Goal: Transaction & Acquisition: Book appointment/travel/reservation

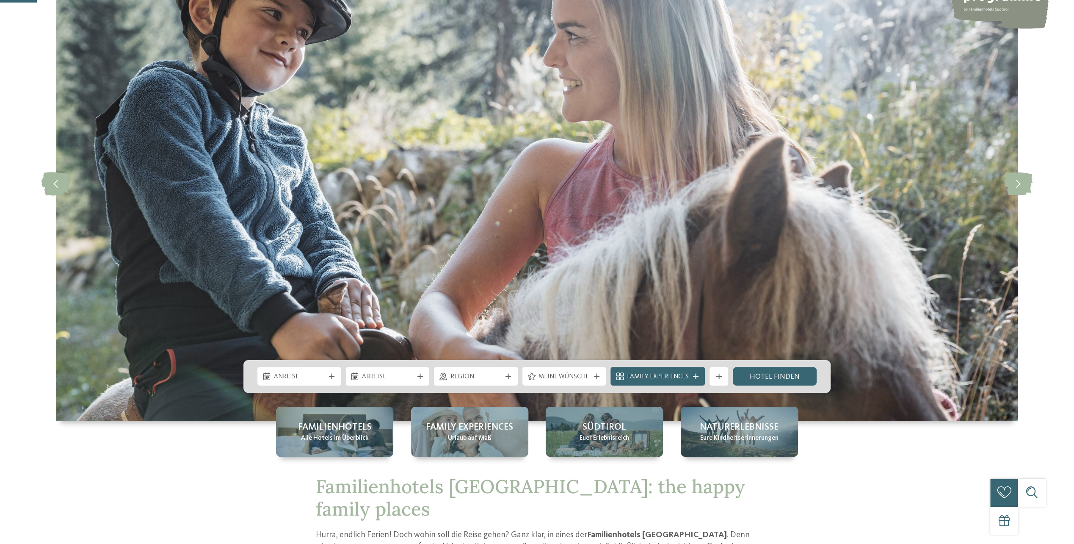
scroll to position [169, 0]
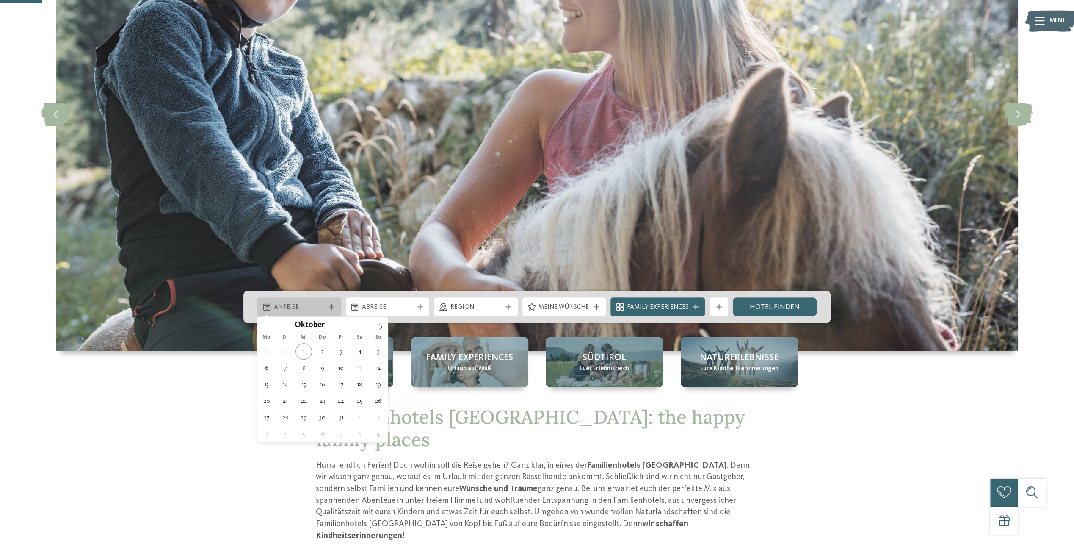
click at [314, 305] on span "Anreise" at bounding box center [299, 307] width 51 height 9
type div "05.10.2025"
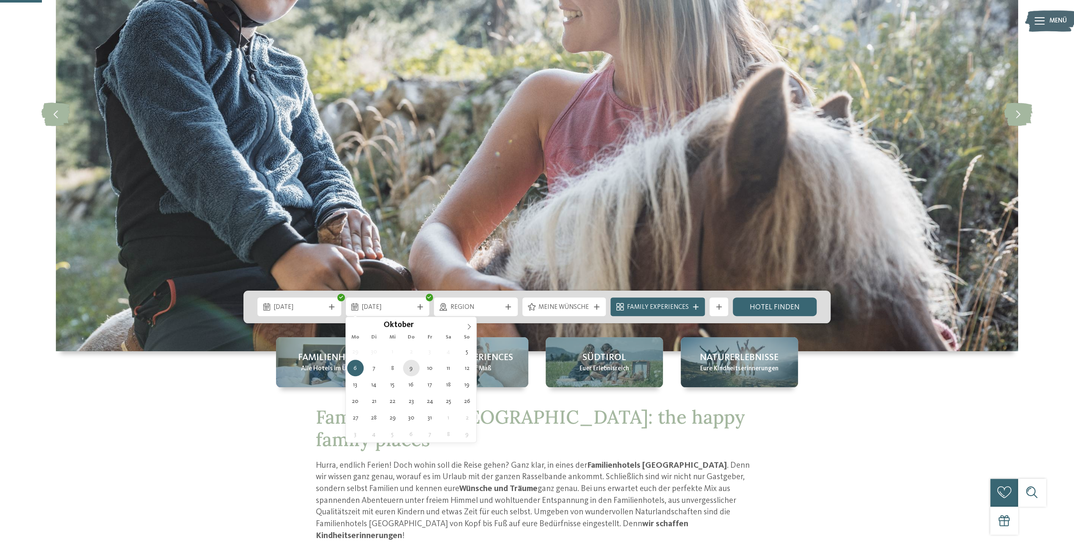
type div "09.10.2025"
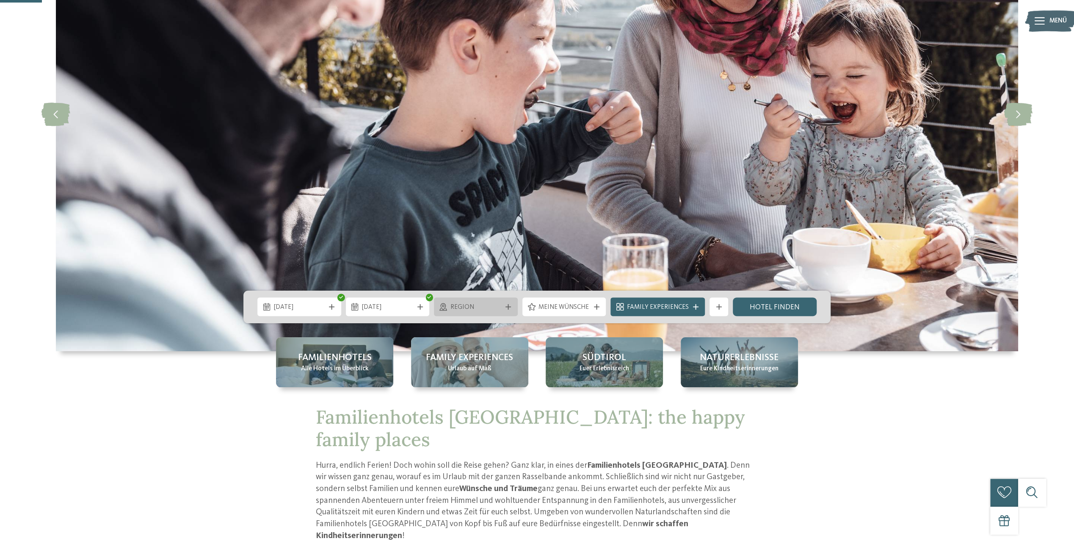
click at [497, 307] on span "Region" at bounding box center [475, 307] width 51 height 9
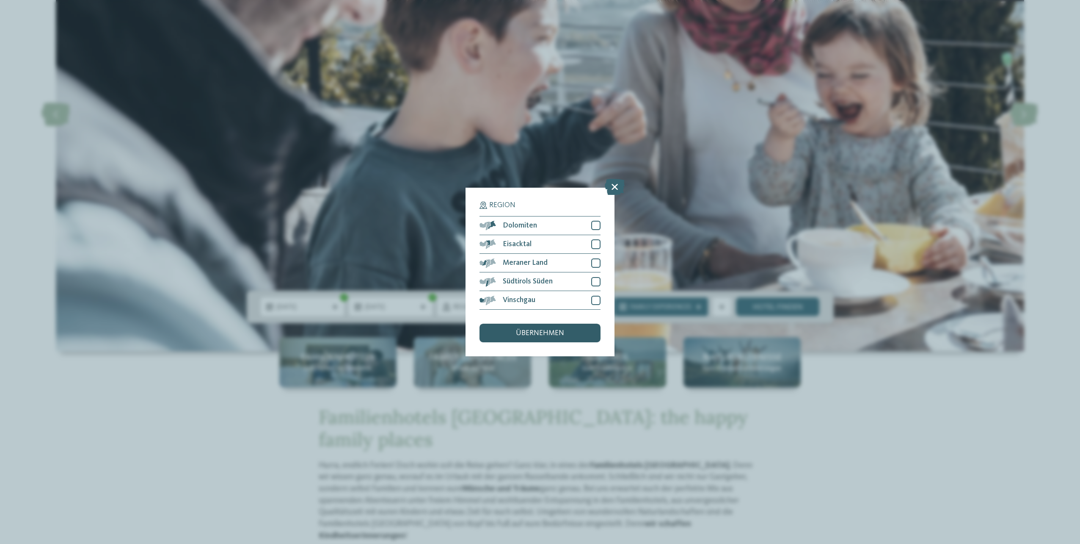
click at [545, 327] on div "übernehmen" at bounding box center [540, 332] width 121 height 19
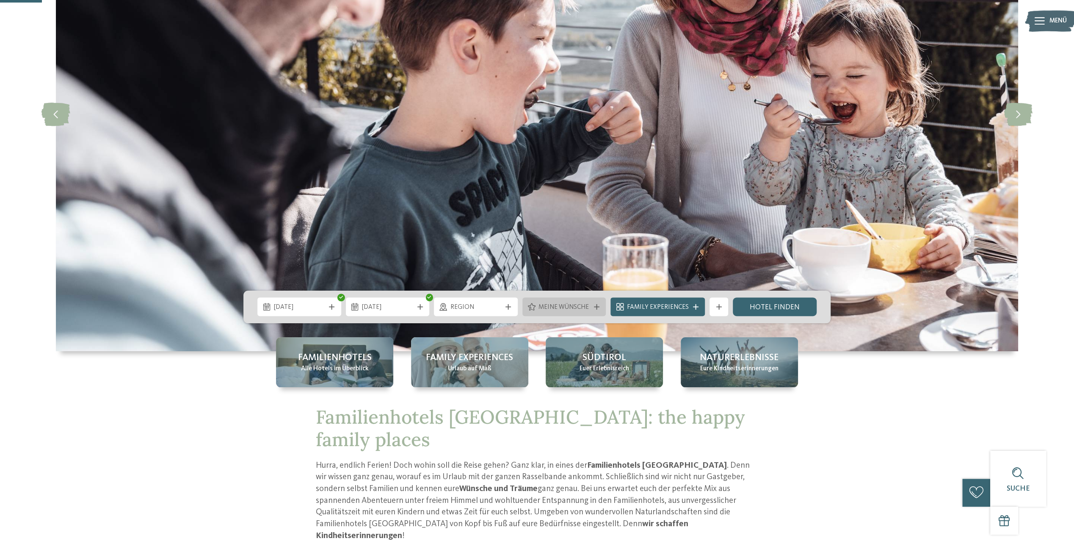
click at [582, 308] on span "Meine Wünsche" at bounding box center [563, 307] width 51 height 9
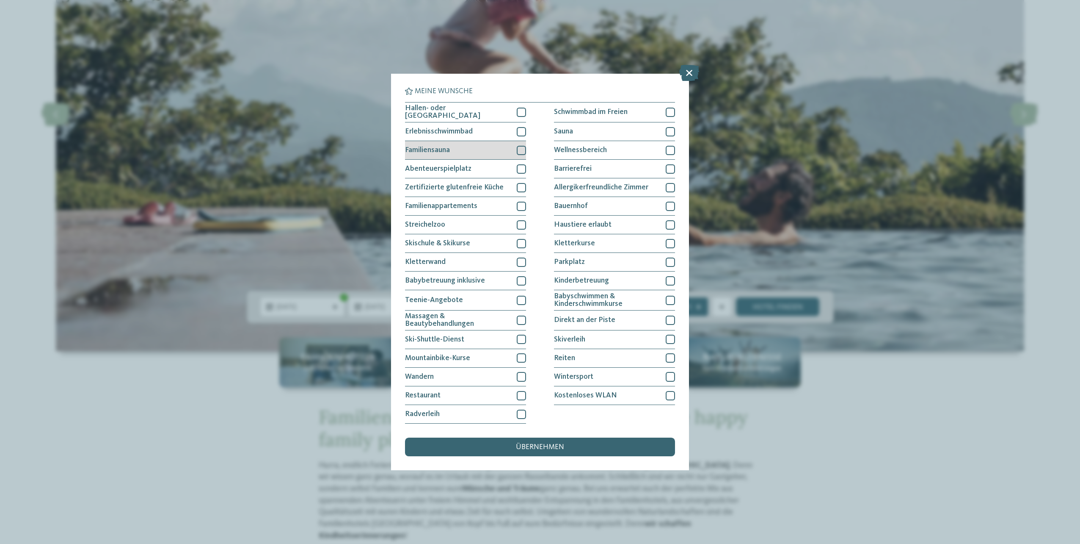
click at [524, 148] on div at bounding box center [521, 150] width 9 height 9
click at [673, 131] on div at bounding box center [670, 131] width 9 height 9
click at [671, 149] on div at bounding box center [670, 150] width 9 height 9
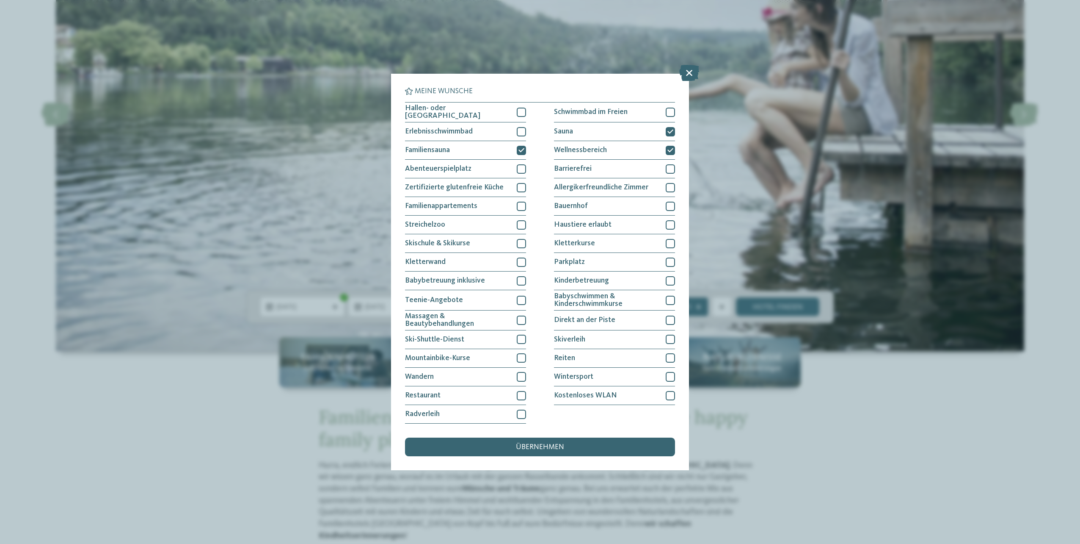
click at [571, 444] on div "übernehmen" at bounding box center [540, 446] width 270 height 19
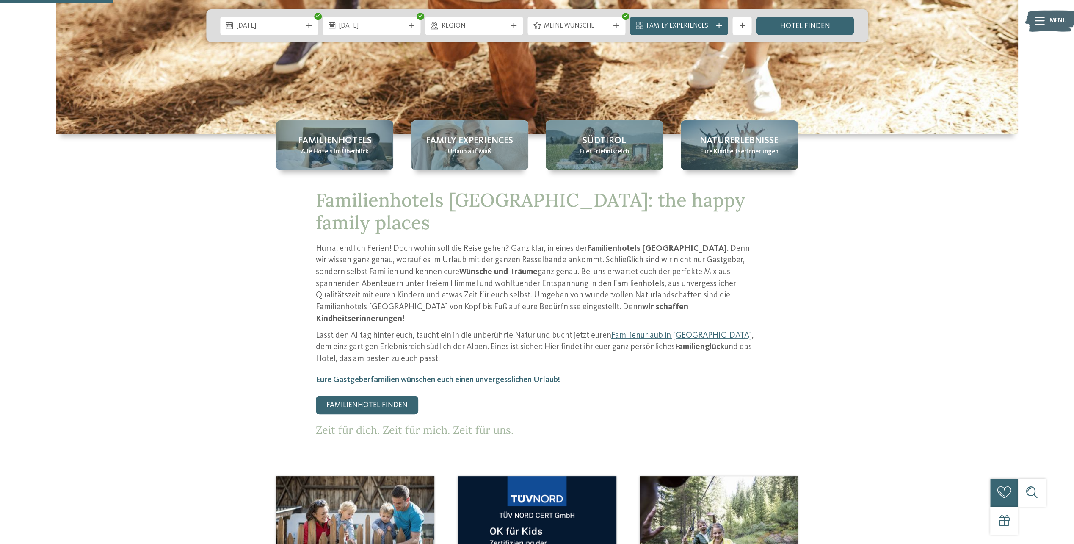
scroll to position [254, 0]
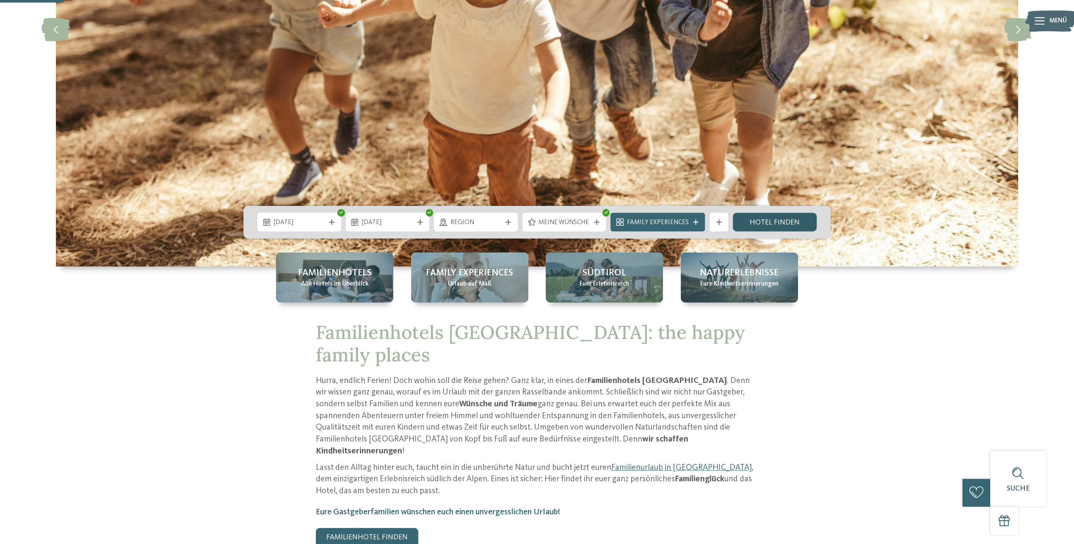
click at [768, 227] on link "Hotel finden" at bounding box center [775, 222] width 84 height 19
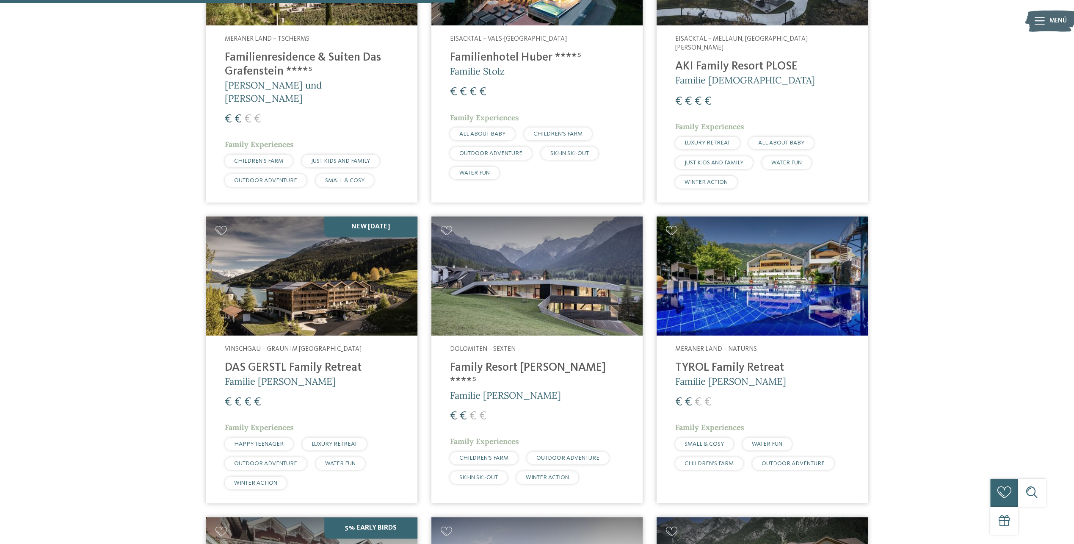
scroll to position [776, 0]
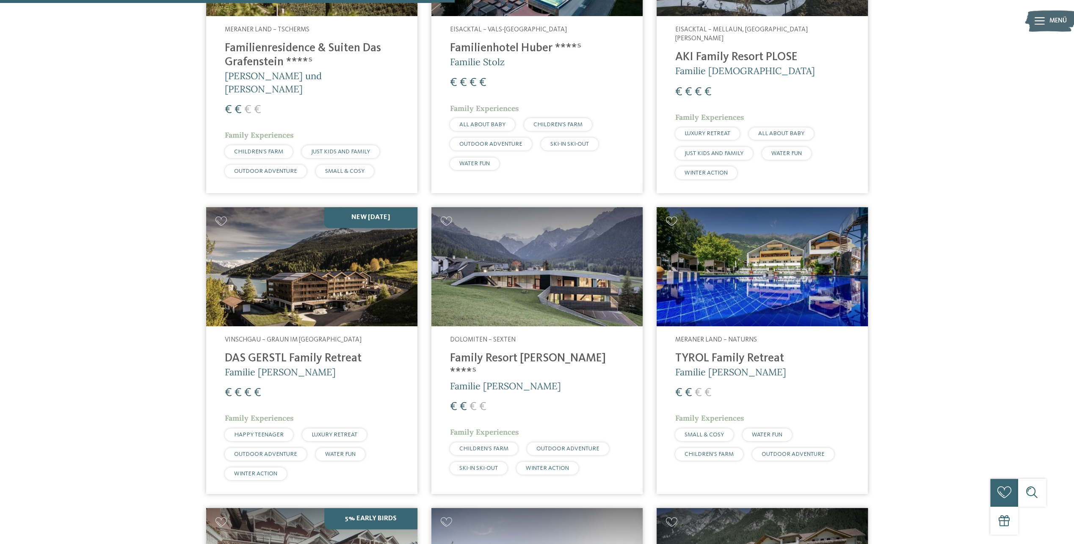
click at [335, 265] on img at bounding box center [311, 266] width 211 height 119
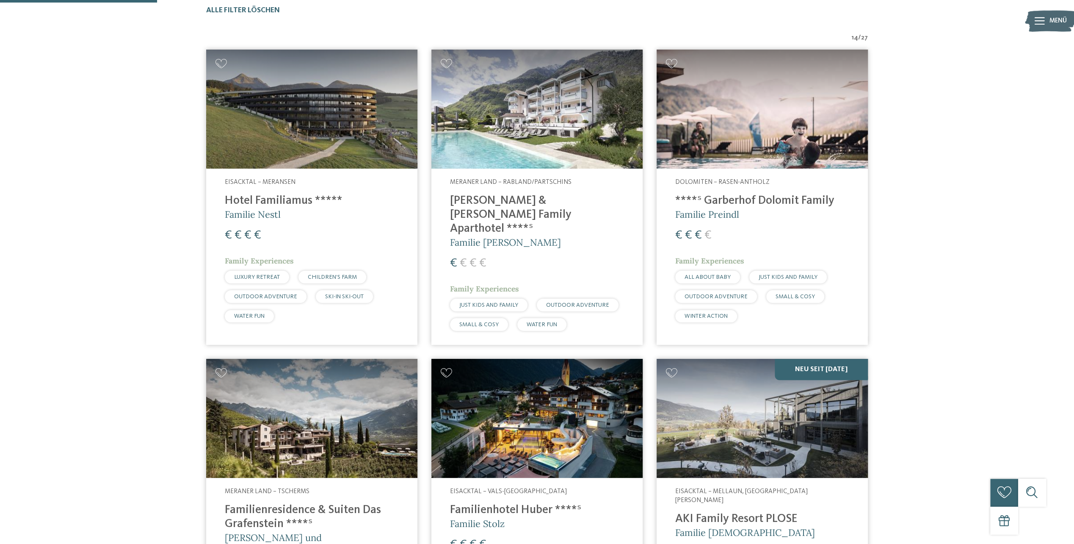
scroll to position [268, 0]
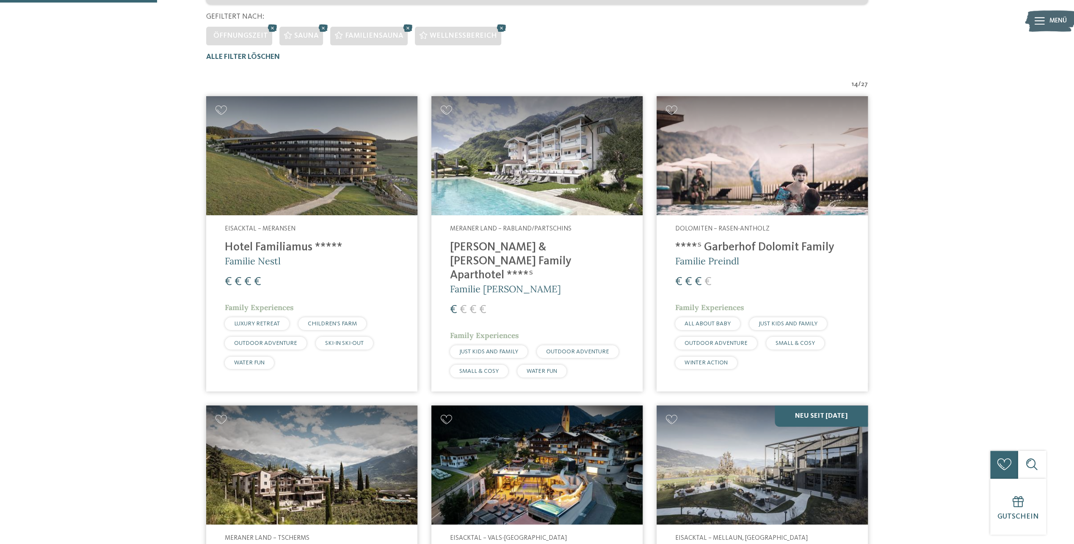
click at [508, 174] on img at bounding box center [536, 155] width 211 height 119
click at [756, 188] on img at bounding box center [762, 155] width 211 height 119
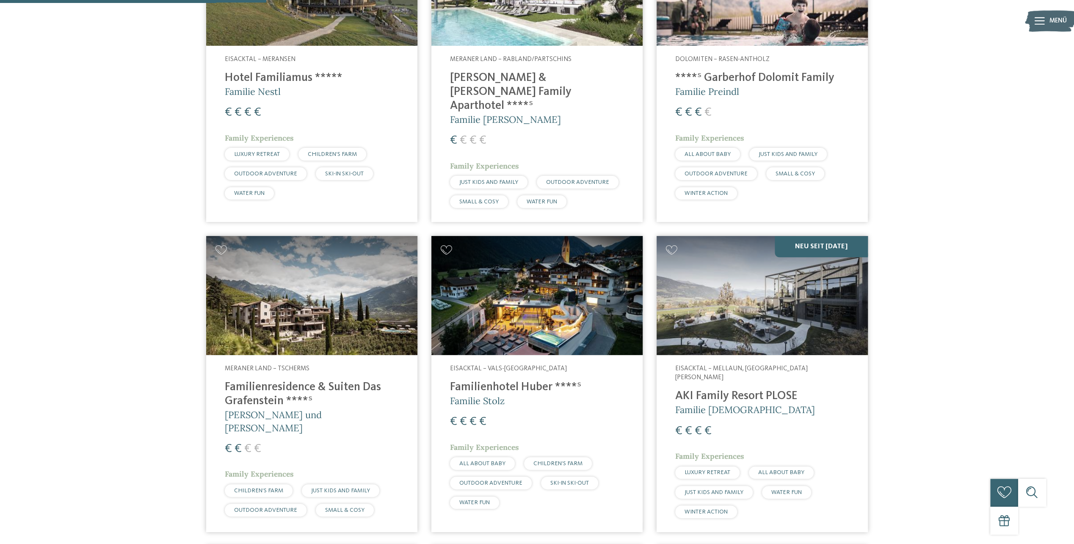
scroll to position [479, 0]
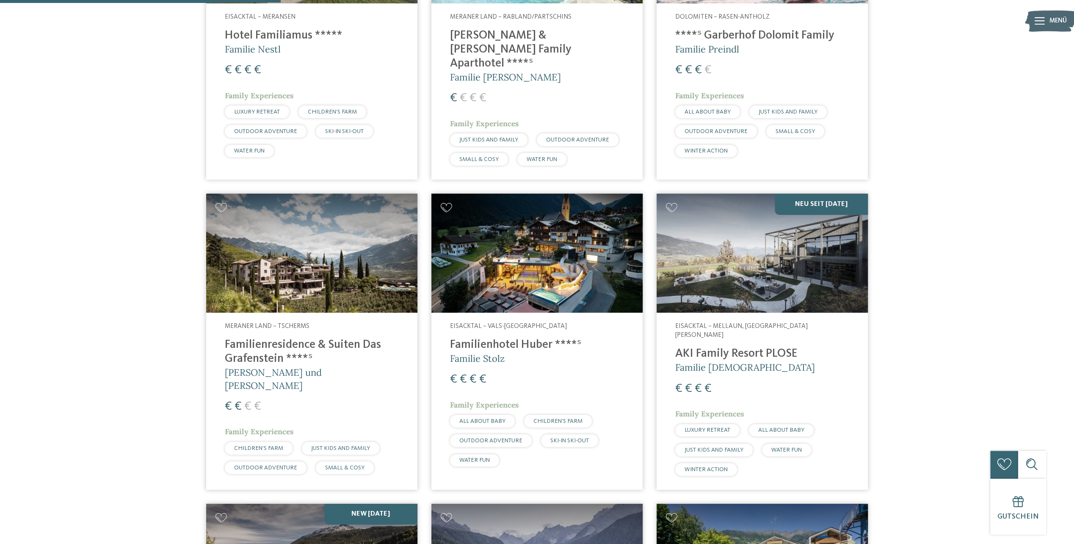
click at [323, 265] on img at bounding box center [311, 252] width 211 height 119
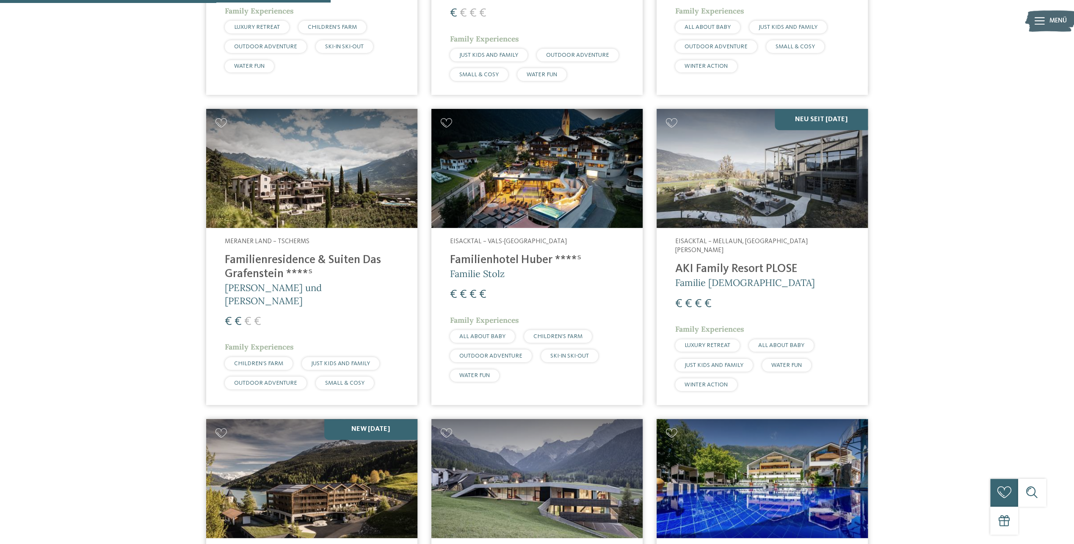
click at [556, 163] on img at bounding box center [536, 168] width 211 height 119
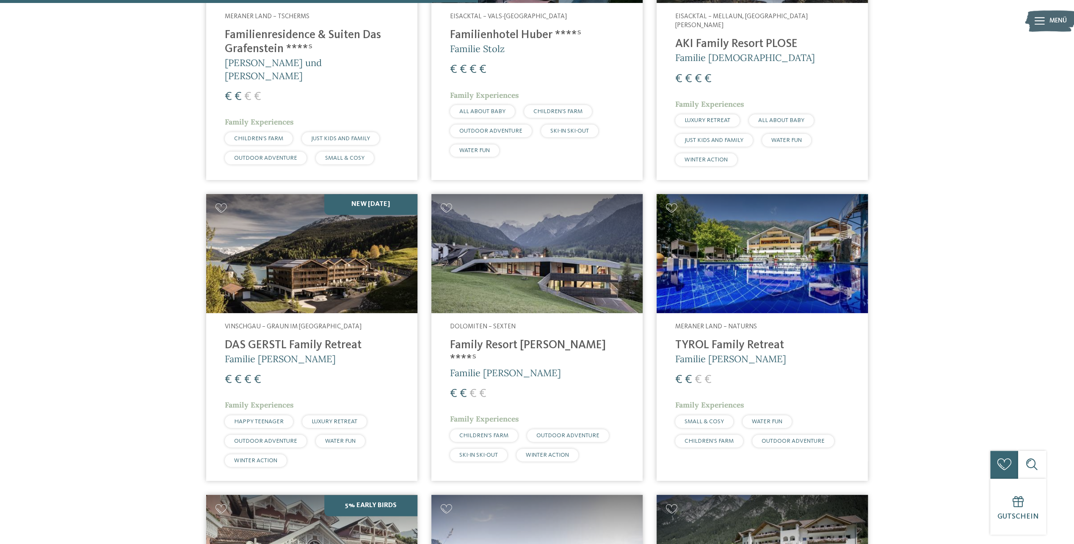
scroll to position [818, 0]
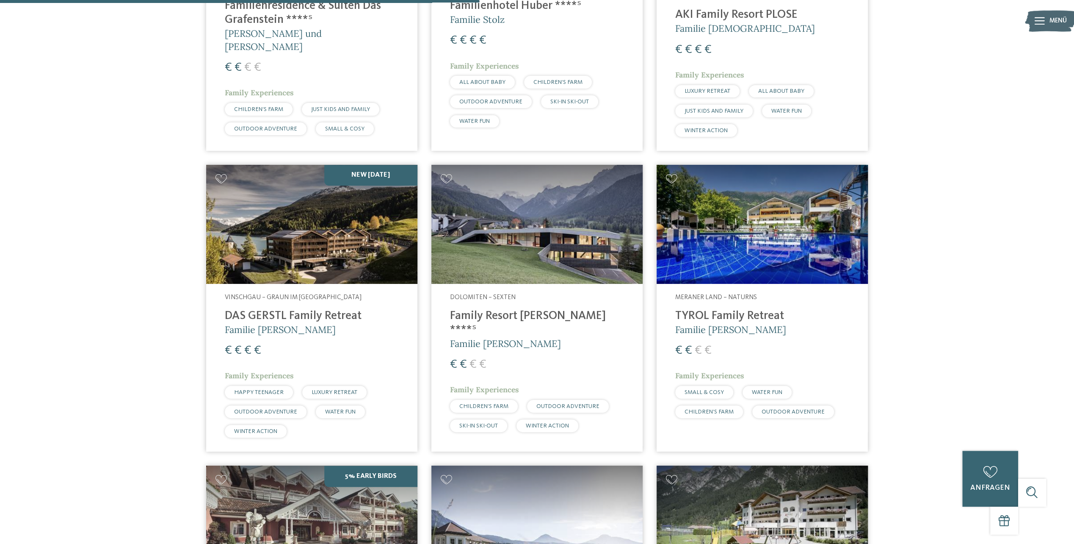
click at [737, 217] on img at bounding box center [762, 224] width 211 height 119
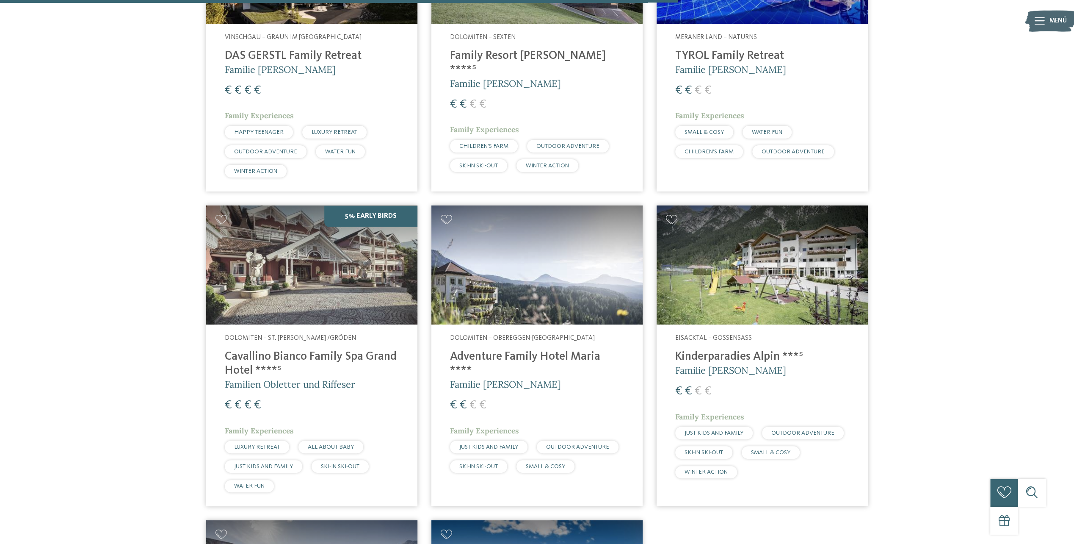
scroll to position [1156, 0]
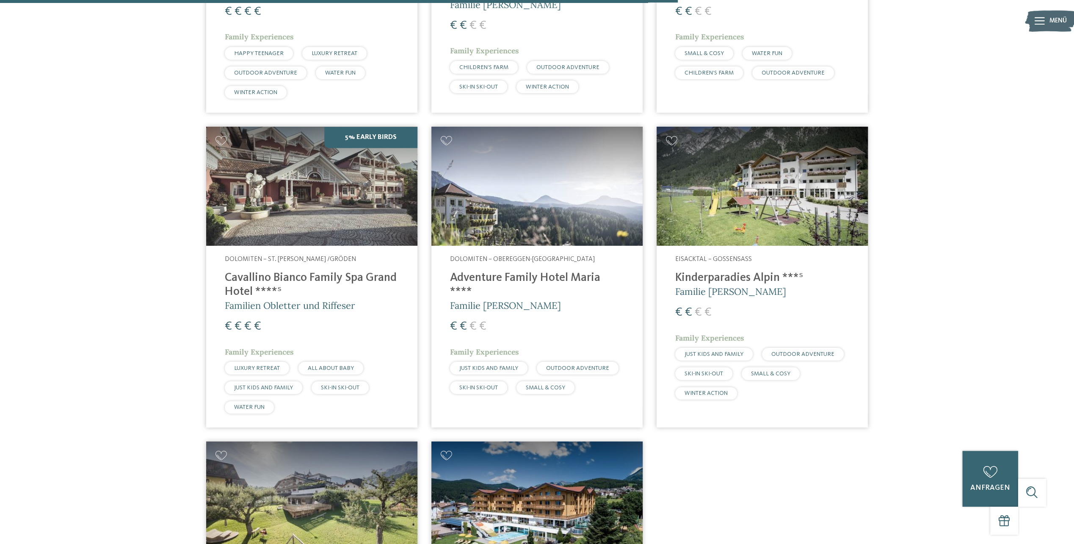
click at [761, 207] on img at bounding box center [762, 186] width 211 height 119
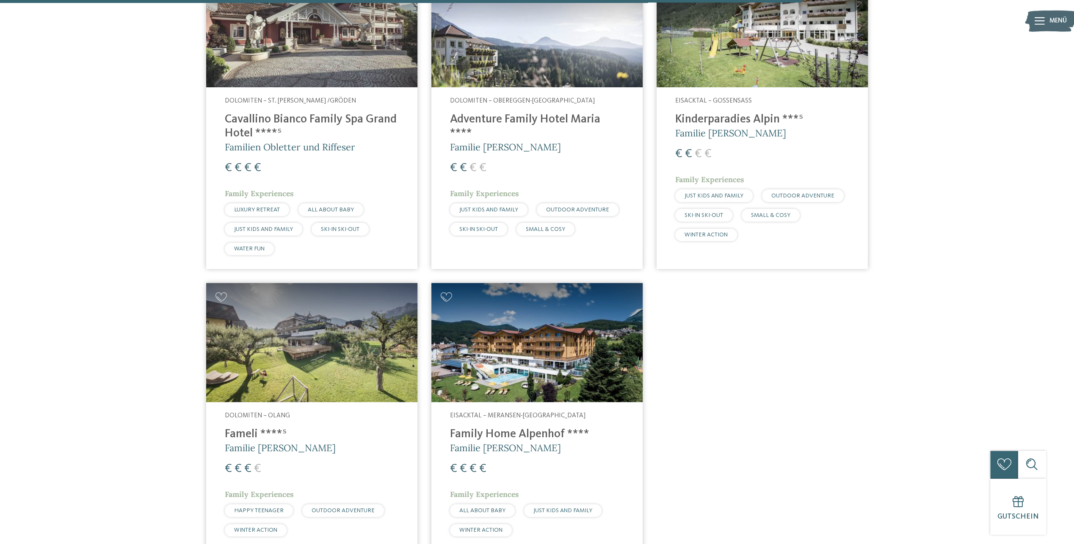
scroll to position [1368, 0]
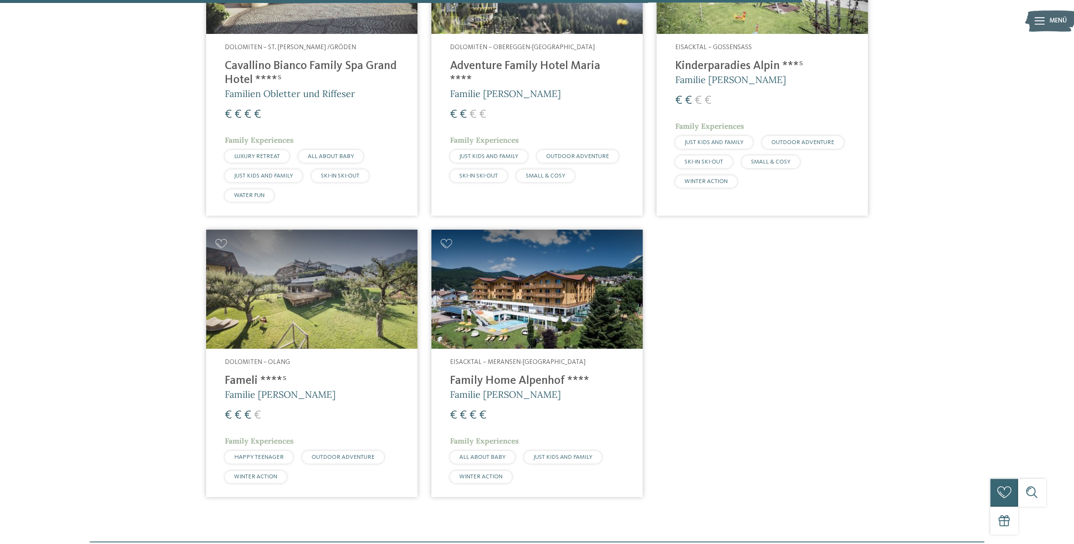
click at [521, 298] on img at bounding box center [536, 288] width 211 height 119
drag, startPoint x: 481, startPoint y: 295, endPoint x: 480, endPoint y: 300, distance: 5.2
click at [481, 295] on img at bounding box center [536, 288] width 211 height 119
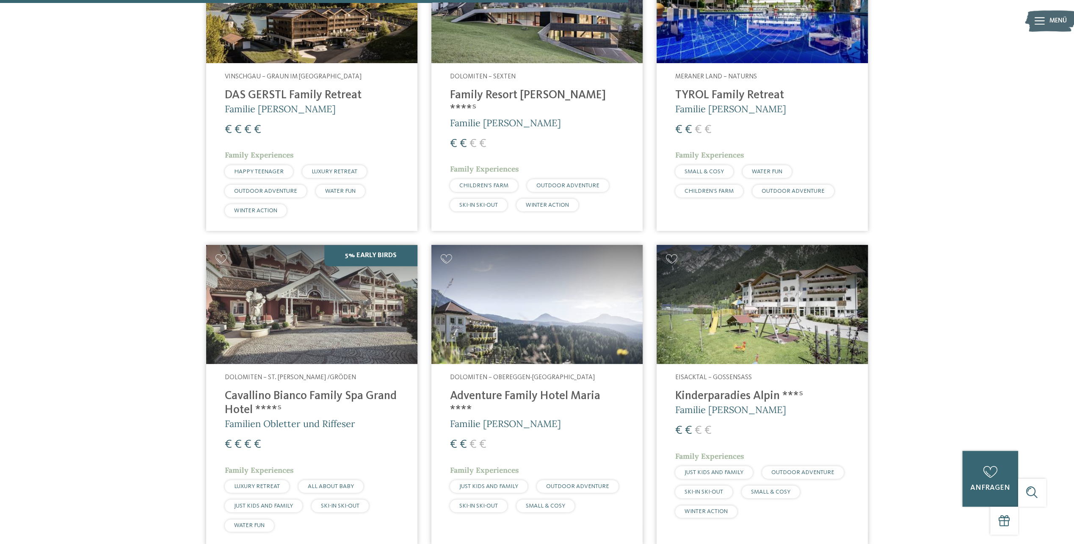
scroll to position [1029, 0]
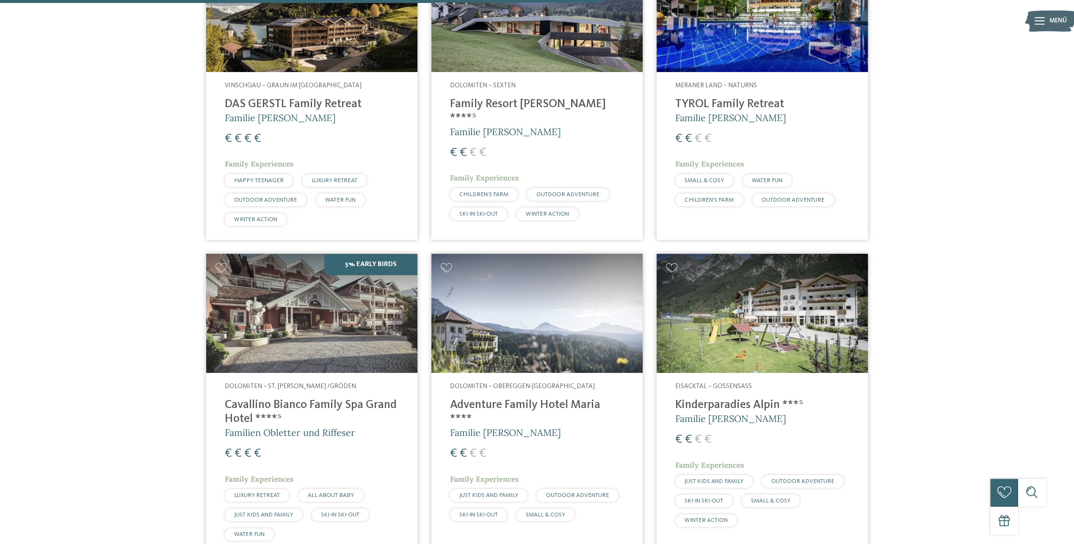
click at [523, 321] on img at bounding box center [536, 313] width 211 height 119
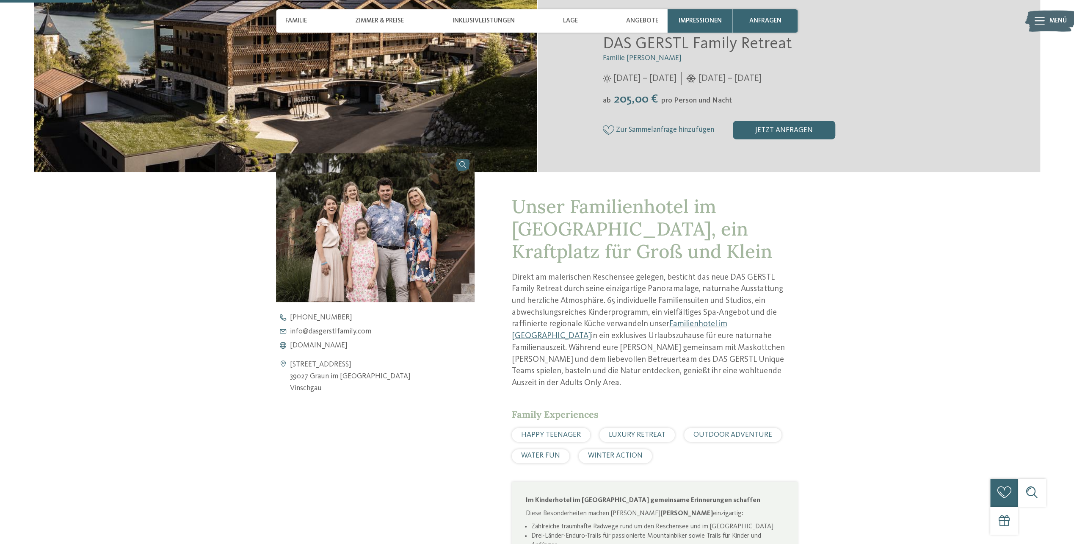
scroll to position [254, 0]
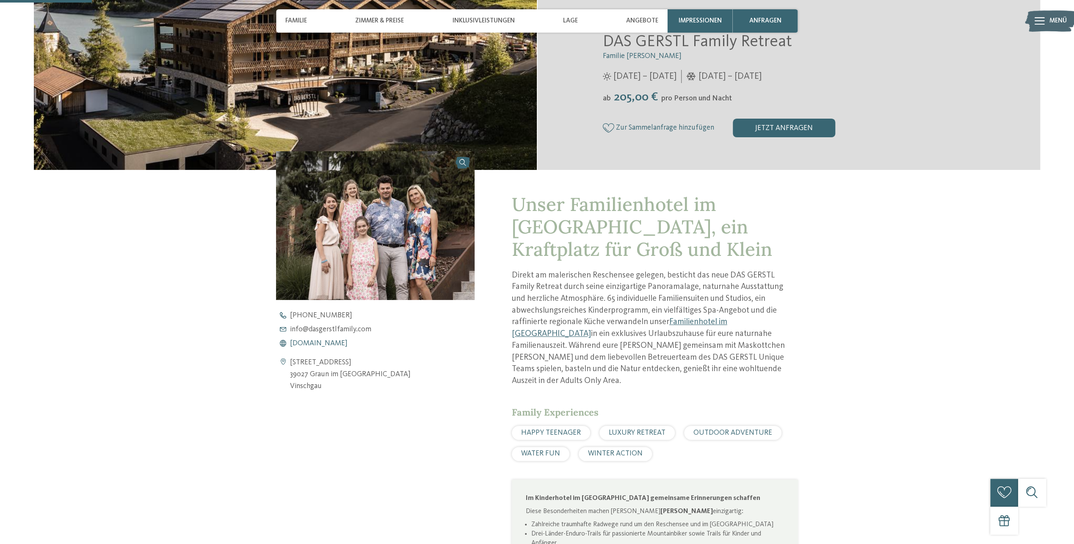
click at [345, 342] on span "www.dasgerstlfamily.com" at bounding box center [319, 343] width 58 height 8
drag, startPoint x: 544, startPoint y: 272, endPoint x: 552, endPoint y: 268, distance: 8.0
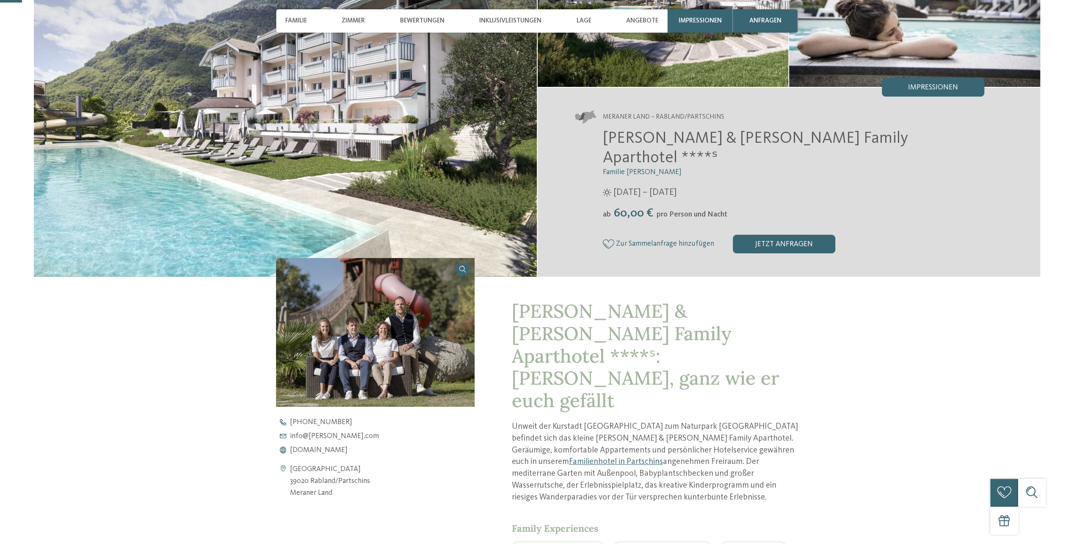
scroll to position [169, 0]
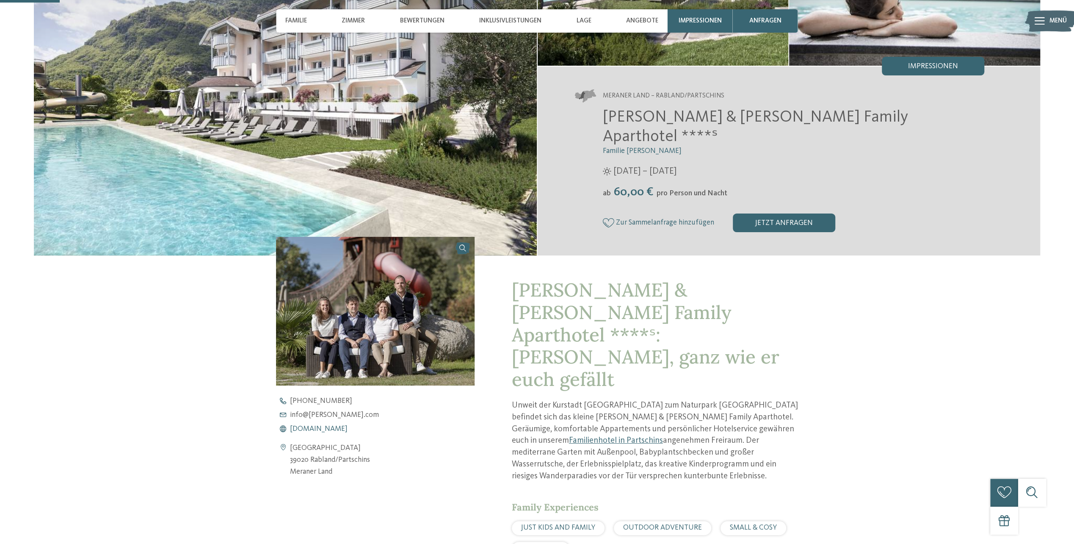
click at [328, 430] on span "www.heidi-edith.com" at bounding box center [319, 429] width 58 height 8
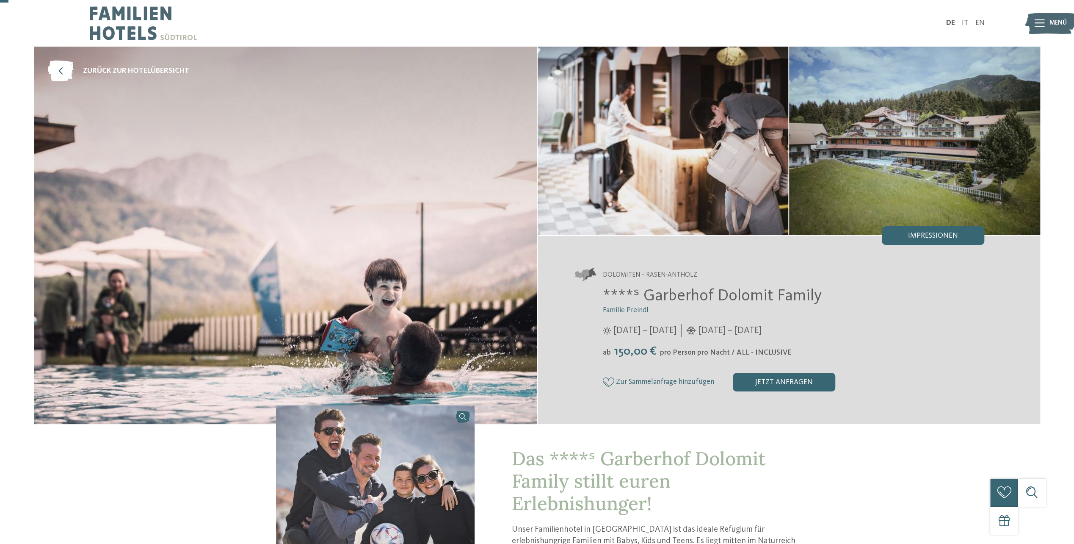
scroll to position [212, 0]
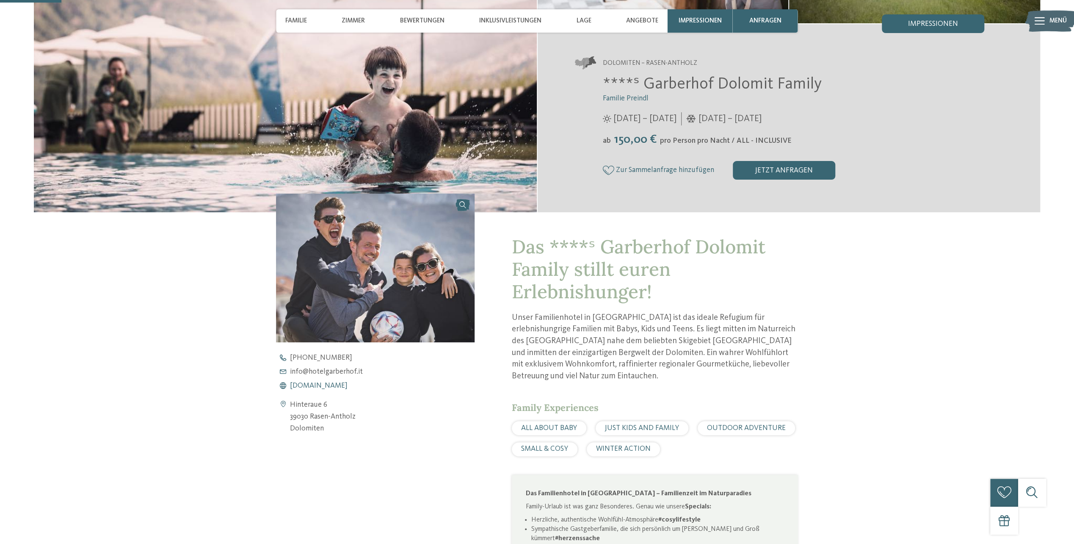
click at [338, 386] on span "www.hotelgarberhof.it" at bounding box center [319, 386] width 58 height 8
drag, startPoint x: 599, startPoint y: 179, endPoint x: 604, endPoint y: 184, distance: 6.6
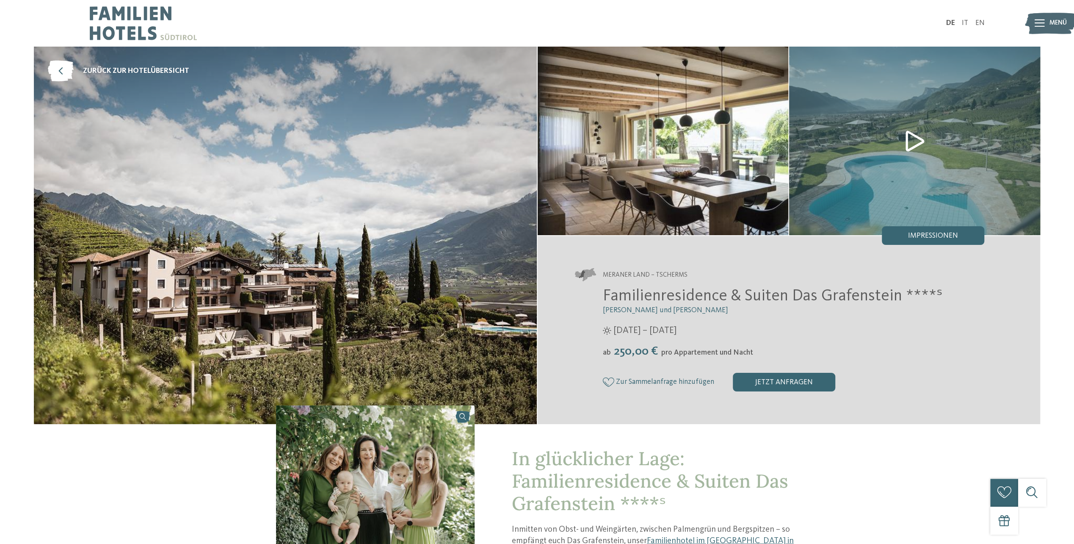
click at [906, 134] on img at bounding box center [914, 141] width 251 height 188
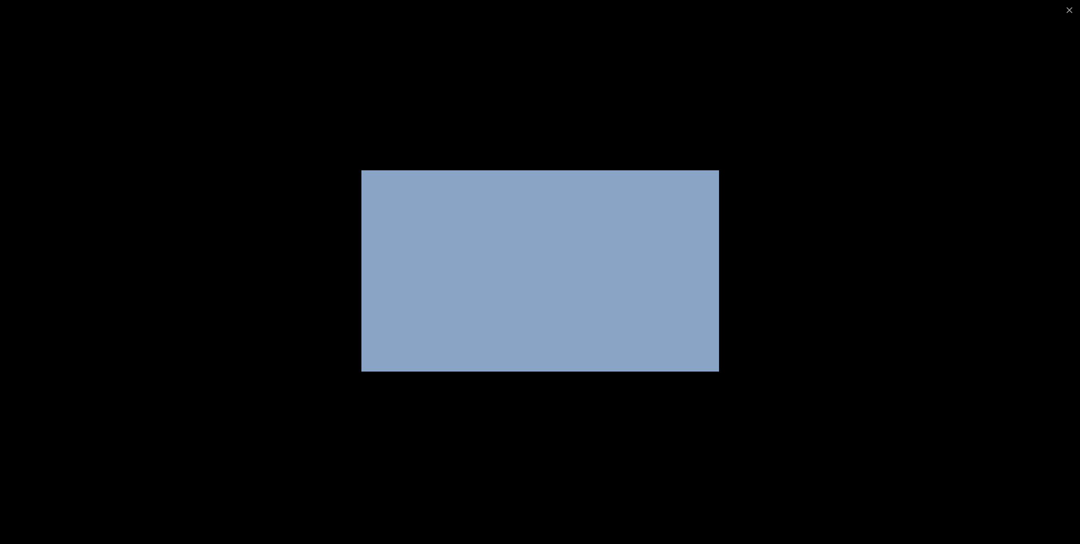
drag, startPoint x: 1067, startPoint y: 9, endPoint x: 1020, endPoint y: 37, distance: 54.7
click at [1013, 39] on div at bounding box center [540, 272] width 1080 height 544
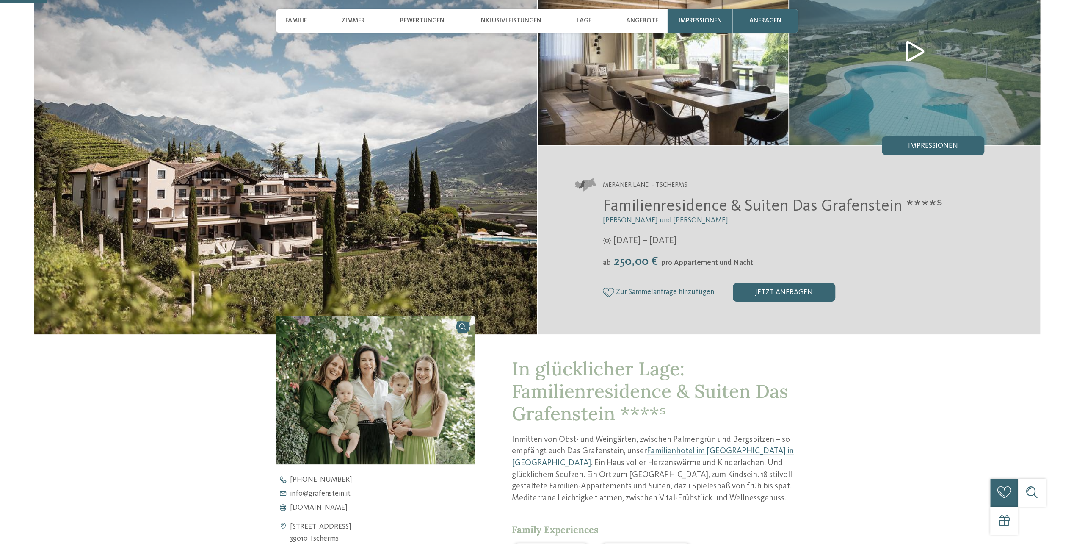
scroll to position [127, 0]
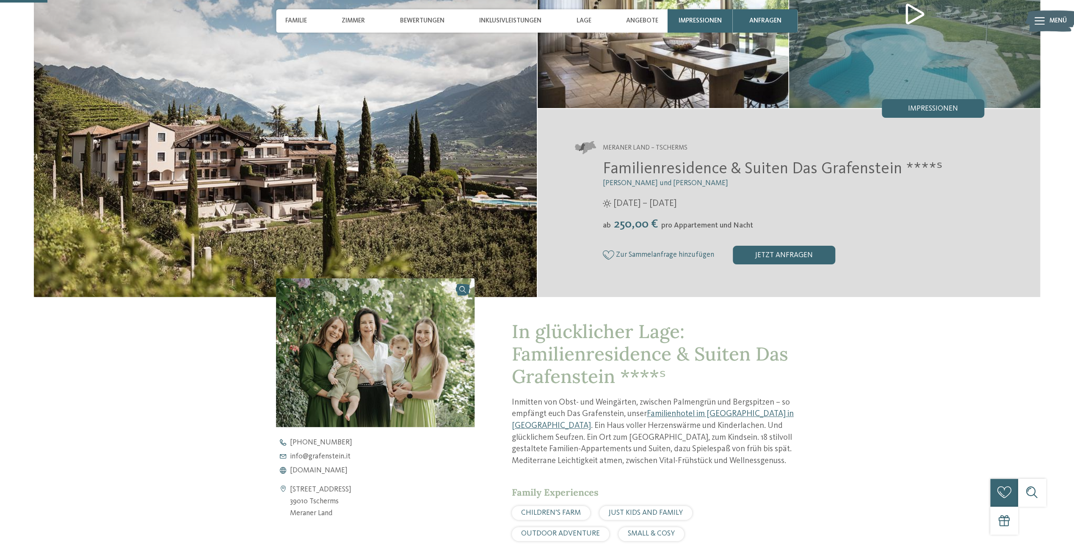
drag, startPoint x: 323, startPoint y: 463, endPoint x: 323, endPoint y: 467, distance: 4.3
click at [323, 463] on div "+39 0473 563 853 info@ no-spam. grafenstein. no-spam. it www.grafenstein.it" at bounding box center [383, 457] width 214 height 36
click at [323, 472] on span "www.grafenstein.it" at bounding box center [319, 470] width 58 height 8
drag, startPoint x: 524, startPoint y: 176, endPoint x: 535, endPoint y: 174, distance: 11.7
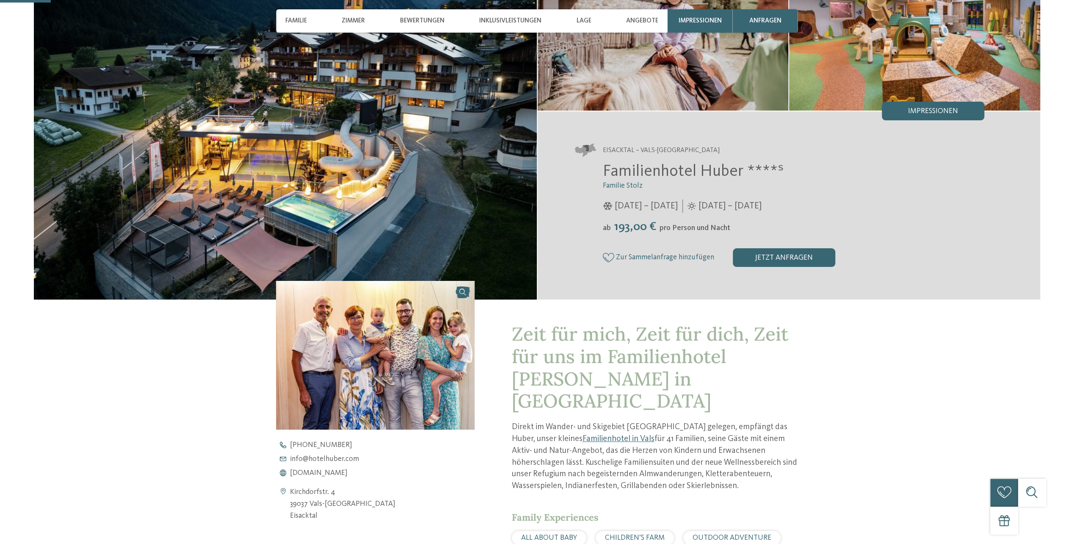
scroll to position [169, 0]
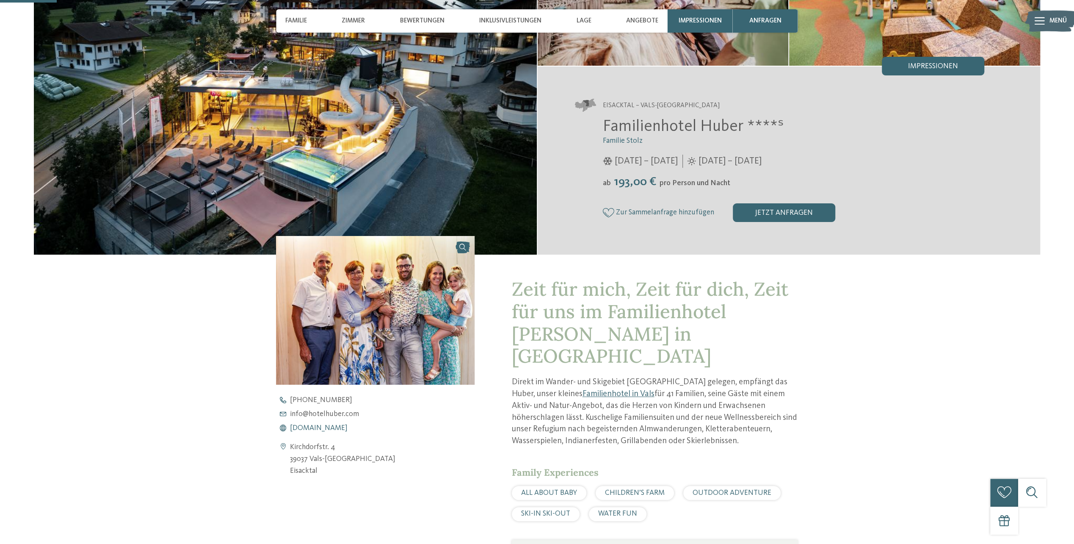
click at [319, 428] on span "[DOMAIN_NAME]" at bounding box center [319, 428] width 58 height 8
drag, startPoint x: 515, startPoint y: 226, endPoint x: 534, endPoint y: 220, distance: 20.5
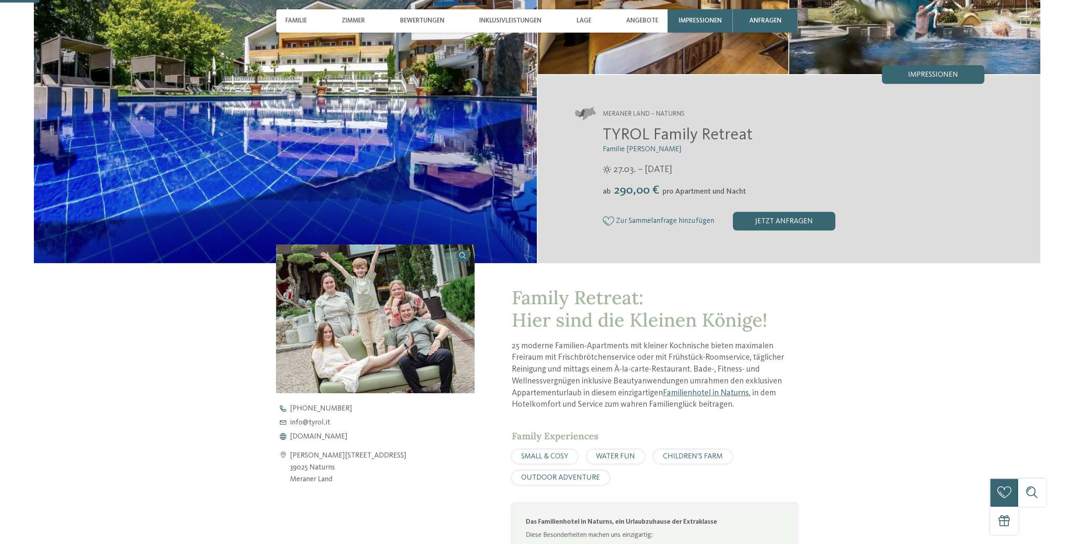
scroll to position [169, 0]
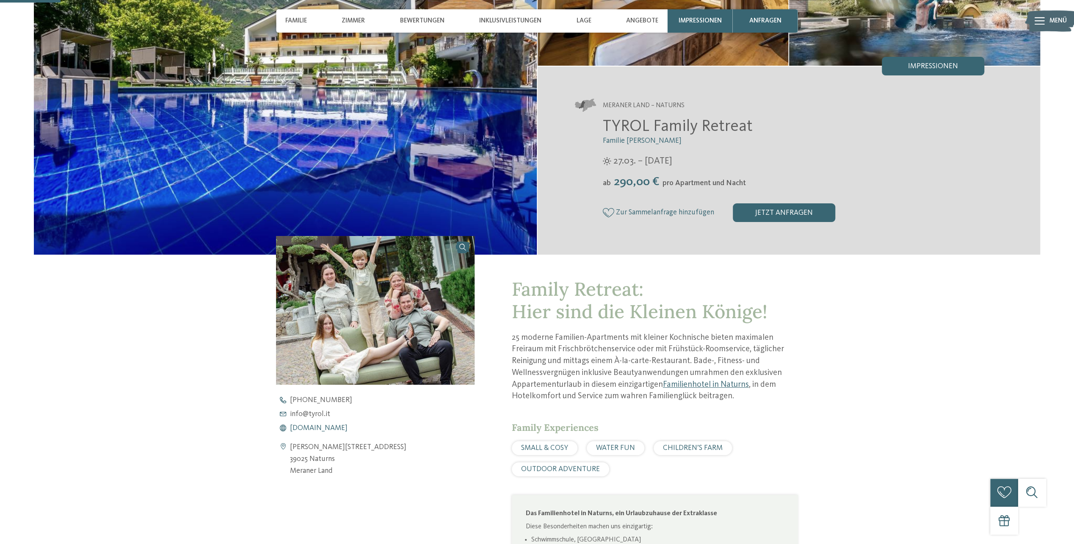
click at [320, 430] on span "www.tyrol.it" at bounding box center [319, 428] width 58 height 8
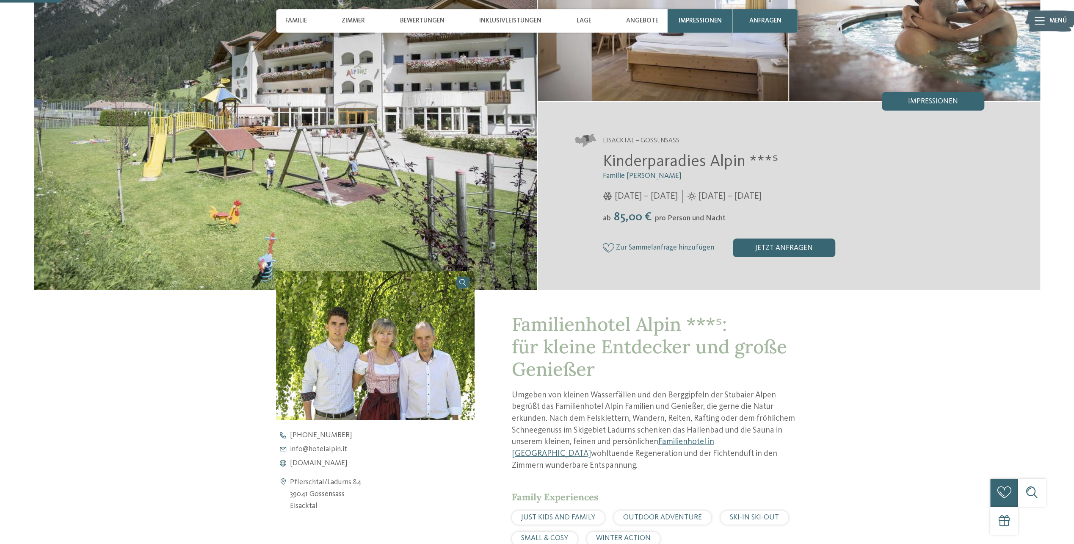
scroll to position [169, 0]
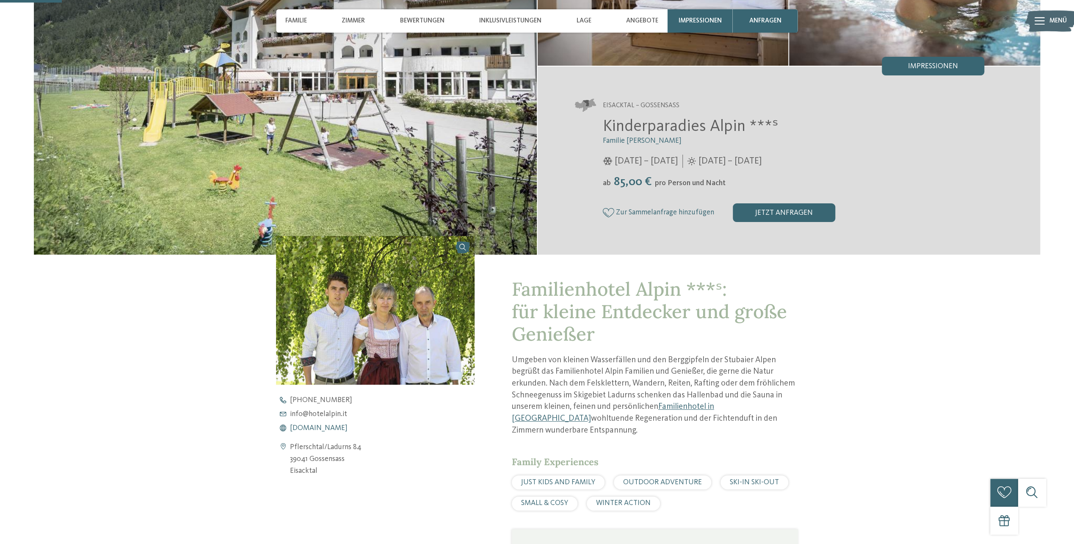
click at [329, 428] on span "www.hotelalpin.it" at bounding box center [319, 428] width 58 height 8
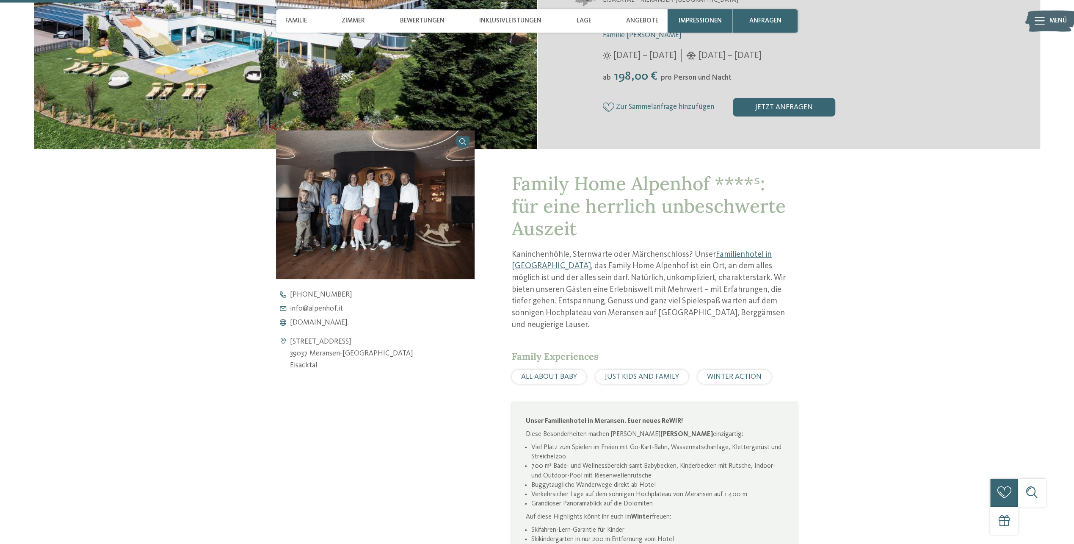
scroll to position [296, 0]
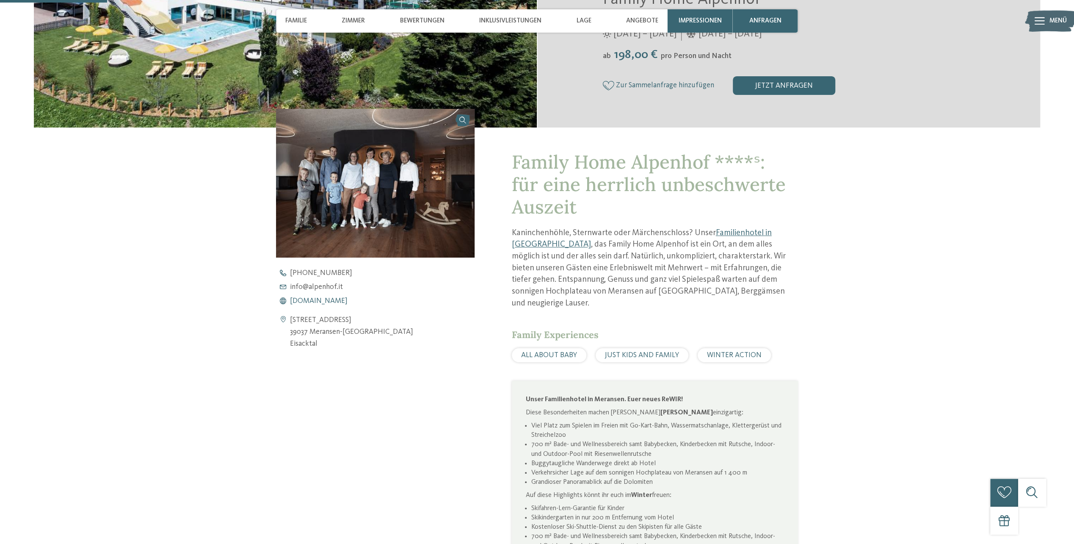
click at [323, 298] on span "[DOMAIN_NAME]" at bounding box center [319, 301] width 58 height 8
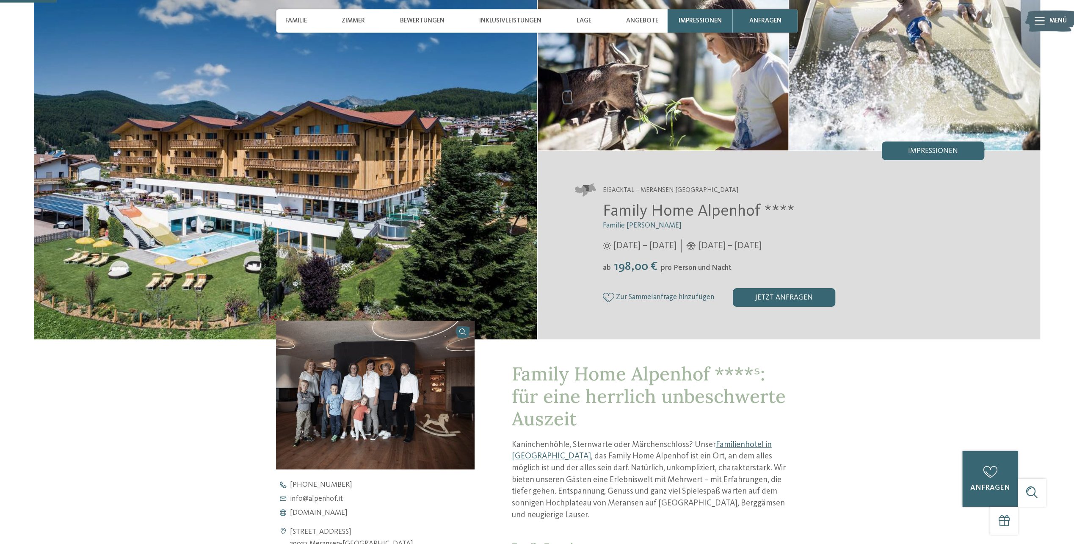
scroll to position [85, 0]
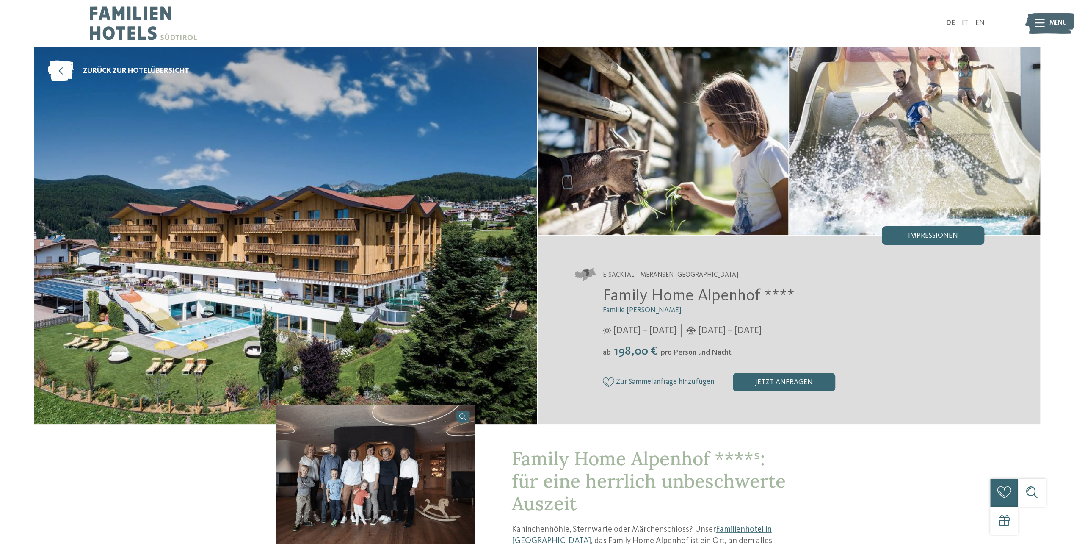
drag, startPoint x: 370, startPoint y: 303, endPoint x: 377, endPoint y: 306, distance: 7.6
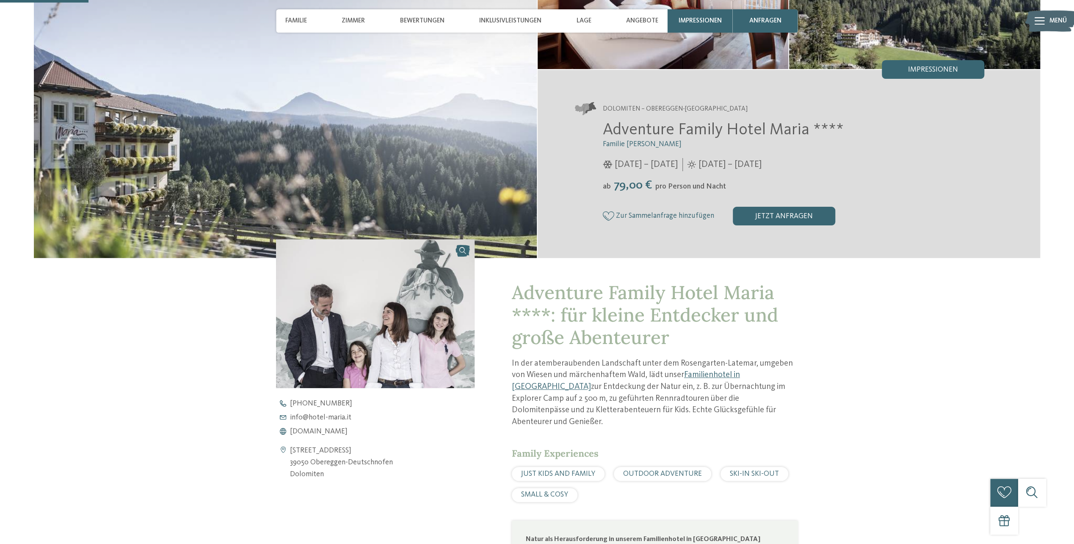
scroll to position [254, 0]
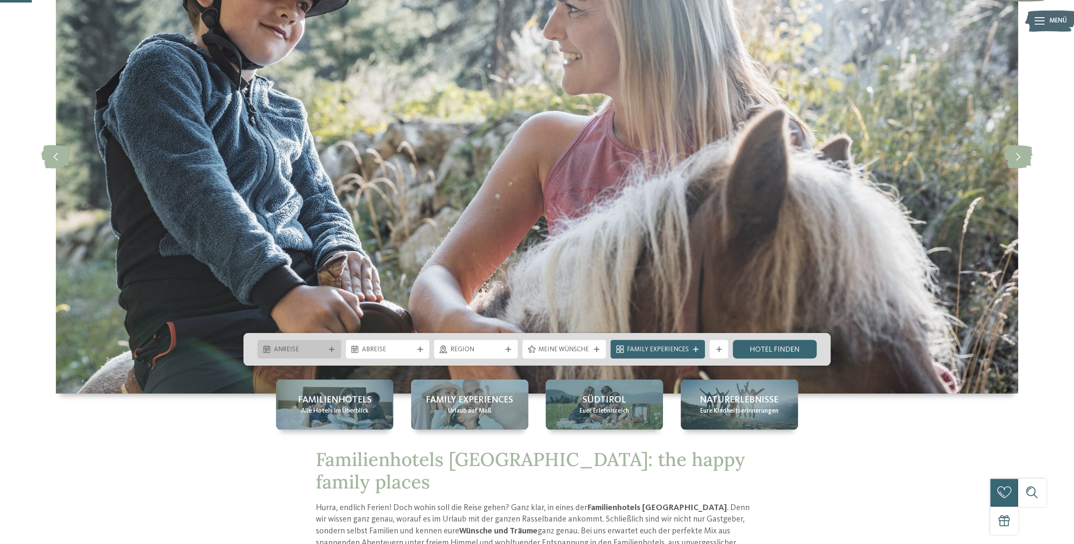
click at [326, 344] on div "Anreise" at bounding box center [299, 349] width 56 height 10
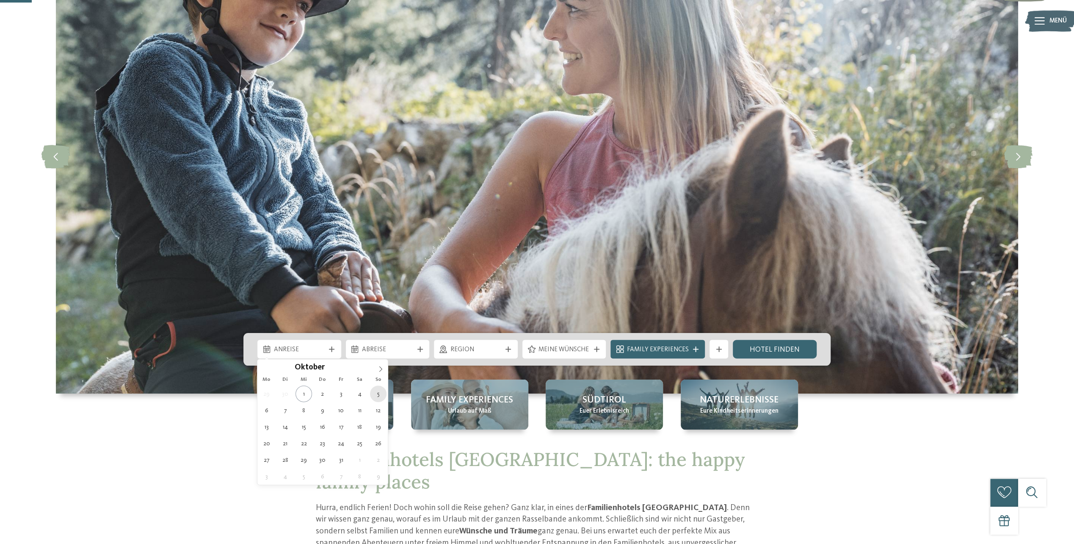
type div "05.10.2025"
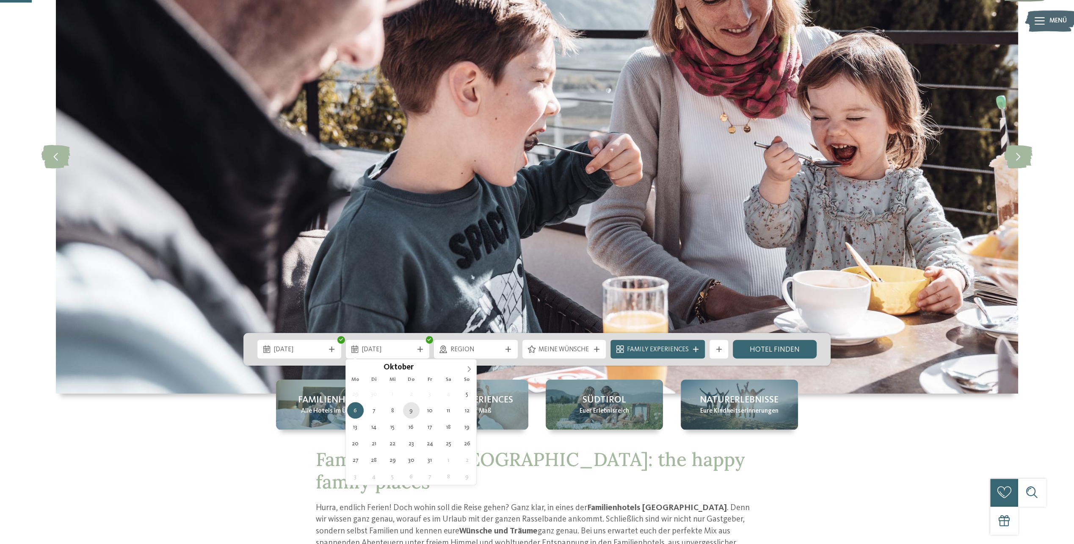
type div "09.10.2025"
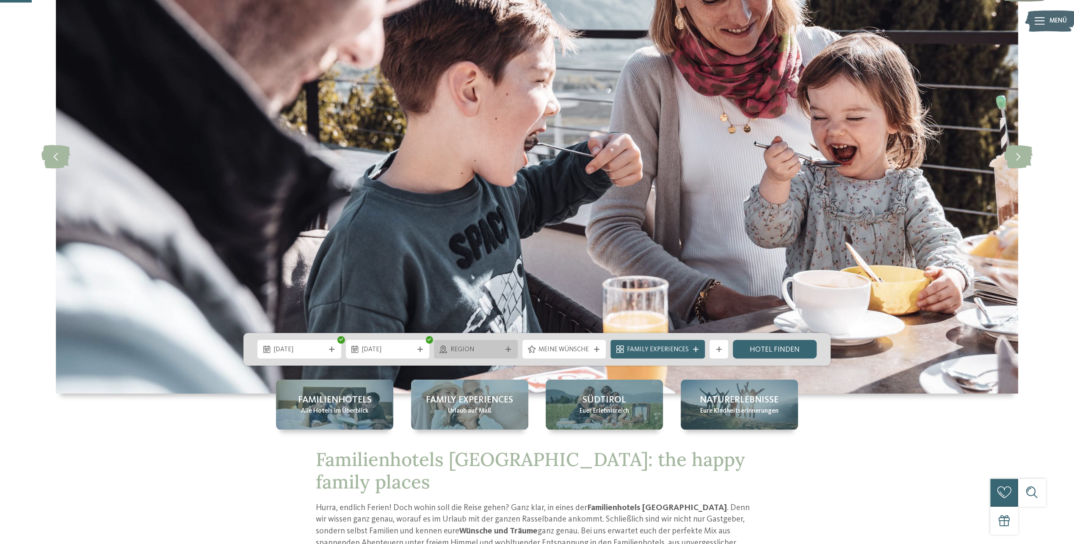
click at [501, 345] on div "Region" at bounding box center [476, 349] width 56 height 10
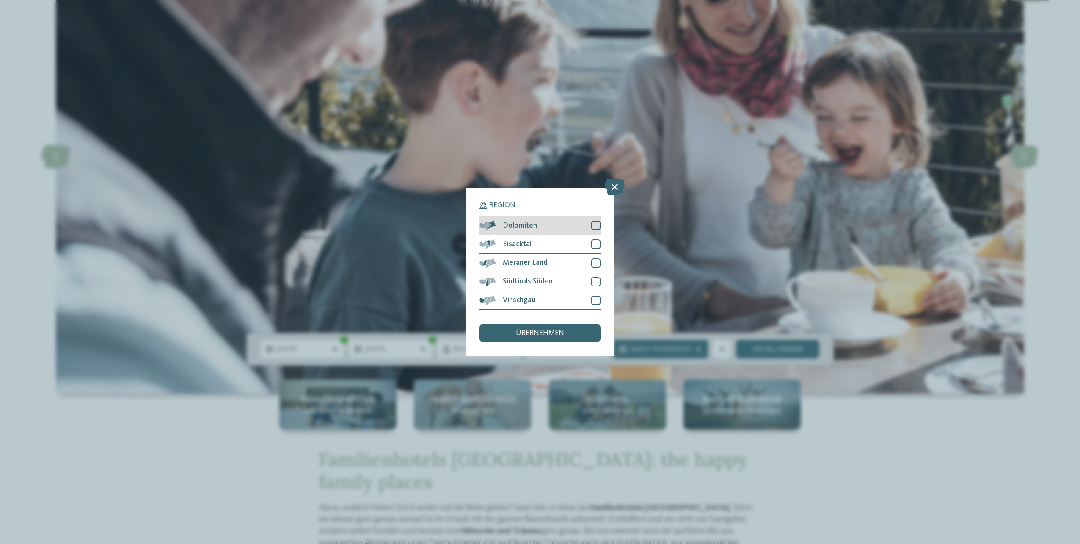
click at [600, 224] on div at bounding box center [595, 225] width 9 height 9
click at [533, 332] on span "übernehmen" at bounding box center [540, 333] width 48 height 8
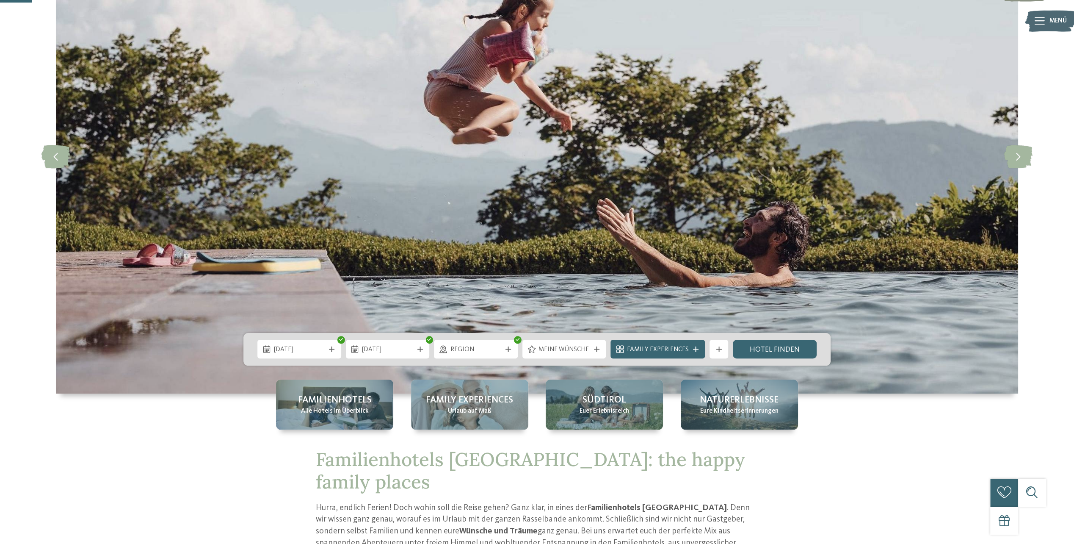
click at [597, 346] on div "Meine Wünsche" at bounding box center [564, 348] width 84 height 19
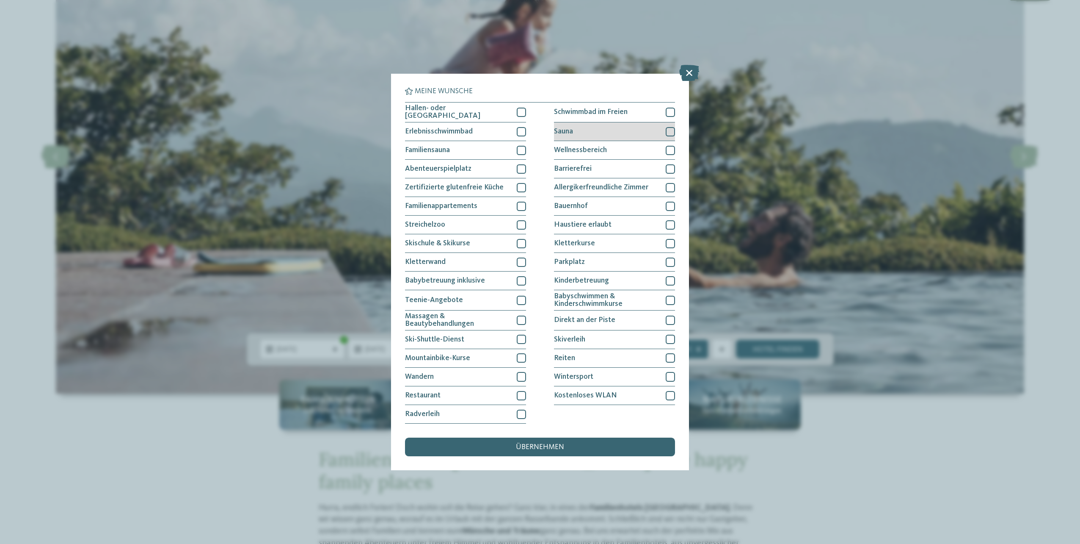
click at [673, 127] on div at bounding box center [670, 131] width 9 height 9
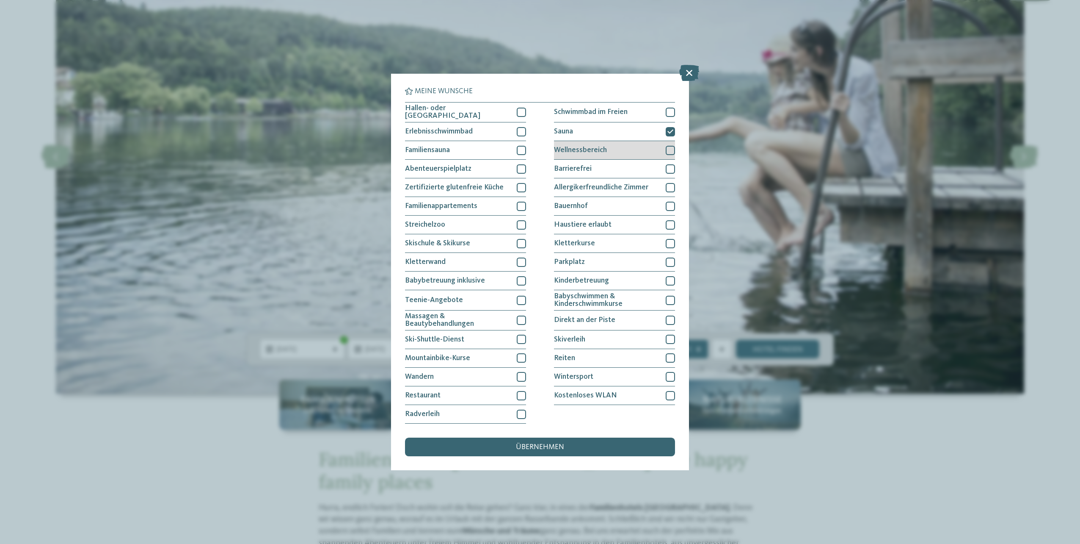
click at [673, 149] on div at bounding box center [670, 150] width 9 height 9
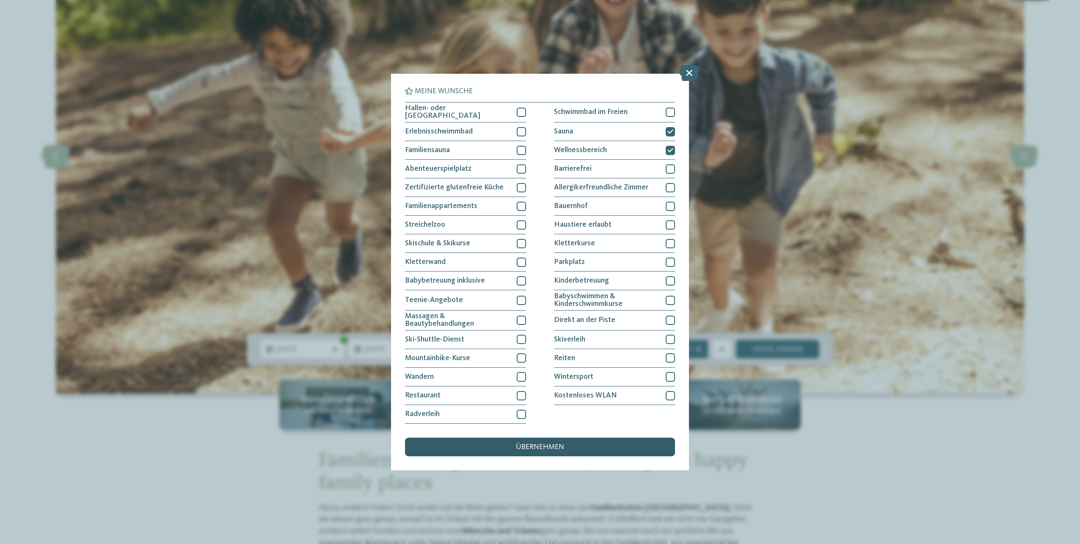
click at [571, 444] on div "übernehmen" at bounding box center [540, 446] width 270 height 19
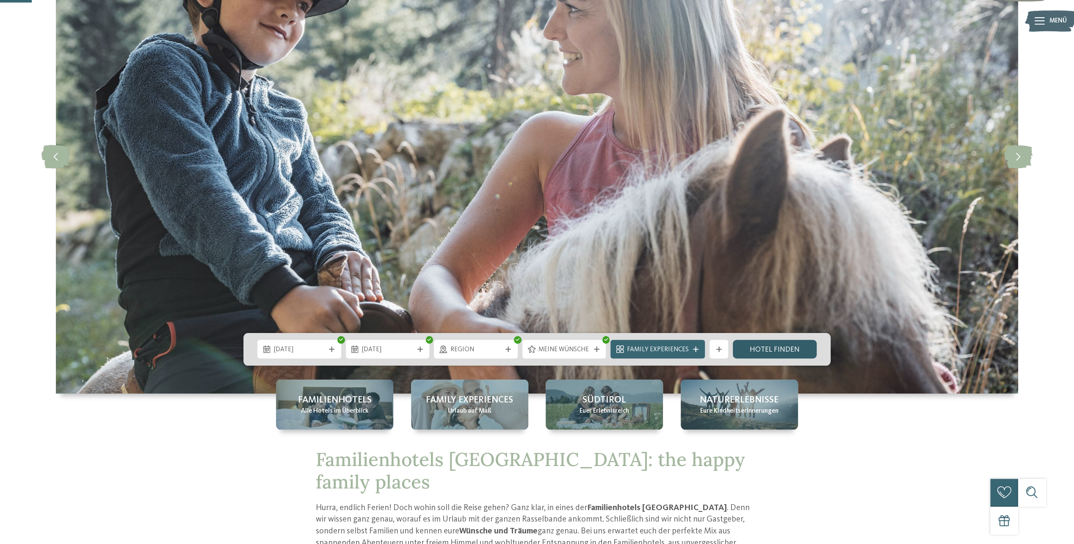
drag, startPoint x: 774, startPoint y: 348, endPoint x: 780, endPoint y: 346, distance: 6.1
click at [774, 348] on link "Hotel finden" at bounding box center [775, 348] width 84 height 19
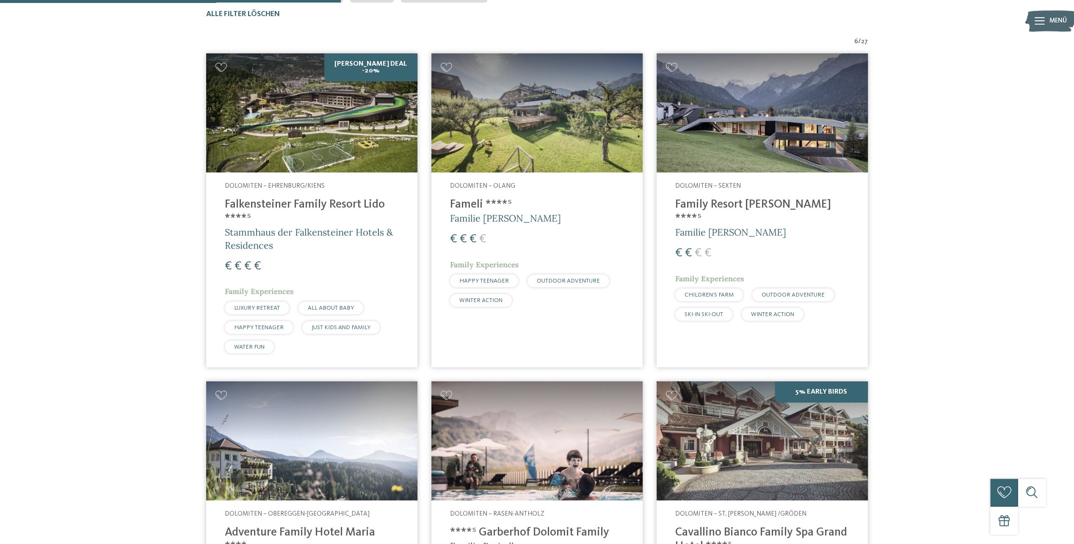
scroll to position [310, 0]
click at [310, 121] on img at bounding box center [311, 113] width 211 height 119
click at [298, 148] on img at bounding box center [311, 113] width 211 height 119
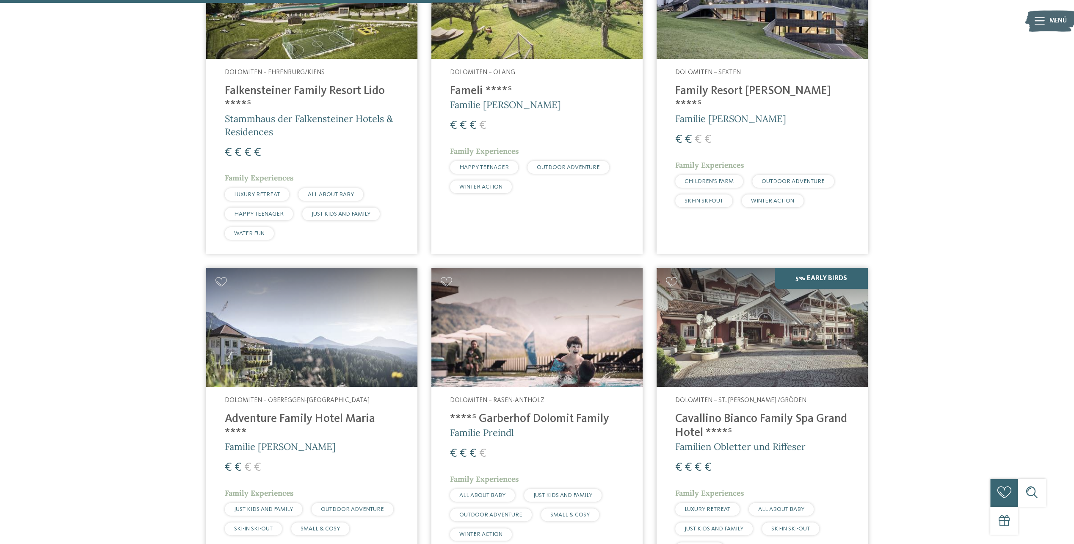
scroll to position [437, 0]
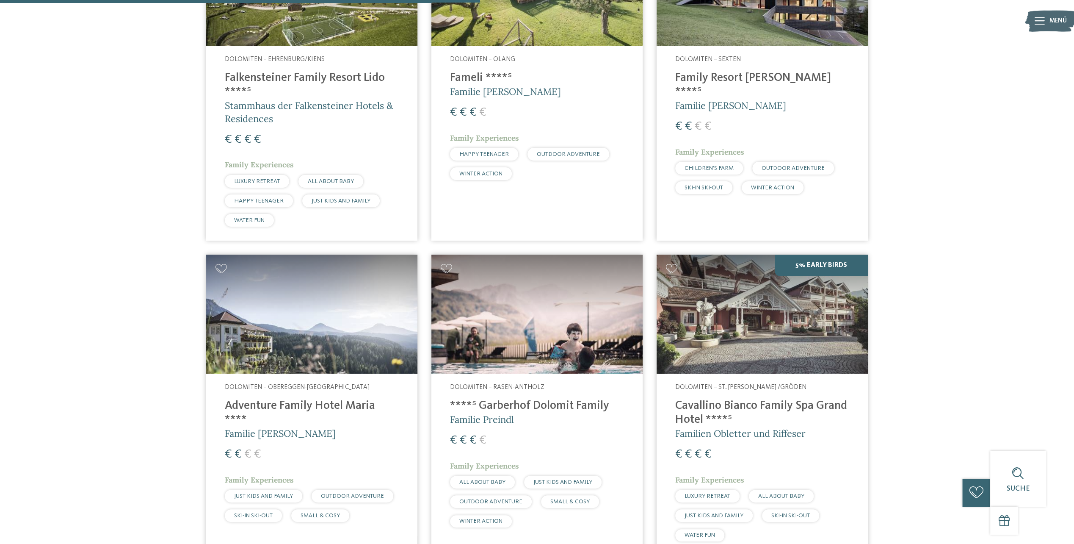
click at [339, 327] on img at bounding box center [311, 313] width 211 height 119
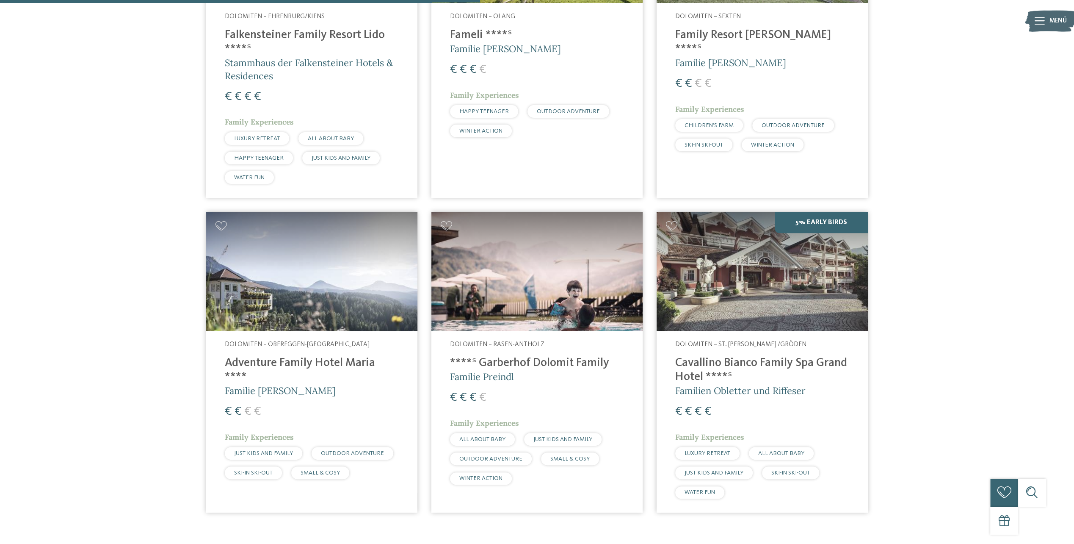
scroll to position [522, 0]
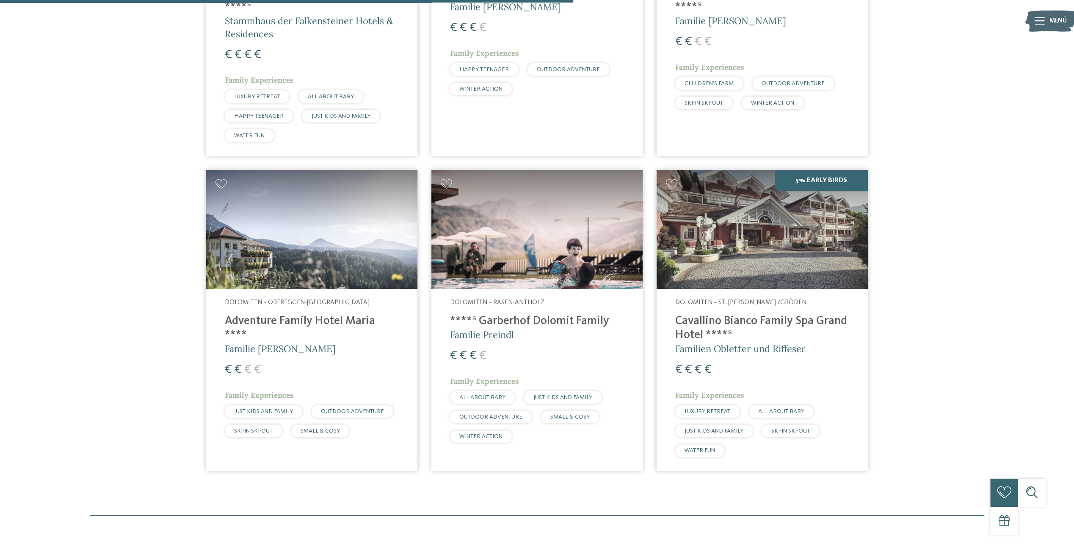
click at [321, 267] on img at bounding box center [311, 229] width 211 height 119
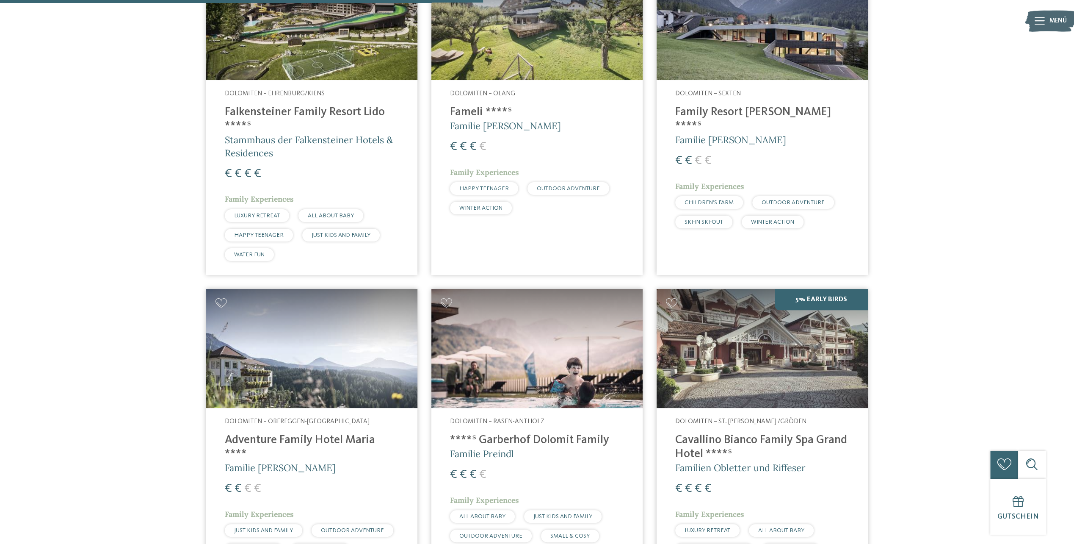
scroll to position [310, 0]
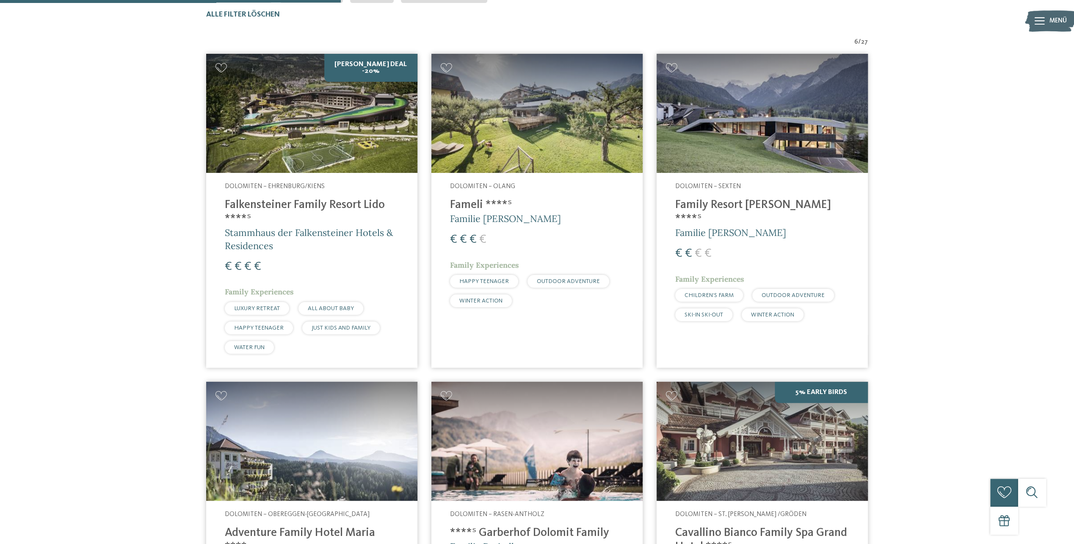
click at [512, 129] on img at bounding box center [536, 113] width 211 height 119
click at [526, 158] on img at bounding box center [536, 113] width 211 height 119
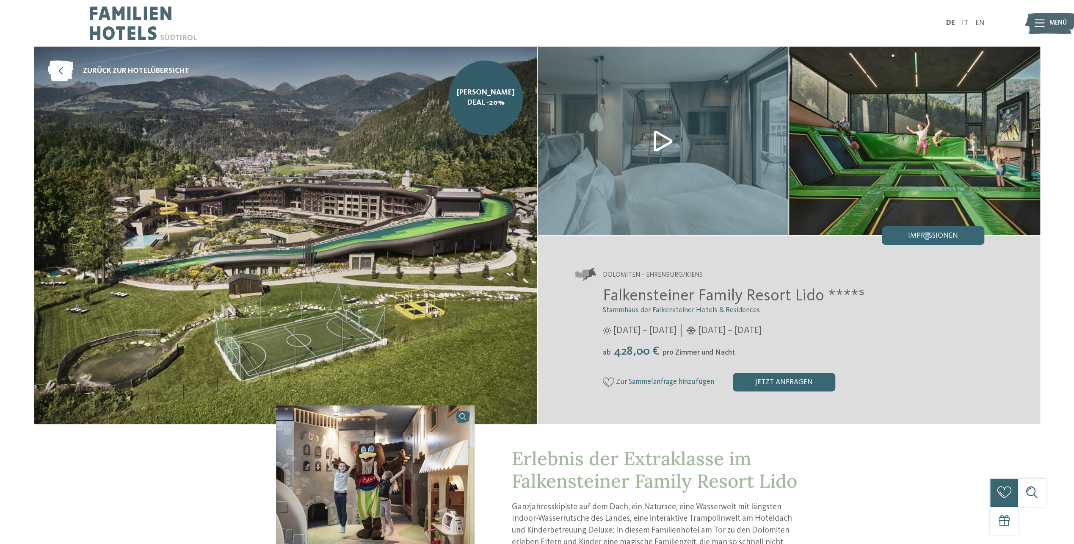
click at [927, 232] on span "Impressionen" at bounding box center [933, 236] width 50 height 8
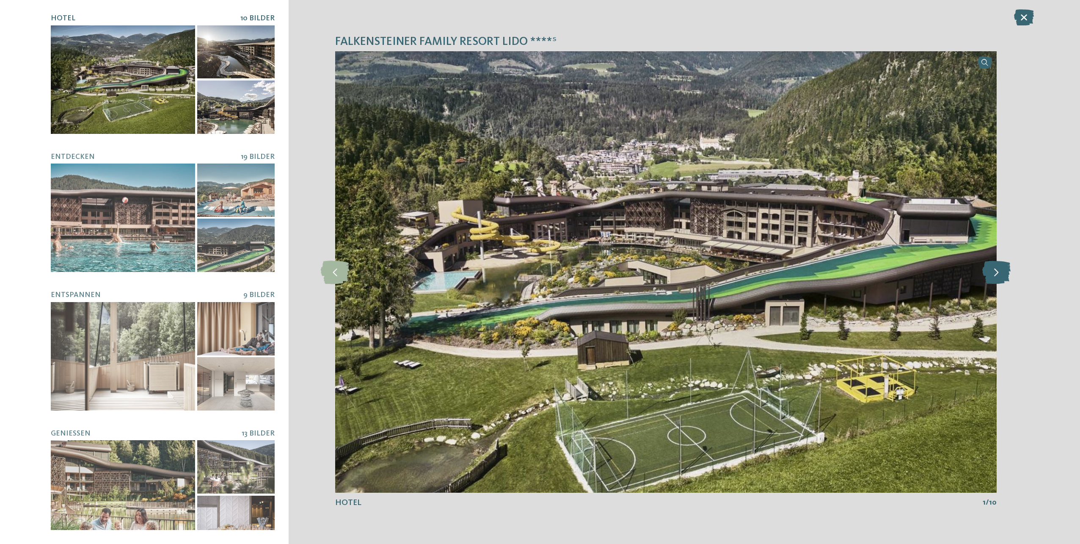
click at [991, 269] on icon at bounding box center [997, 271] width 28 height 23
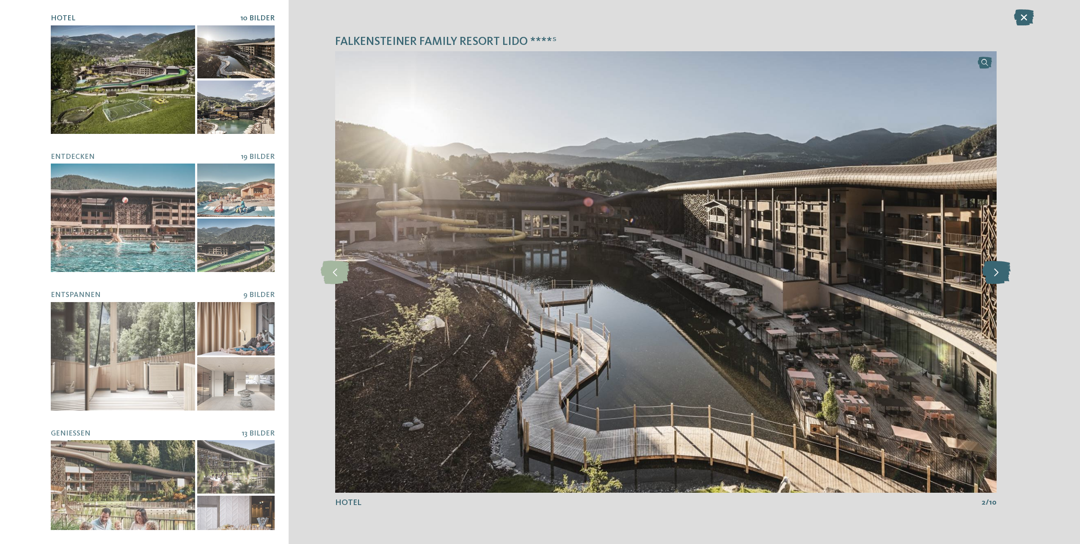
click at [993, 271] on icon at bounding box center [997, 271] width 28 height 23
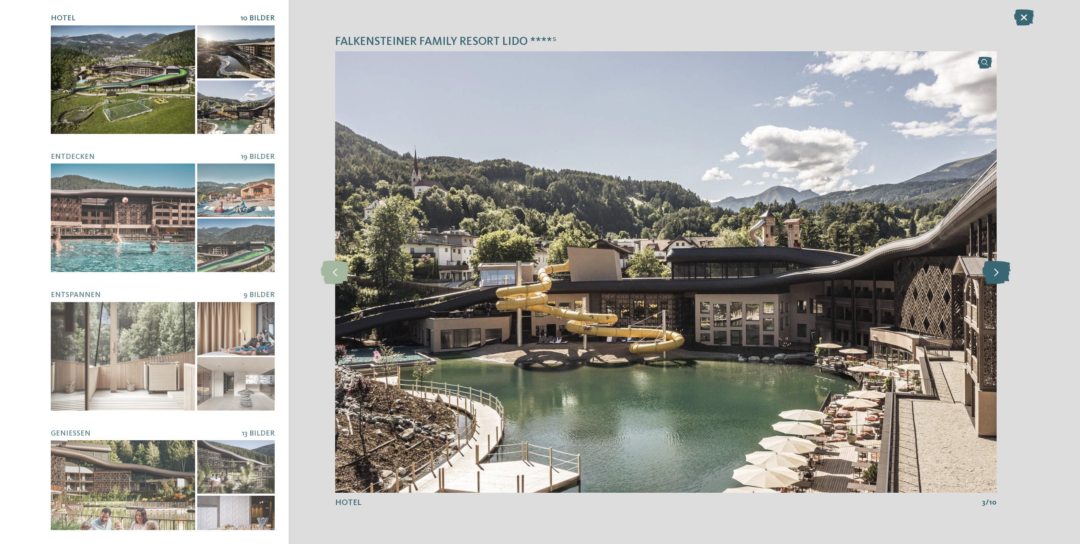
click at [996, 270] on icon at bounding box center [997, 271] width 28 height 23
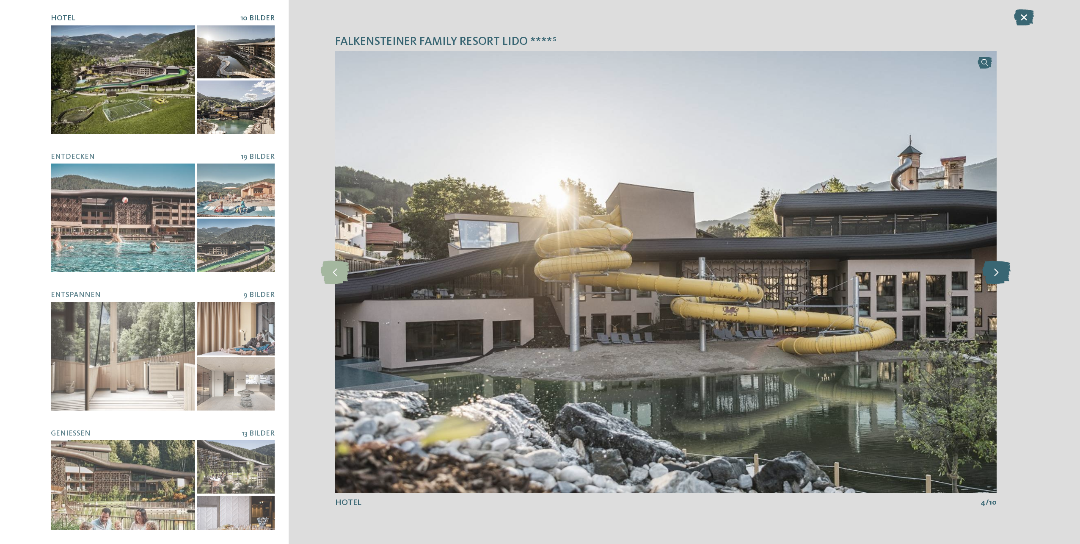
click at [996, 270] on icon at bounding box center [997, 271] width 28 height 23
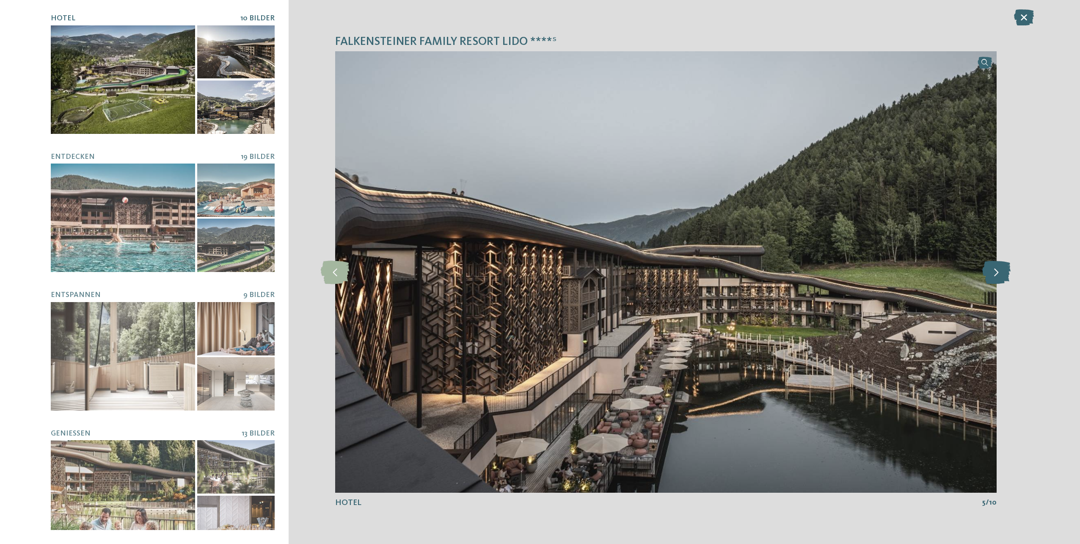
click at [996, 269] on icon at bounding box center [997, 271] width 28 height 23
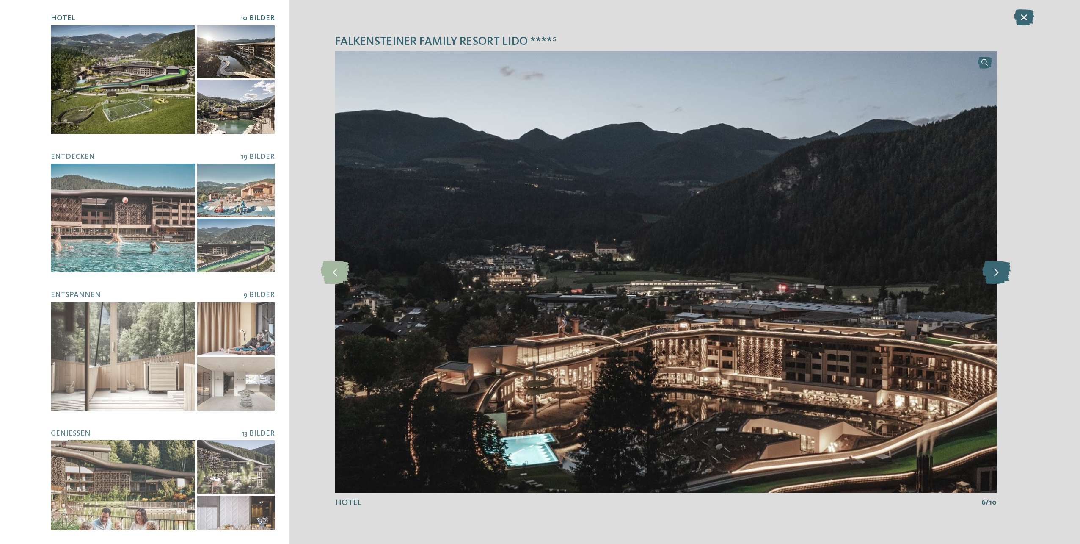
click at [996, 269] on icon at bounding box center [997, 271] width 28 height 23
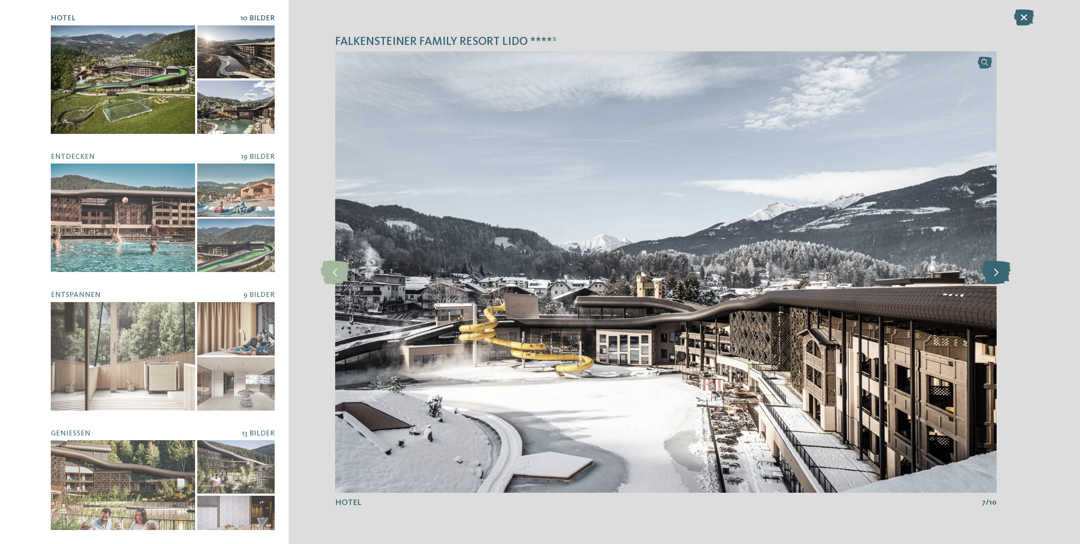
click at [996, 269] on icon at bounding box center [997, 271] width 28 height 23
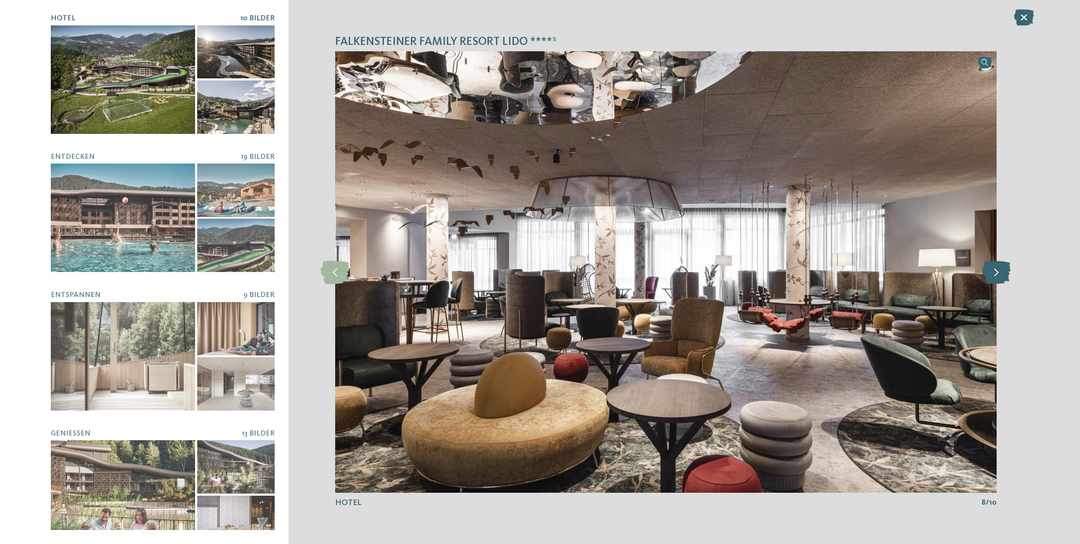
click at [996, 269] on icon at bounding box center [997, 271] width 28 height 23
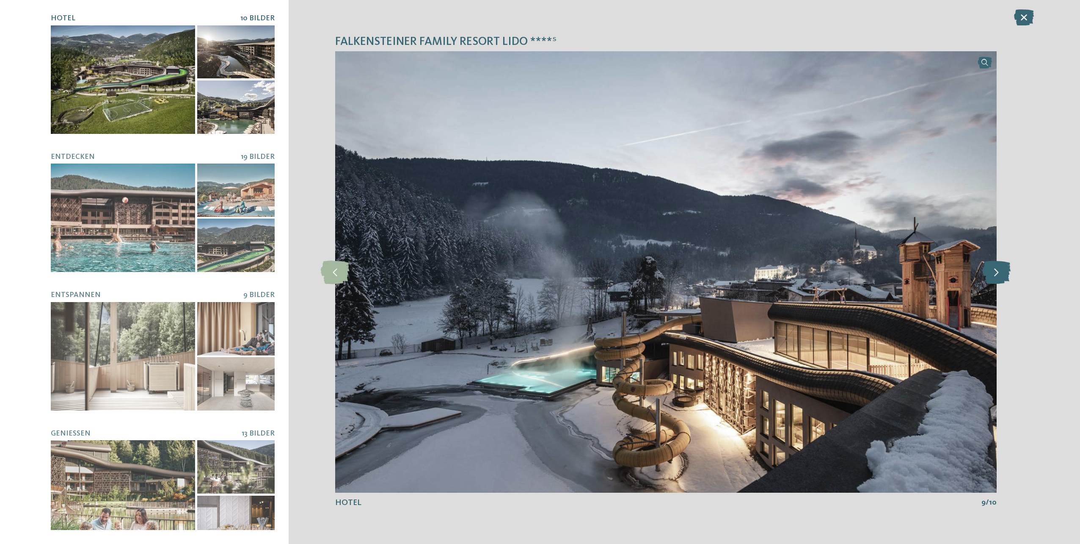
click at [996, 274] on icon at bounding box center [997, 271] width 28 height 23
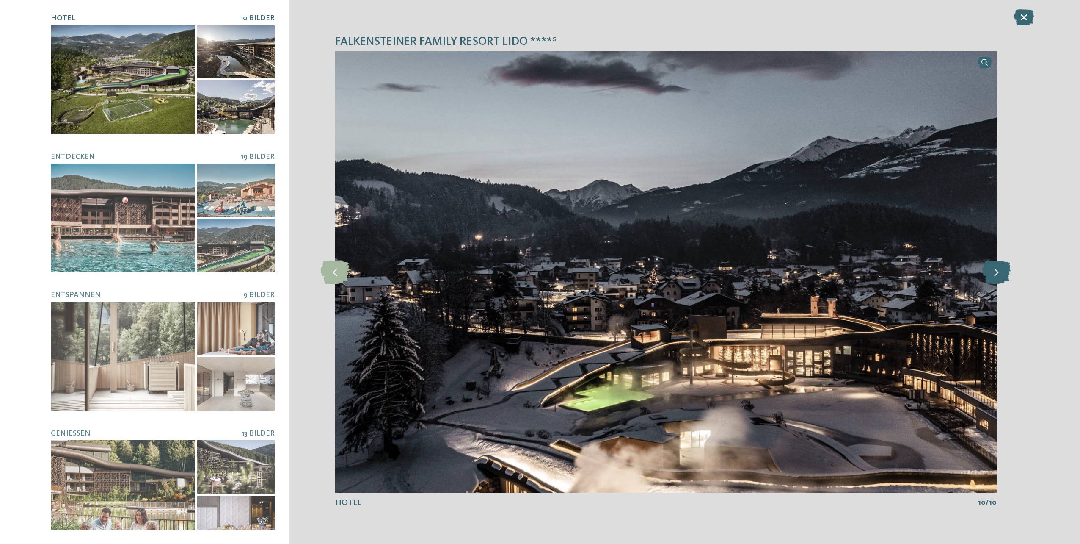
click at [996, 274] on icon at bounding box center [997, 271] width 28 height 23
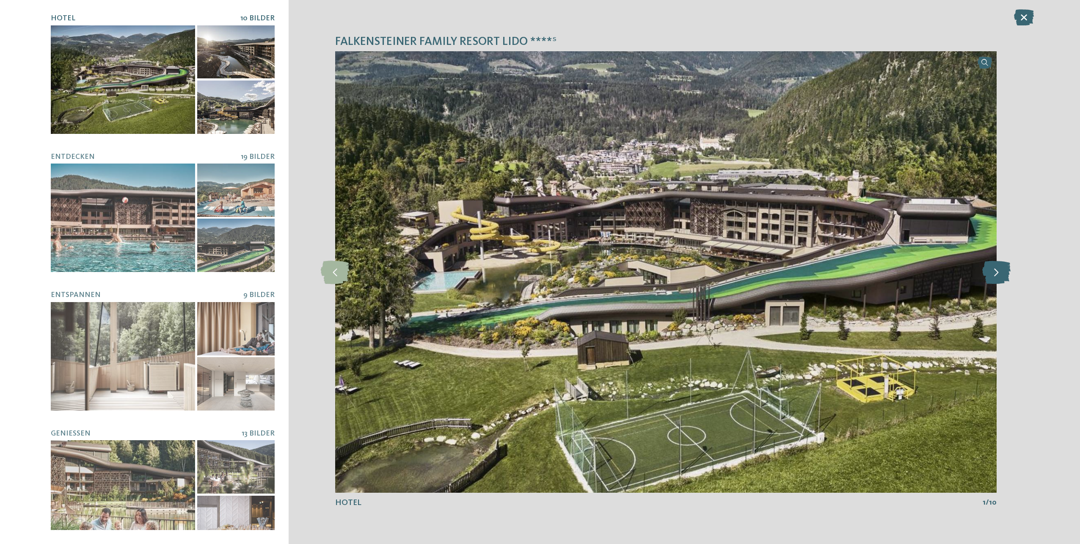
click at [996, 274] on icon at bounding box center [997, 271] width 28 height 23
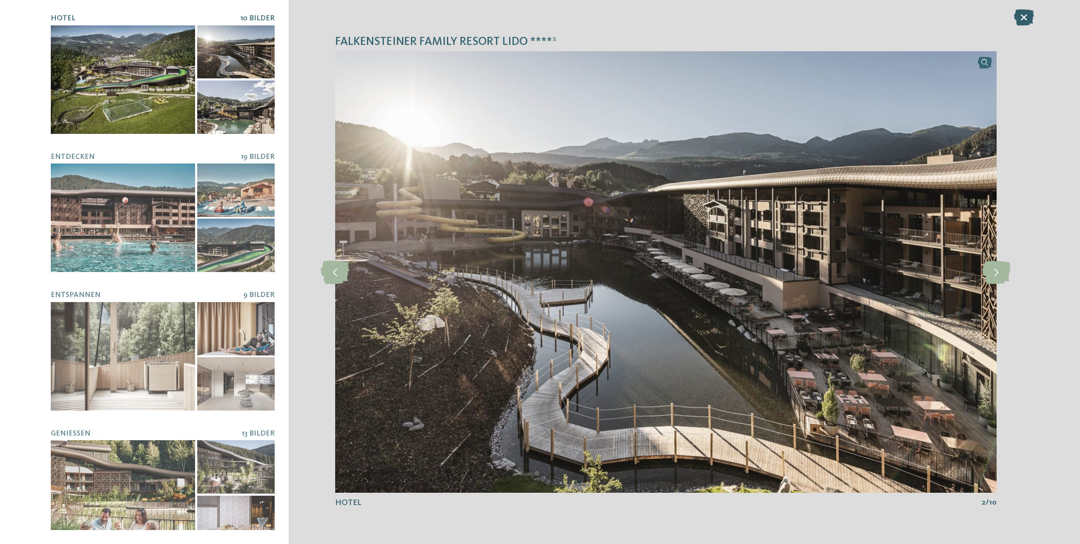
click at [1022, 10] on icon at bounding box center [1024, 17] width 20 height 16
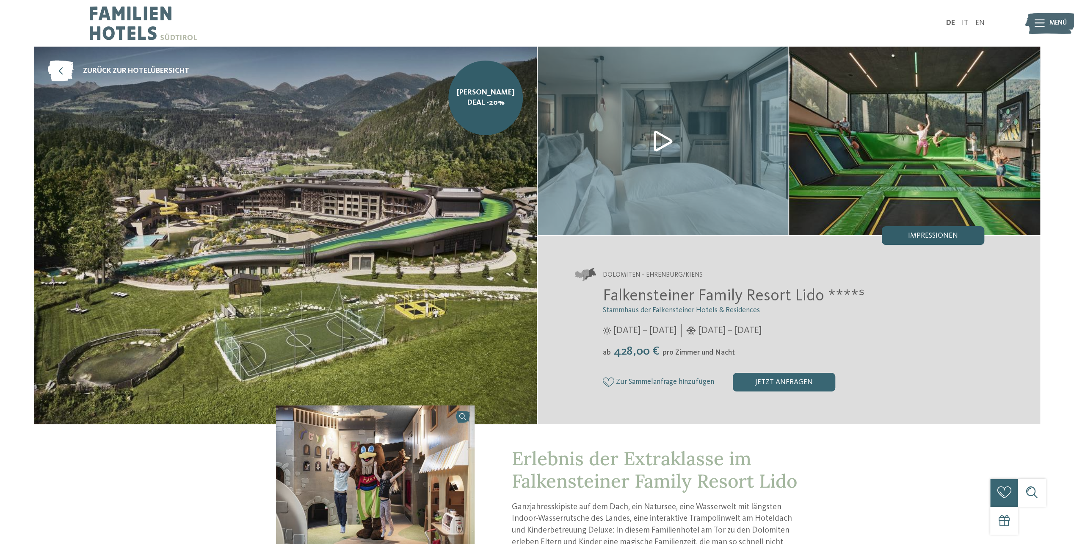
click at [937, 233] on span "Impressionen" at bounding box center [933, 236] width 50 height 8
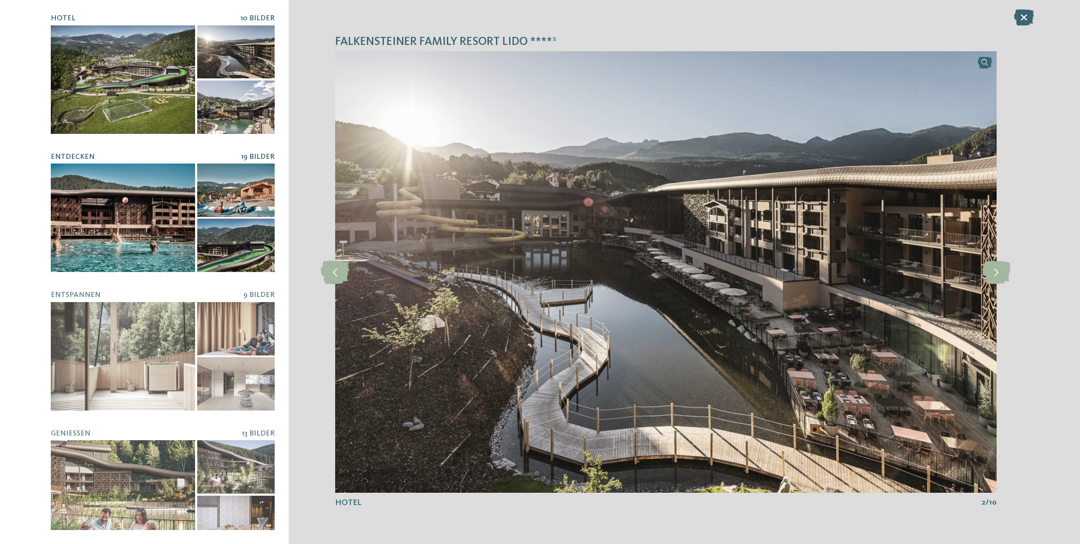
click at [102, 215] on div at bounding box center [123, 217] width 144 height 108
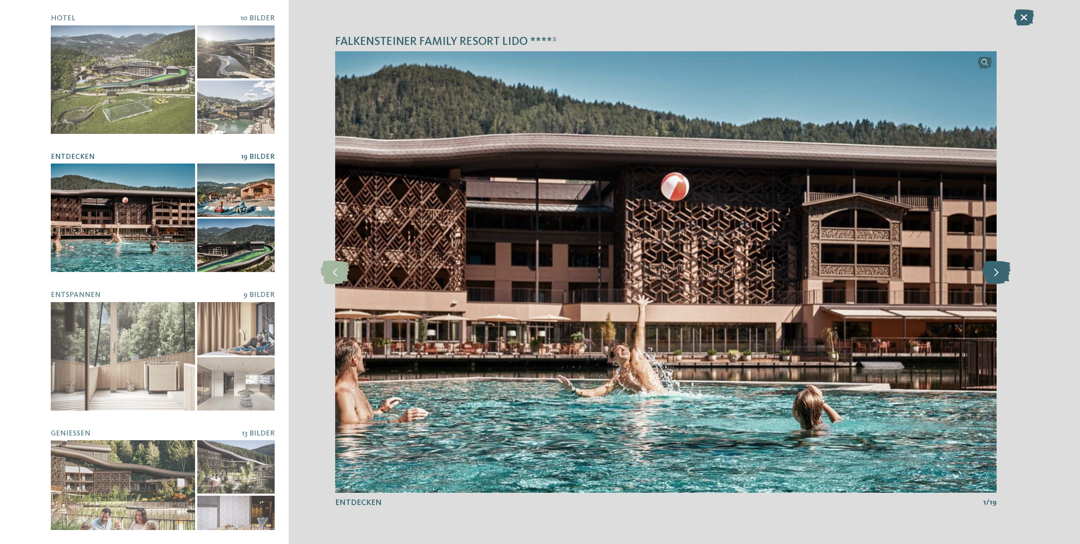
click at [991, 265] on icon at bounding box center [997, 271] width 28 height 23
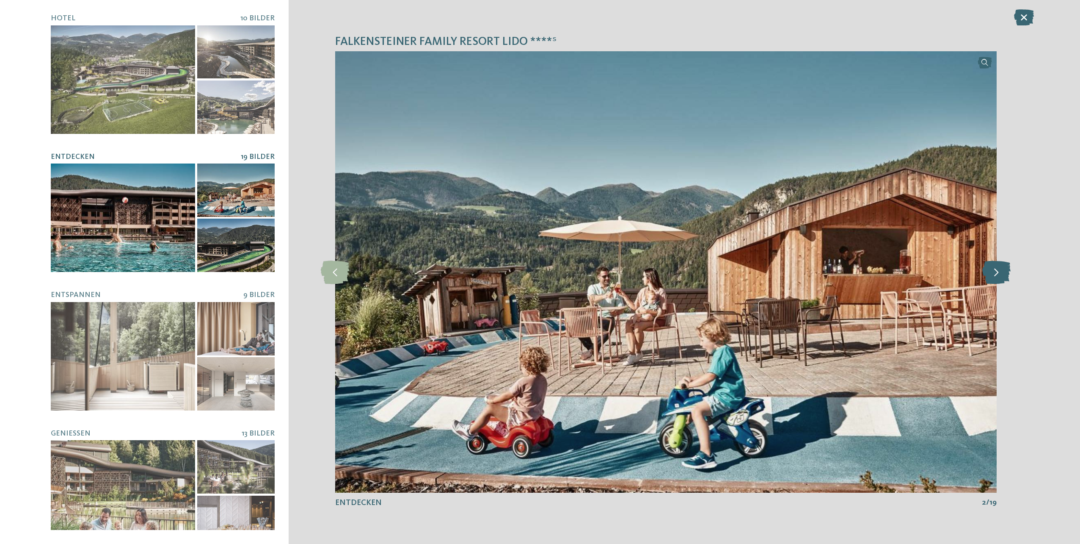
click at [996, 277] on icon at bounding box center [997, 271] width 28 height 23
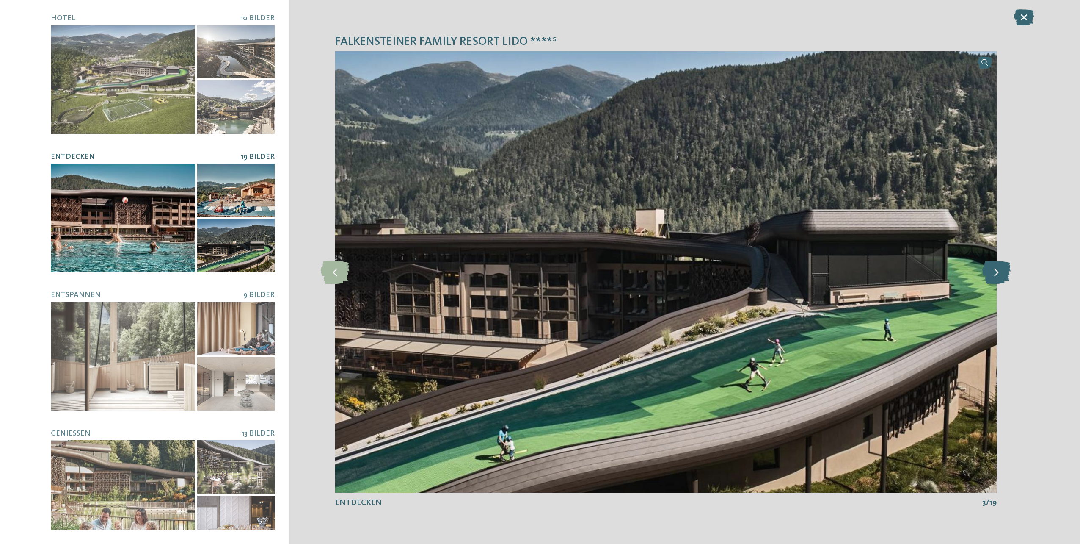
click at [1001, 274] on icon at bounding box center [997, 271] width 28 height 23
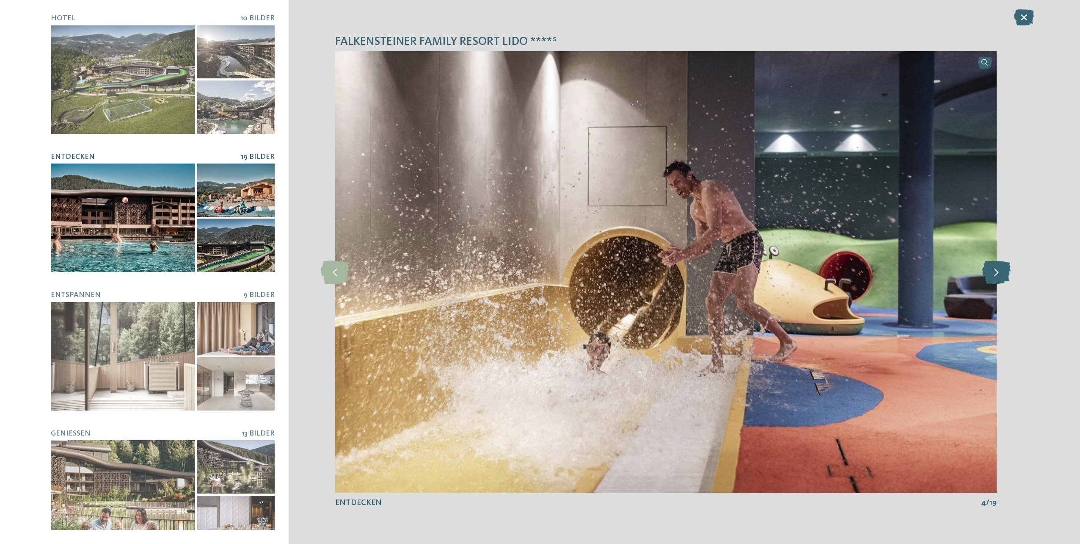
click at [997, 273] on icon at bounding box center [997, 271] width 28 height 23
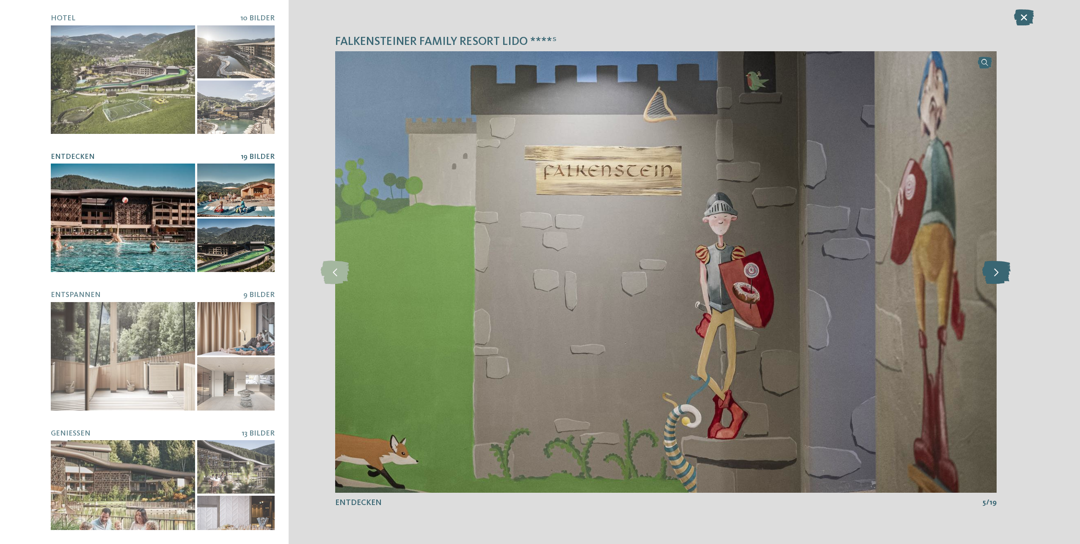
click at [997, 273] on icon at bounding box center [997, 271] width 28 height 23
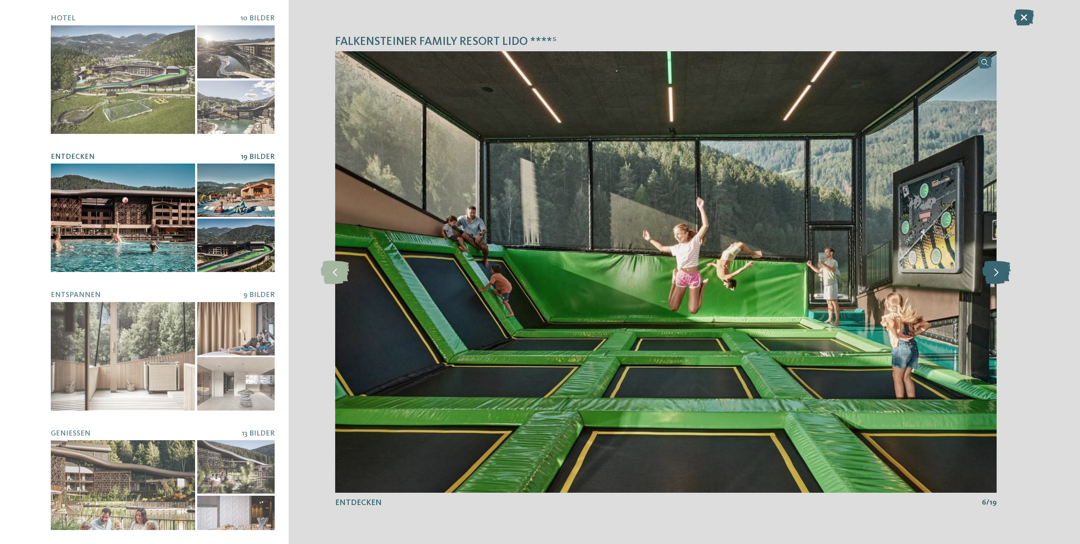
click at [1003, 275] on icon at bounding box center [997, 271] width 28 height 23
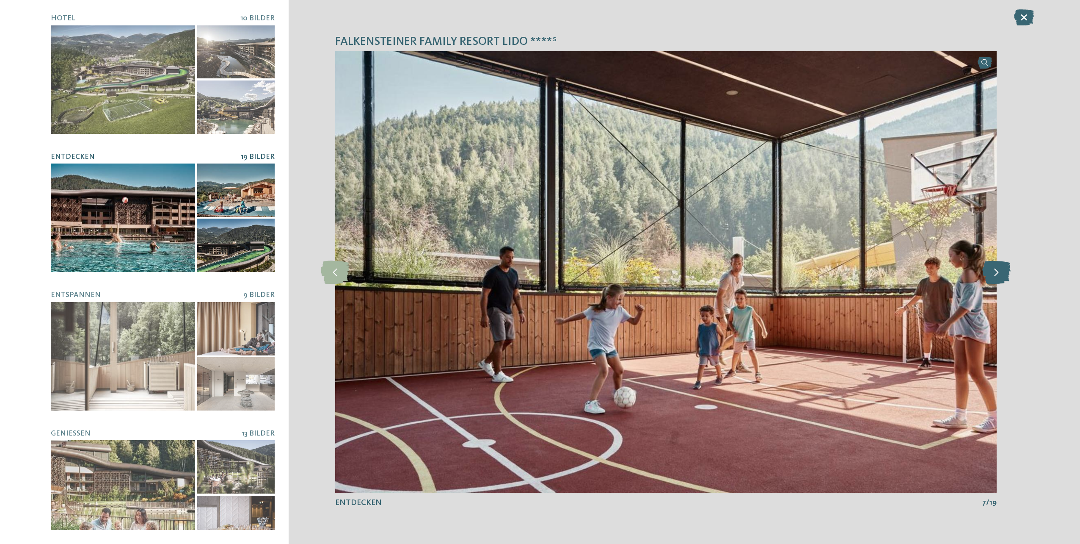
click at [1003, 275] on icon at bounding box center [997, 271] width 28 height 23
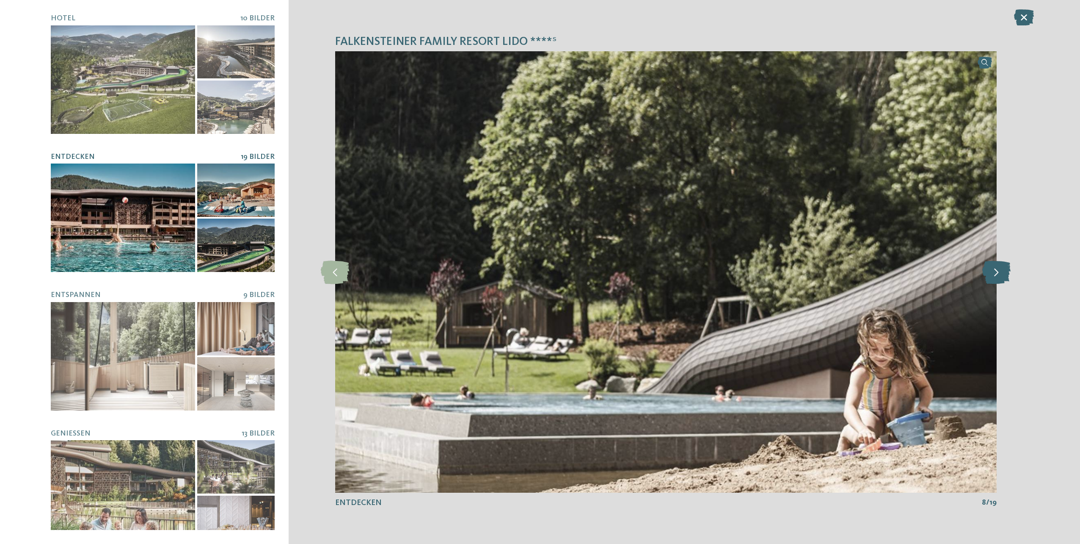
click at [1001, 273] on icon at bounding box center [997, 271] width 28 height 23
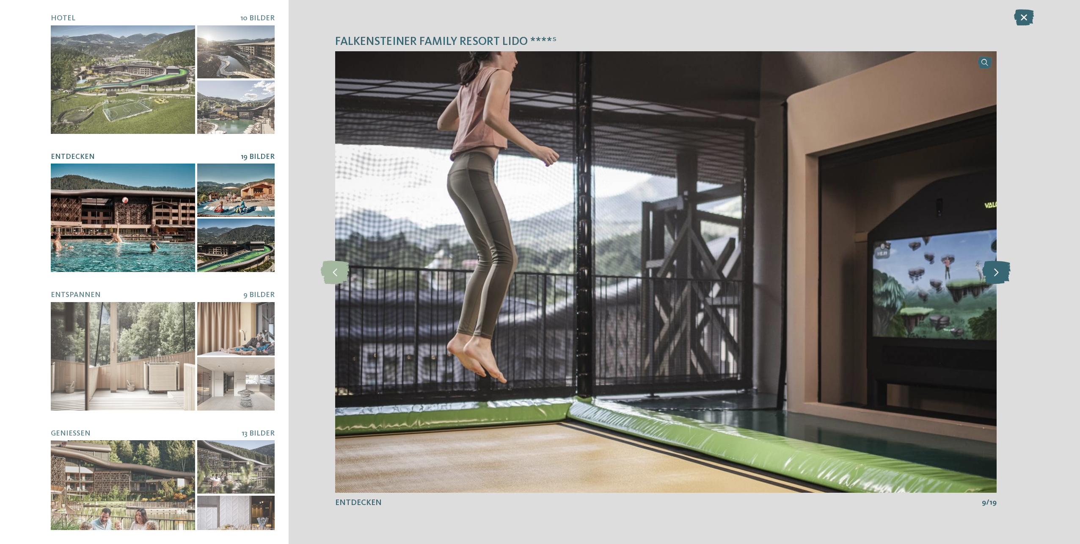
click at [1001, 273] on icon at bounding box center [997, 271] width 28 height 23
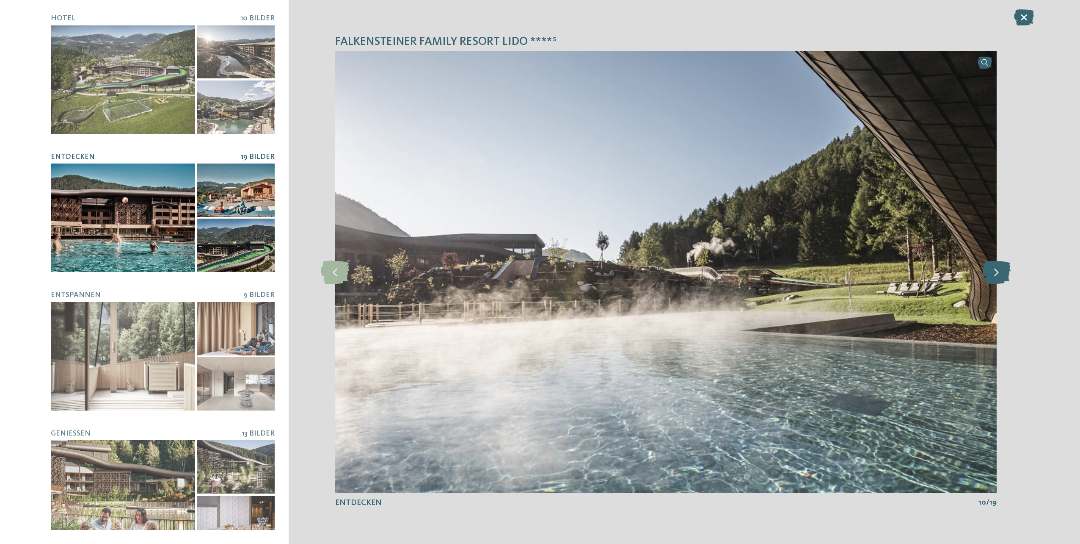
click at [1001, 273] on icon at bounding box center [997, 271] width 28 height 23
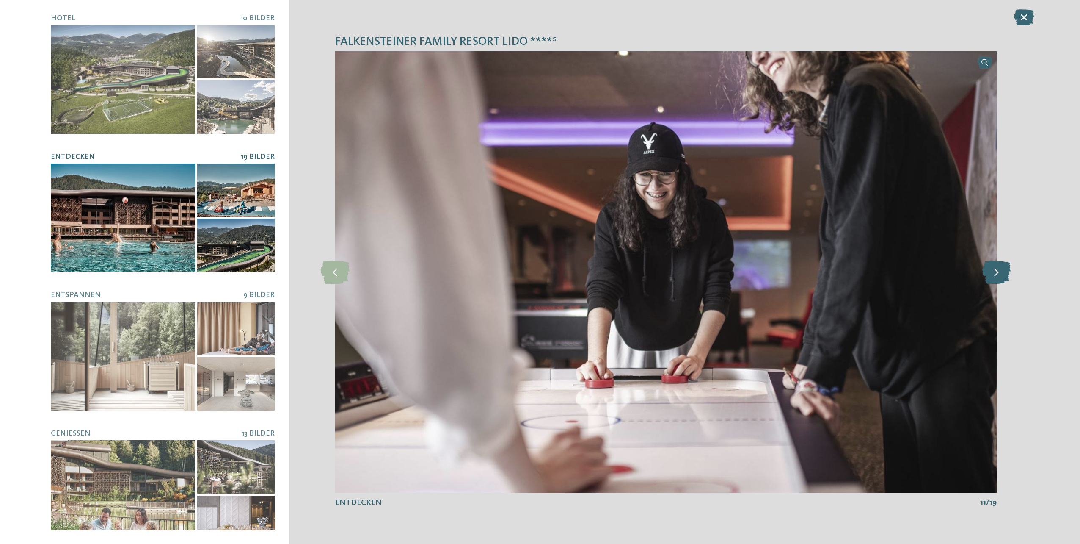
click at [1001, 273] on icon at bounding box center [997, 271] width 28 height 23
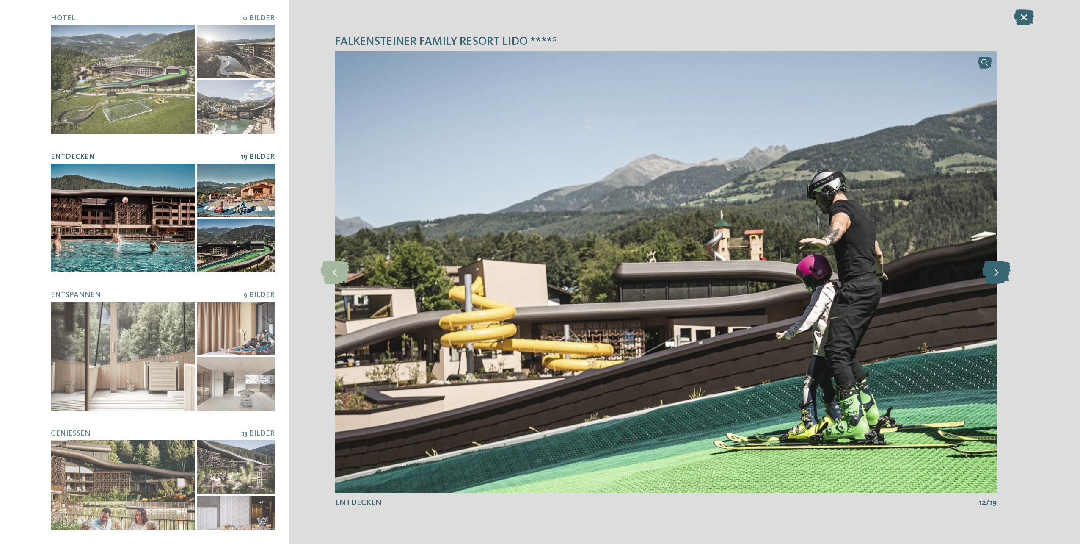
click at [1001, 273] on icon at bounding box center [997, 271] width 28 height 23
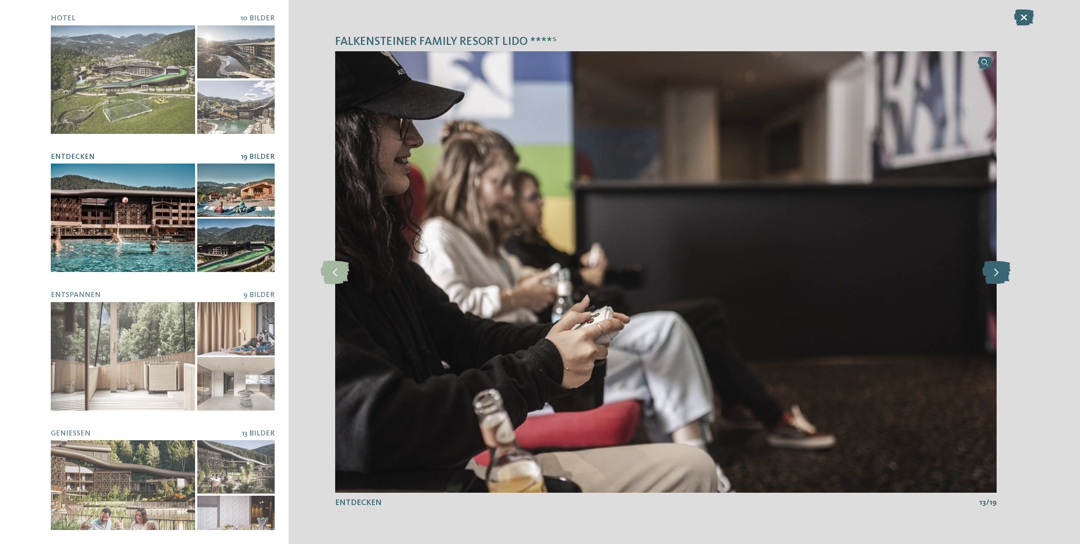
click at [1001, 273] on icon at bounding box center [997, 271] width 28 height 23
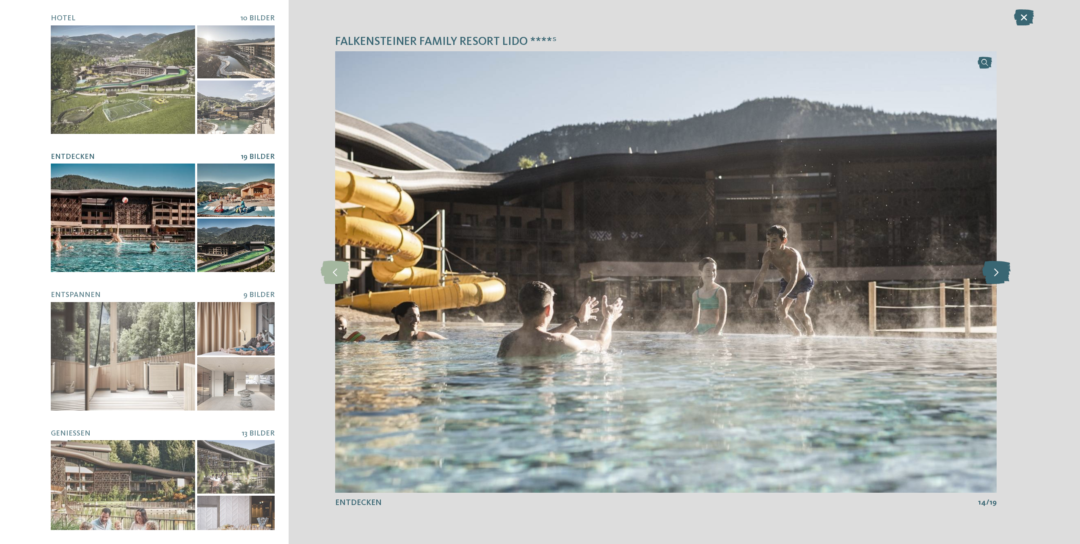
click at [1001, 273] on icon at bounding box center [997, 271] width 28 height 23
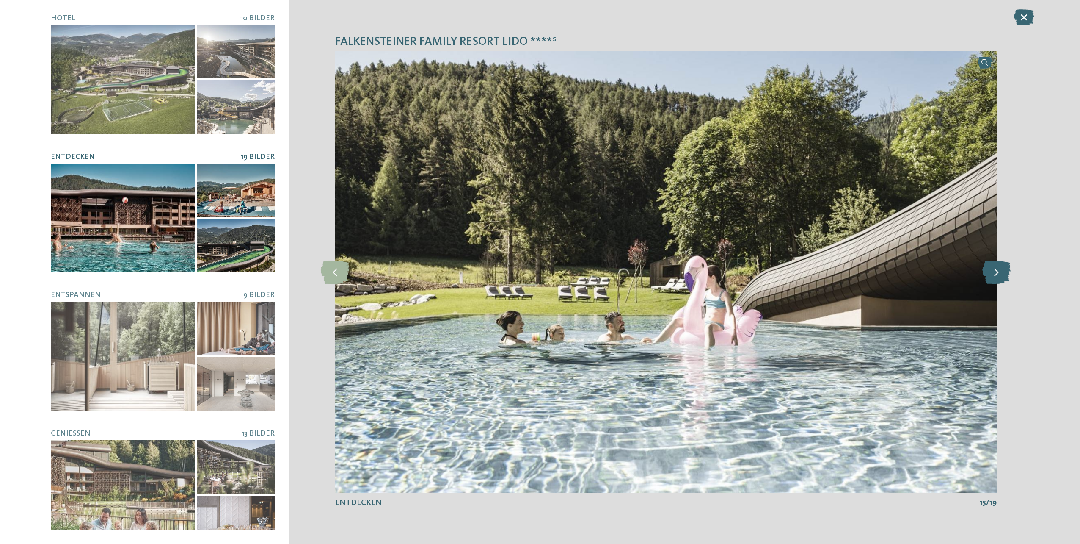
click at [1001, 275] on icon at bounding box center [997, 271] width 28 height 23
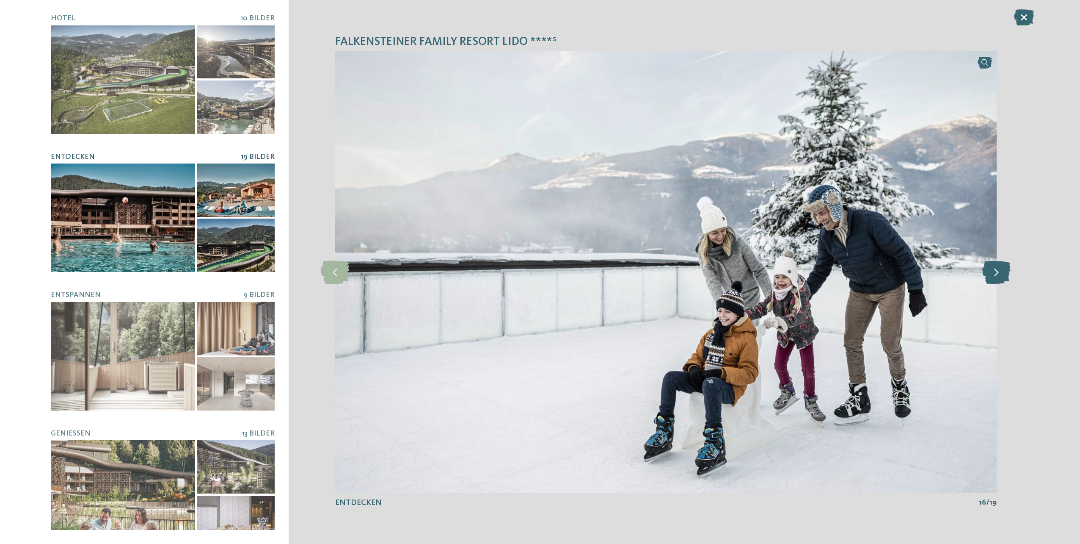
click at [1001, 275] on icon at bounding box center [997, 271] width 28 height 23
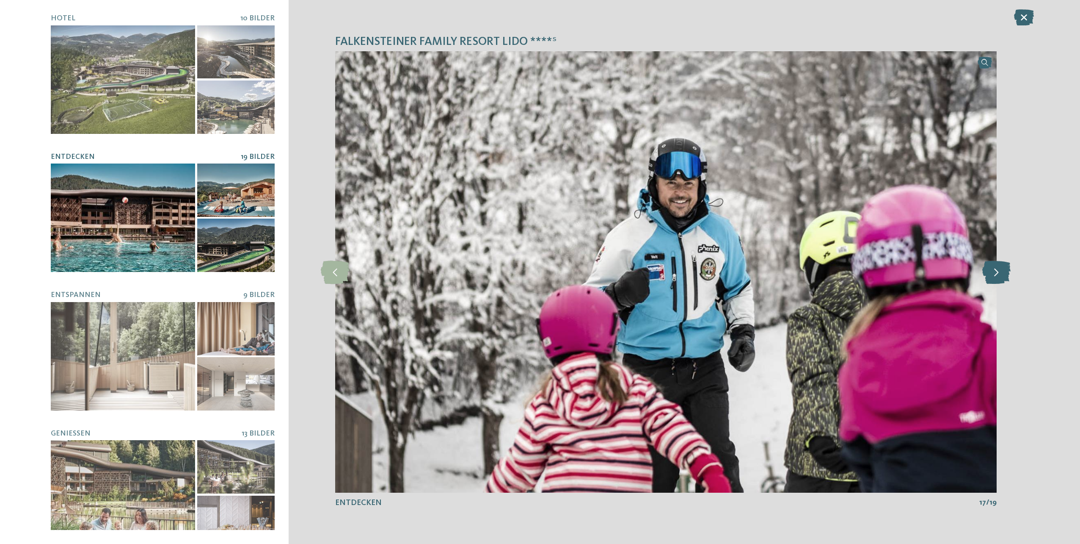
click at [1001, 275] on icon at bounding box center [997, 271] width 28 height 23
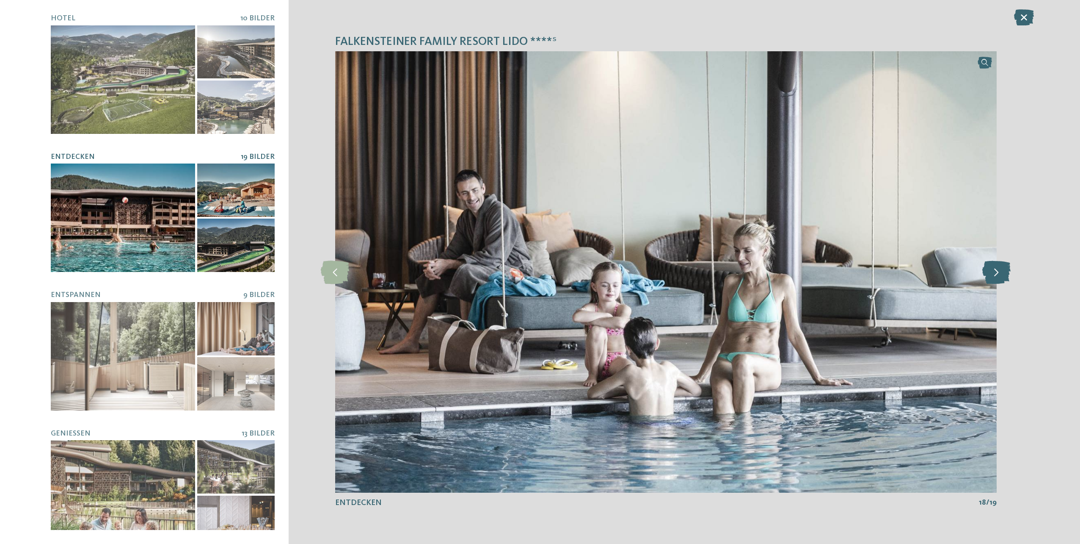
click at [1001, 275] on icon at bounding box center [997, 271] width 28 height 23
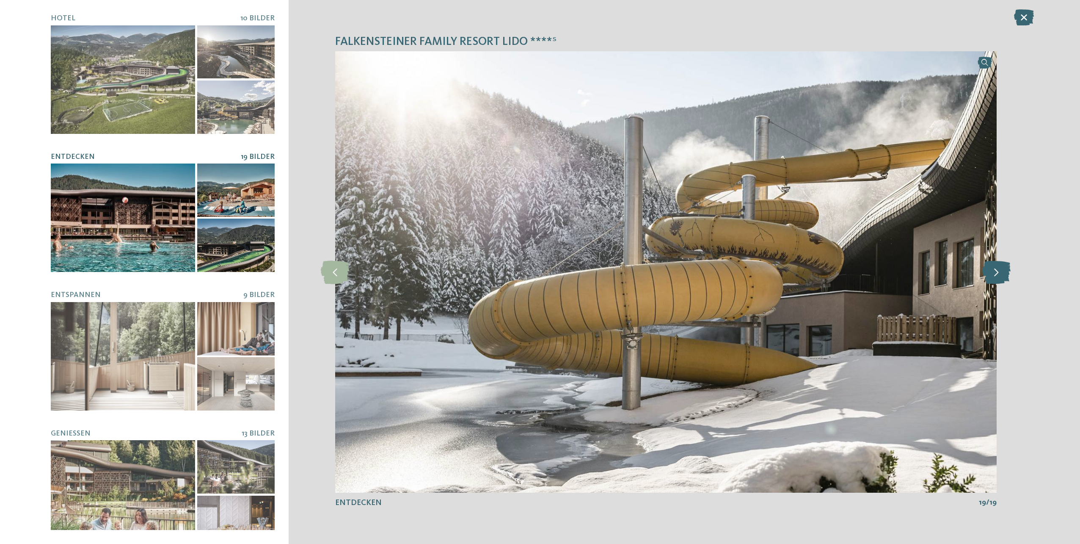
click at [1001, 275] on icon at bounding box center [997, 271] width 28 height 23
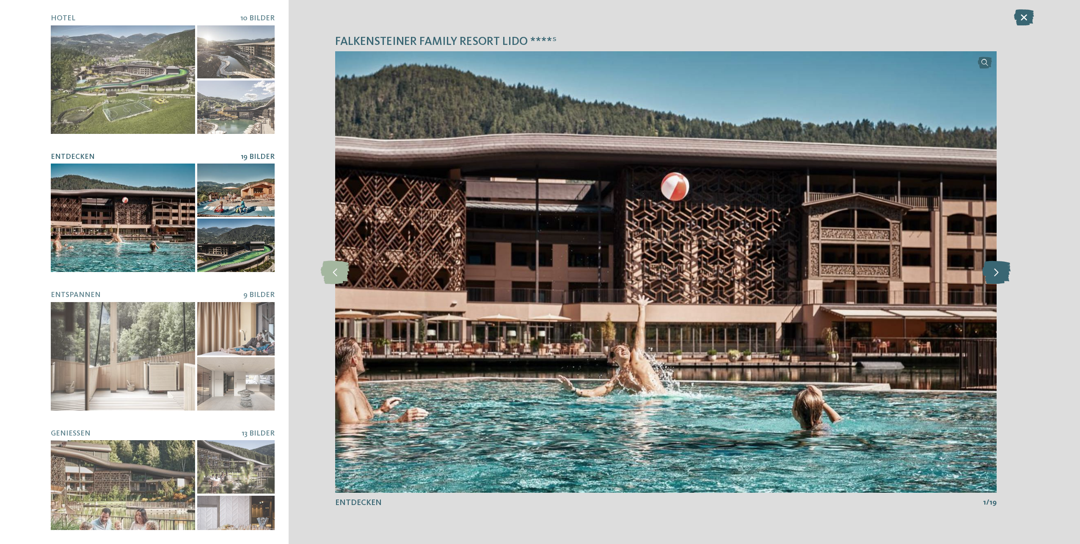
click at [1001, 275] on icon at bounding box center [997, 271] width 28 height 23
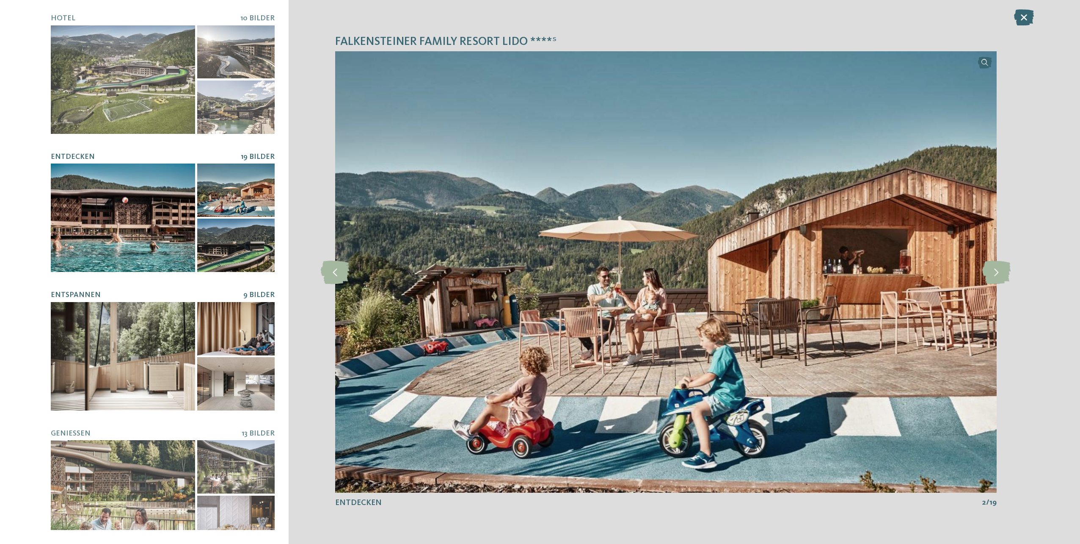
click at [151, 346] on div at bounding box center [123, 356] width 144 height 108
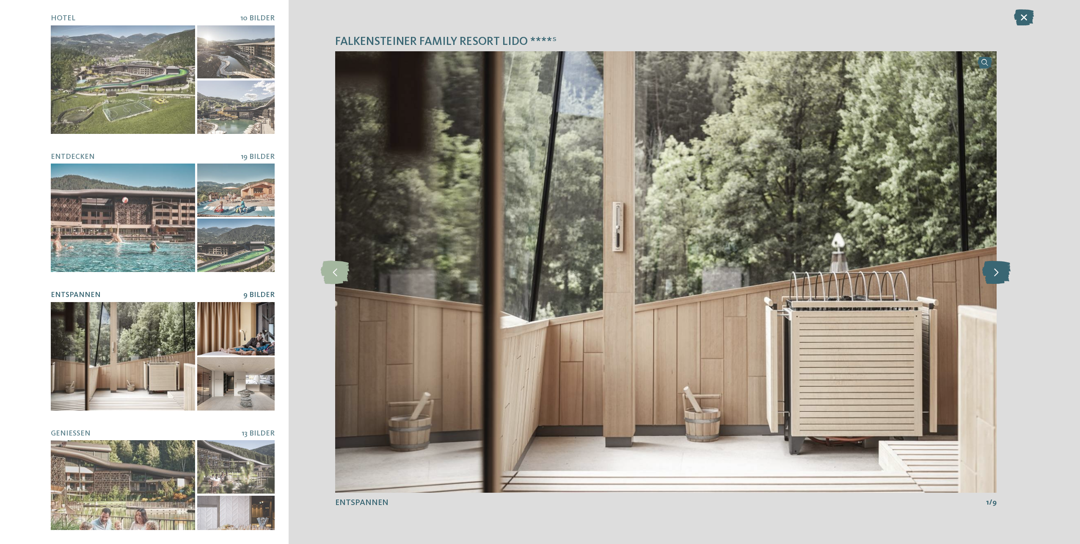
click at [994, 274] on icon at bounding box center [997, 271] width 28 height 23
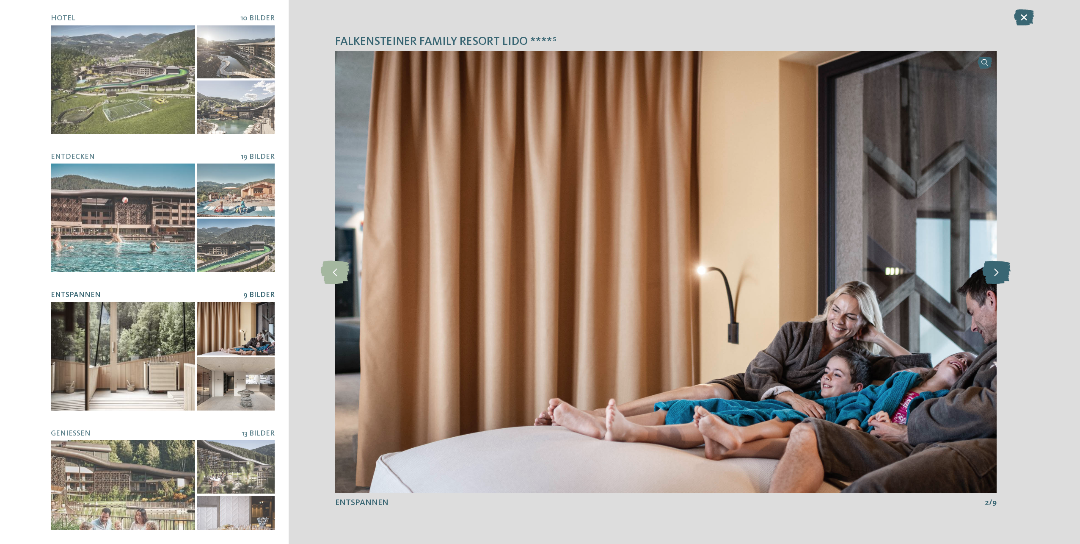
click at [994, 272] on icon at bounding box center [997, 271] width 28 height 23
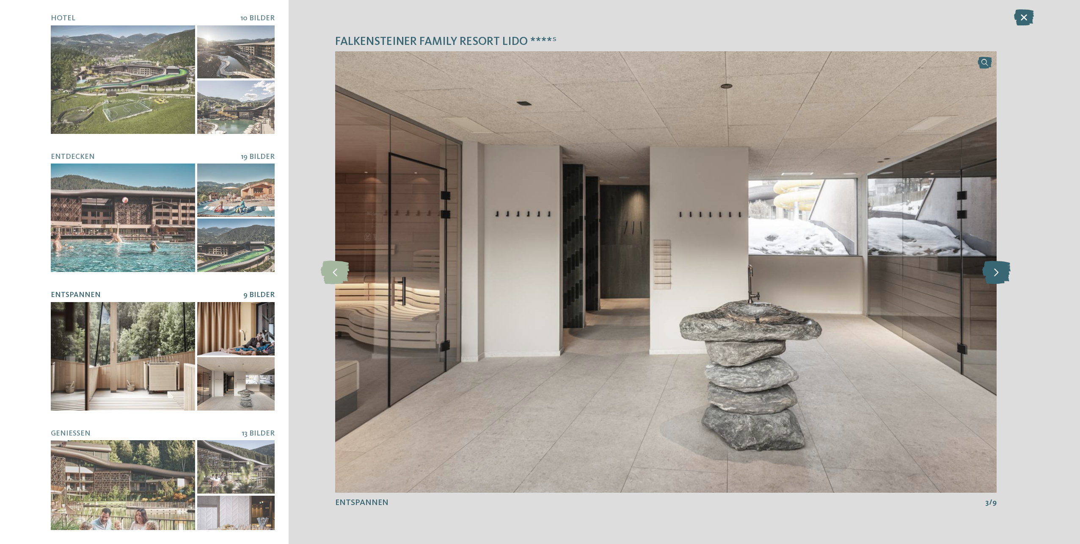
click at [995, 270] on icon at bounding box center [997, 271] width 28 height 23
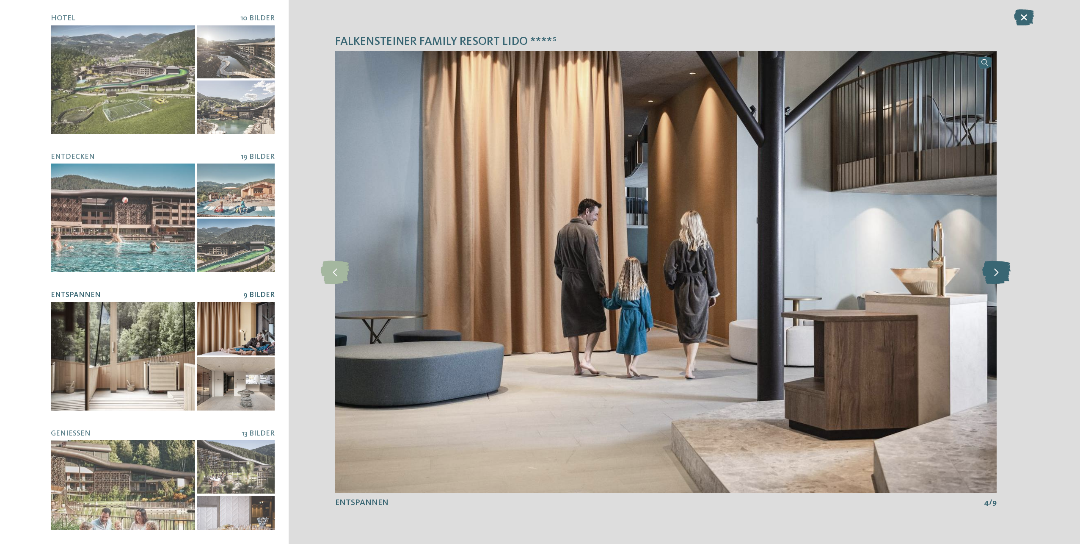
click at [995, 270] on icon at bounding box center [997, 271] width 28 height 23
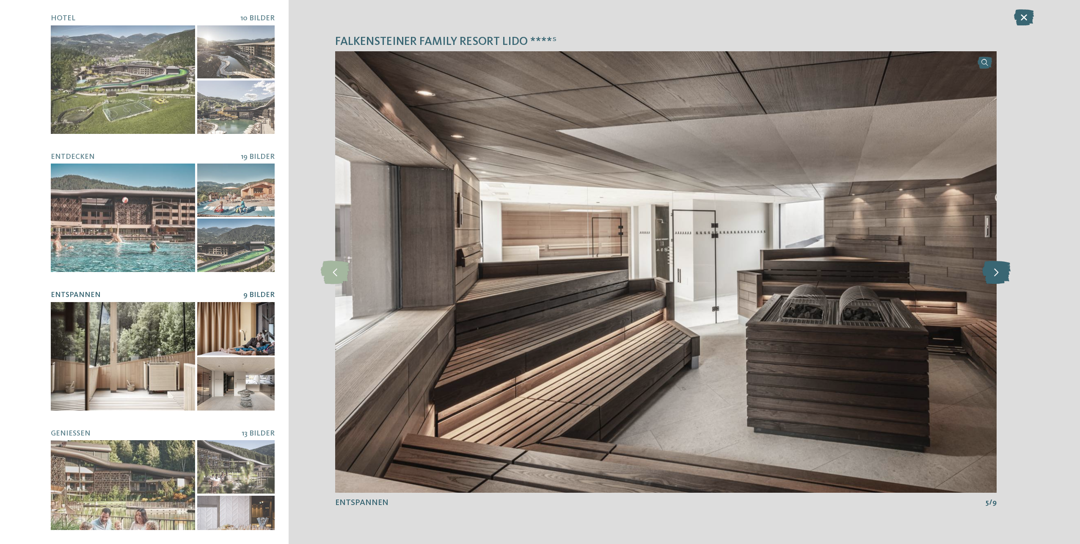
click at [995, 270] on icon at bounding box center [997, 271] width 28 height 23
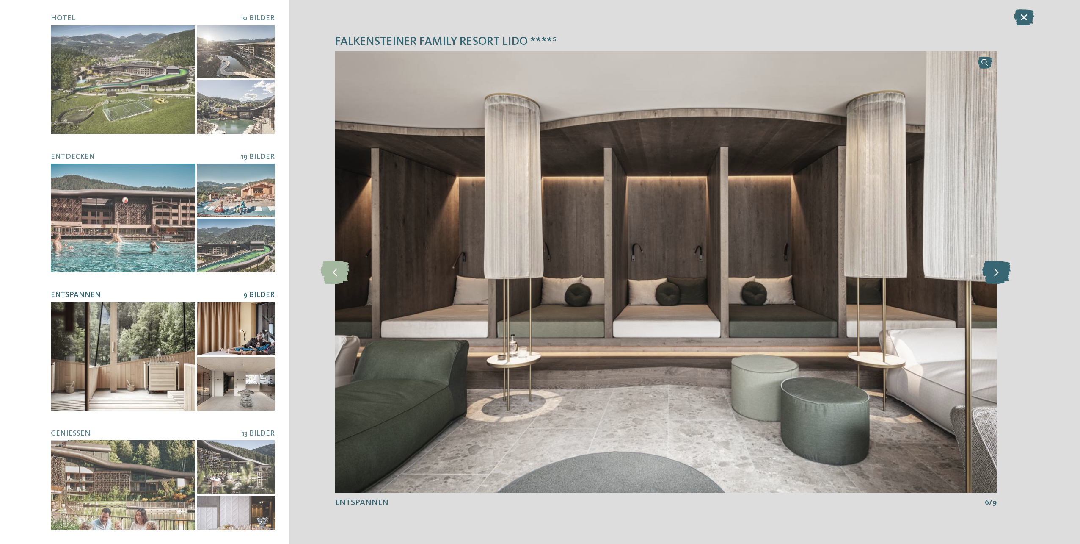
click at [995, 270] on icon at bounding box center [997, 271] width 28 height 23
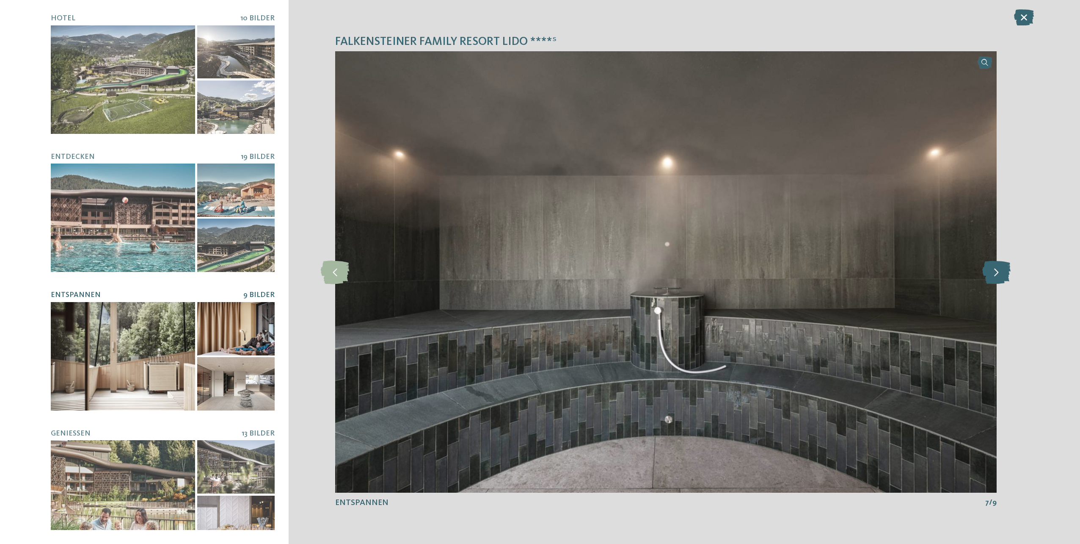
click at [995, 270] on icon at bounding box center [997, 271] width 28 height 23
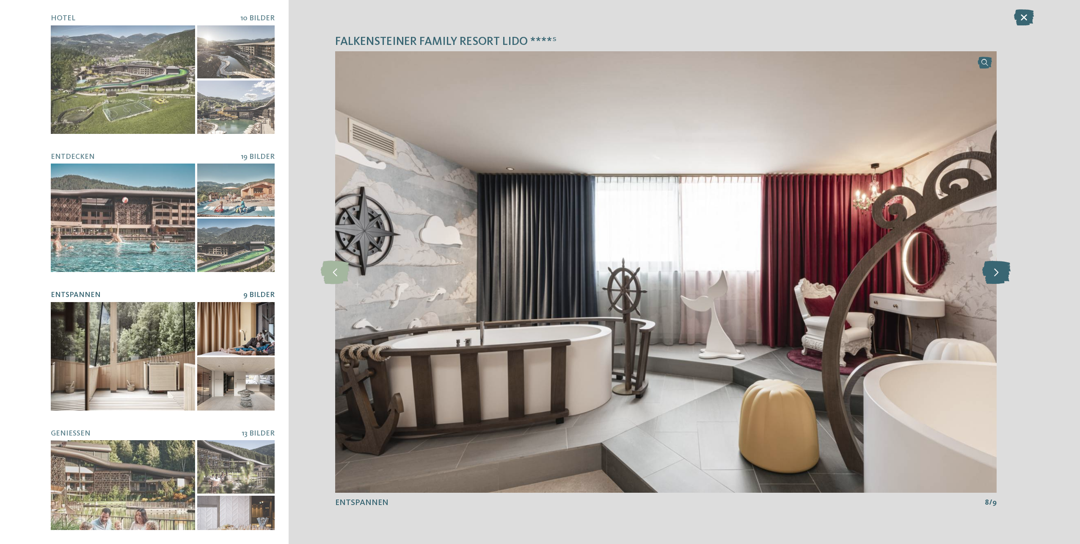
click at [995, 270] on icon at bounding box center [997, 271] width 28 height 23
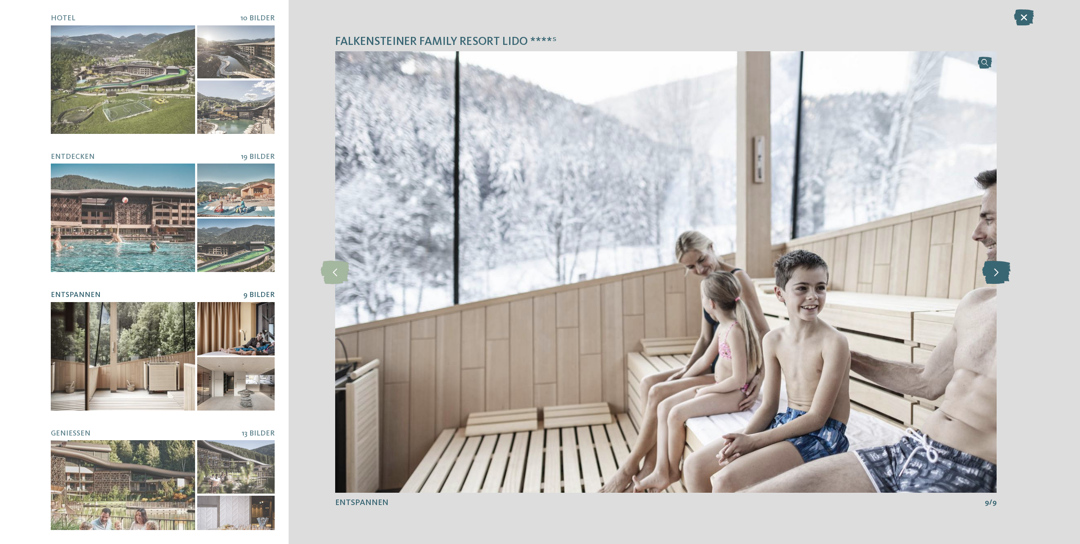
click at [995, 270] on icon at bounding box center [997, 271] width 28 height 23
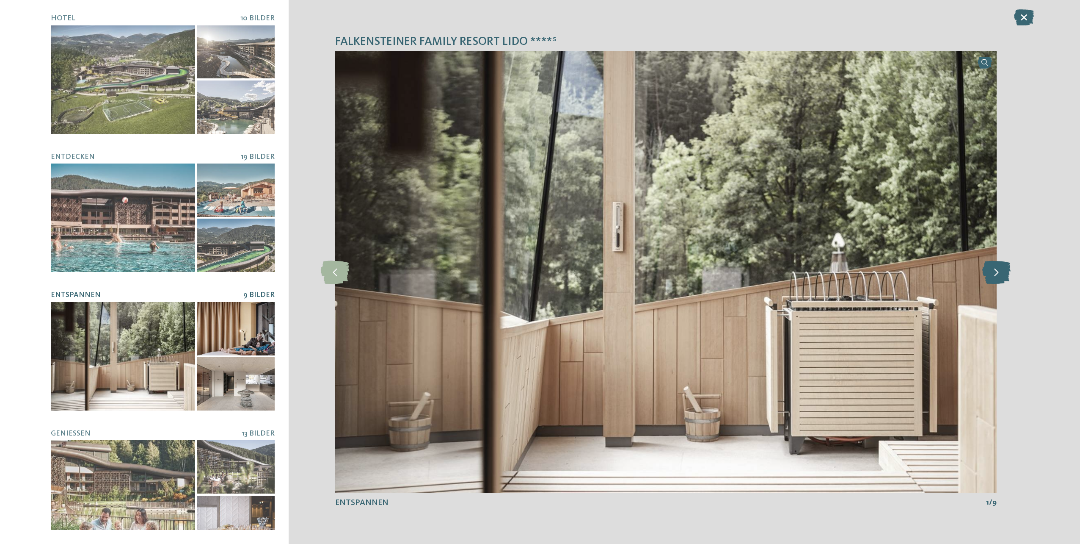
click at [995, 270] on icon at bounding box center [997, 271] width 28 height 23
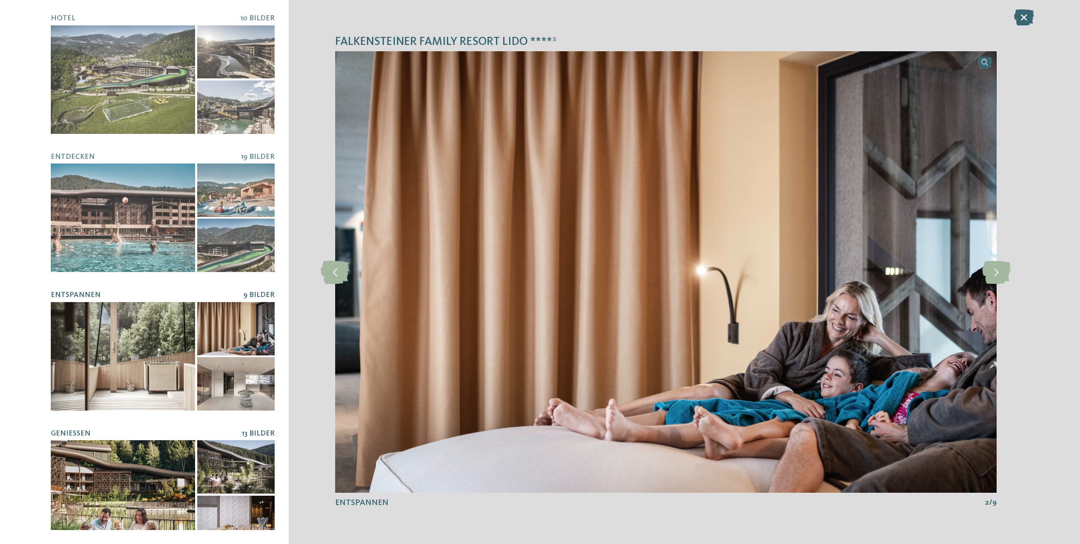
click at [105, 477] on div at bounding box center [123, 494] width 144 height 108
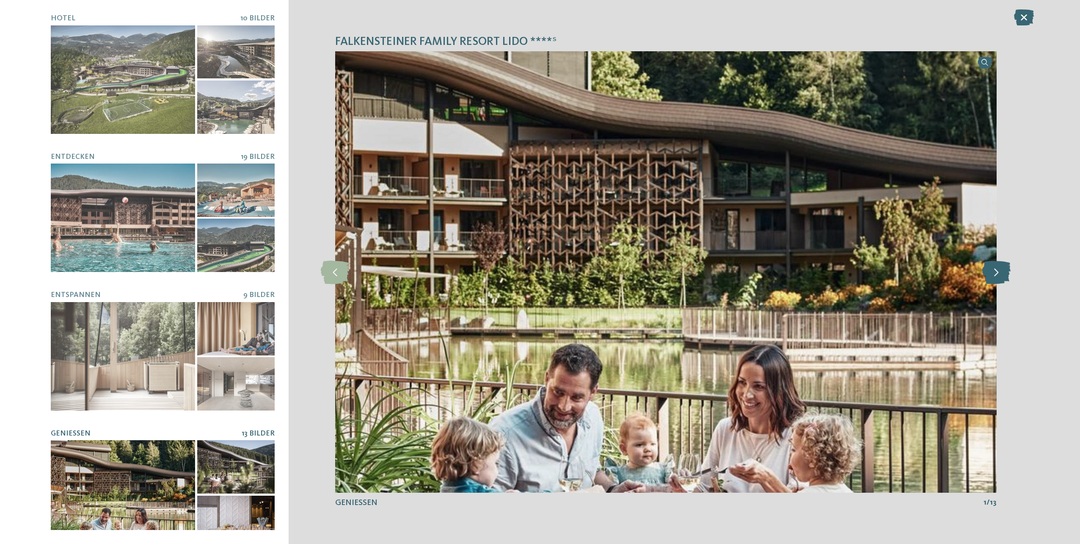
click at [996, 275] on icon at bounding box center [997, 271] width 28 height 23
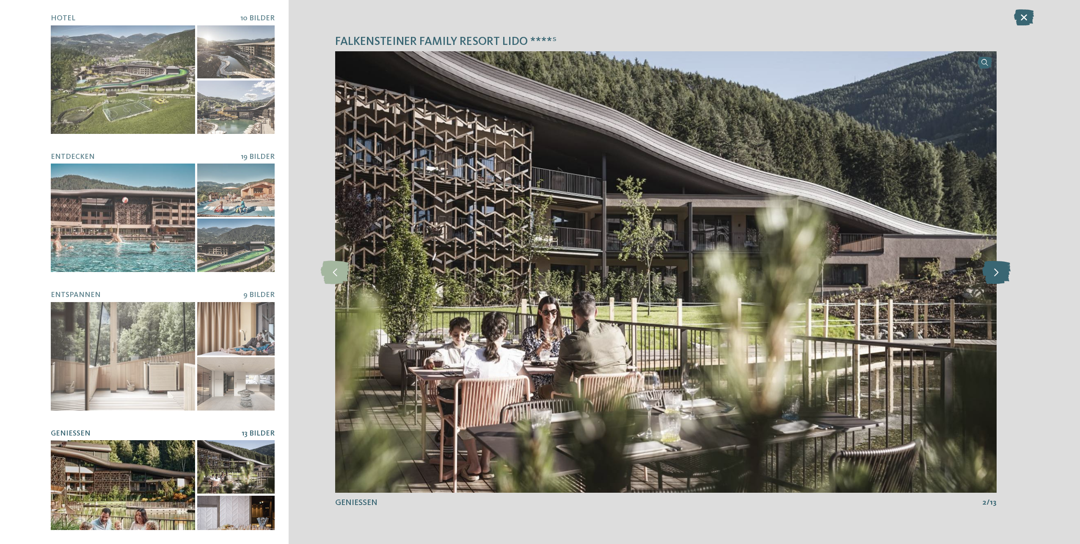
click at [996, 275] on icon at bounding box center [997, 271] width 28 height 23
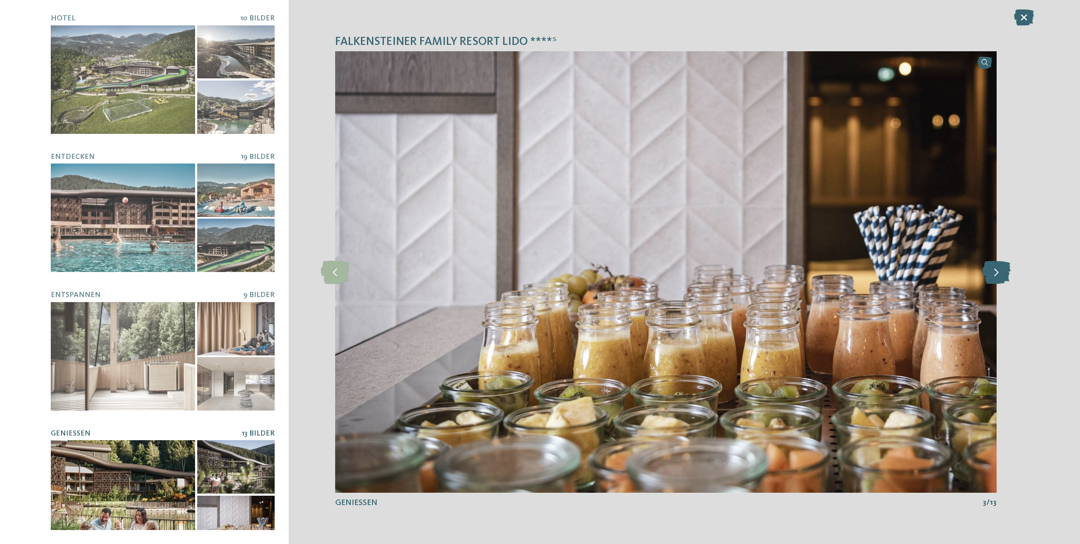
click at [996, 275] on icon at bounding box center [997, 271] width 28 height 23
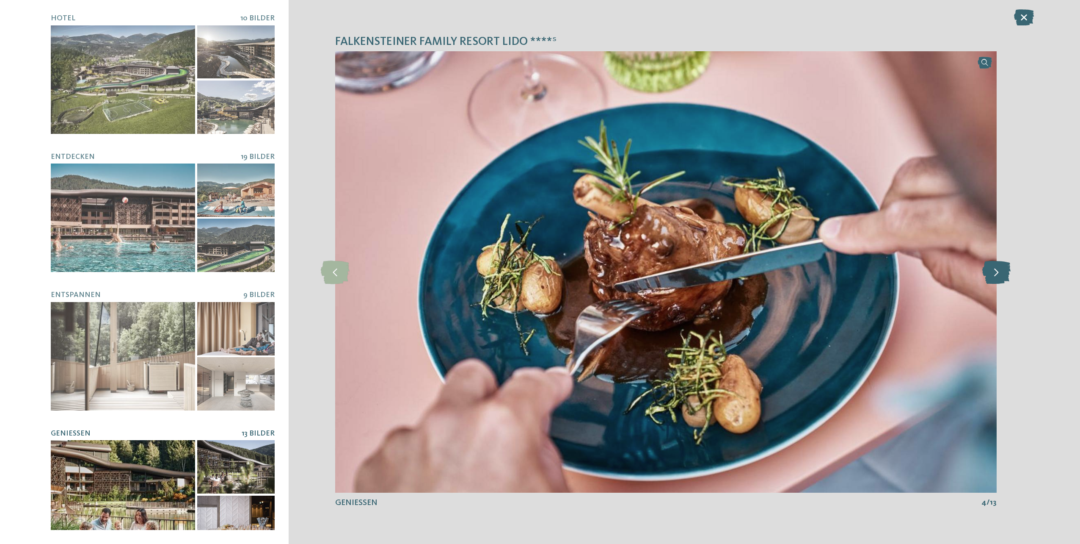
click at [996, 275] on icon at bounding box center [997, 271] width 28 height 23
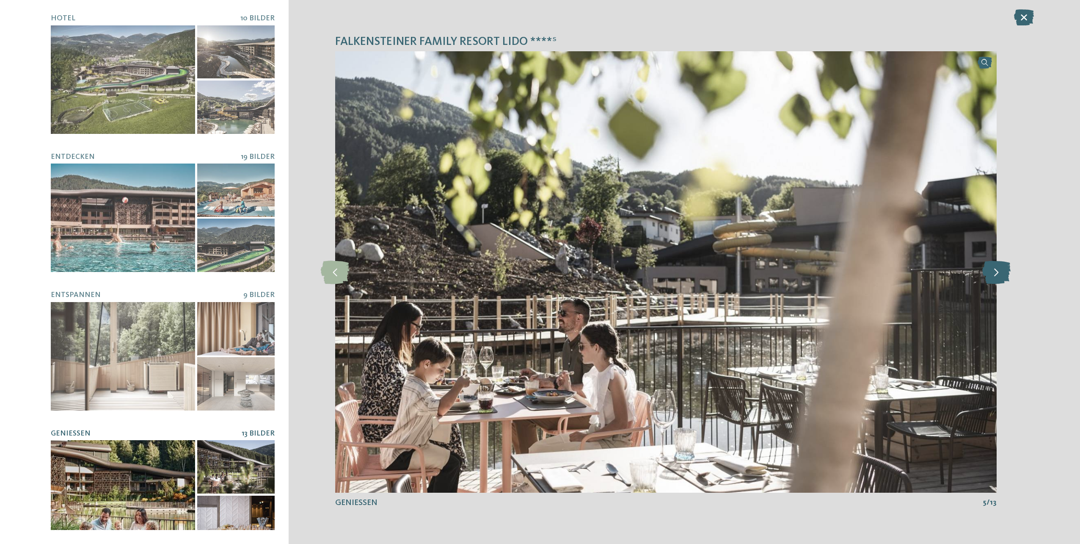
click at [994, 272] on icon at bounding box center [997, 271] width 28 height 23
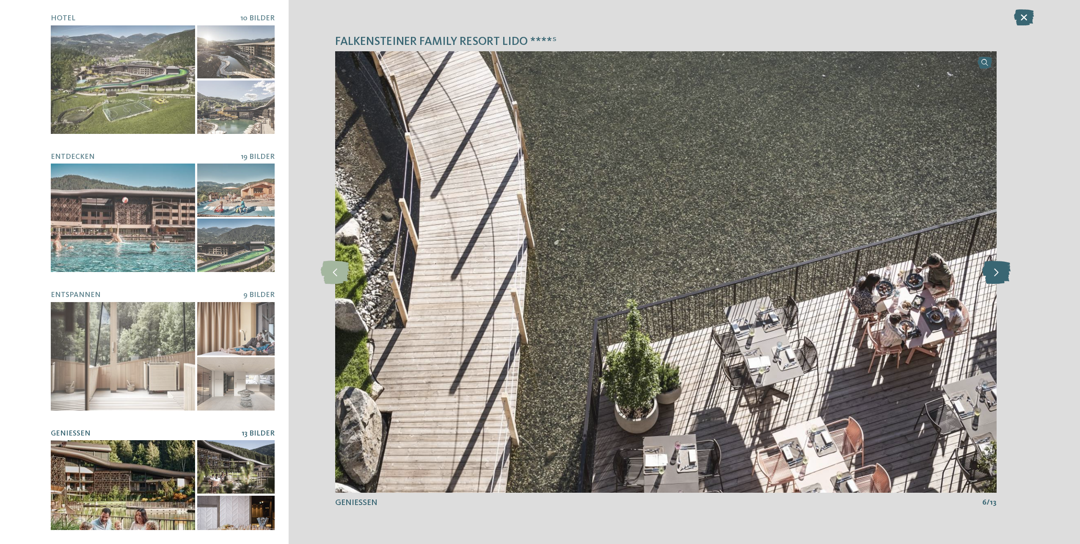
click at [994, 272] on icon at bounding box center [997, 271] width 28 height 23
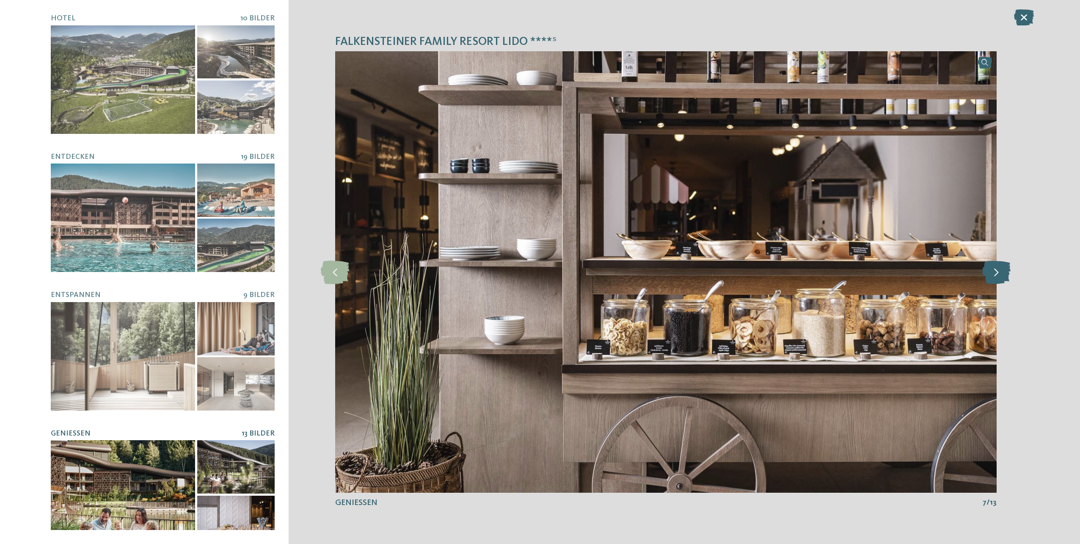
click at [1002, 270] on icon at bounding box center [997, 271] width 28 height 23
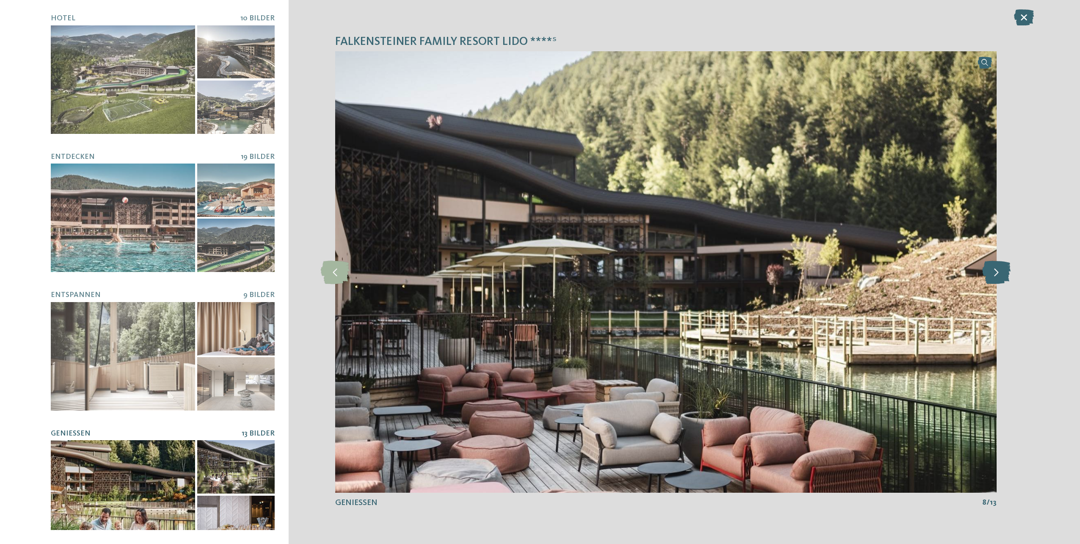
click at [1002, 270] on icon at bounding box center [997, 271] width 28 height 23
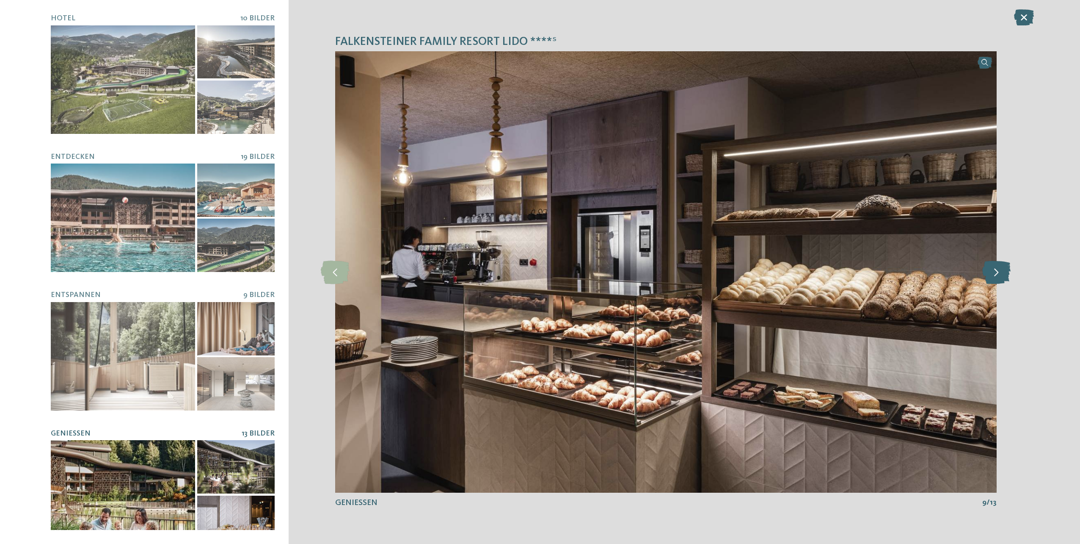
click at [1000, 270] on icon at bounding box center [997, 271] width 28 height 23
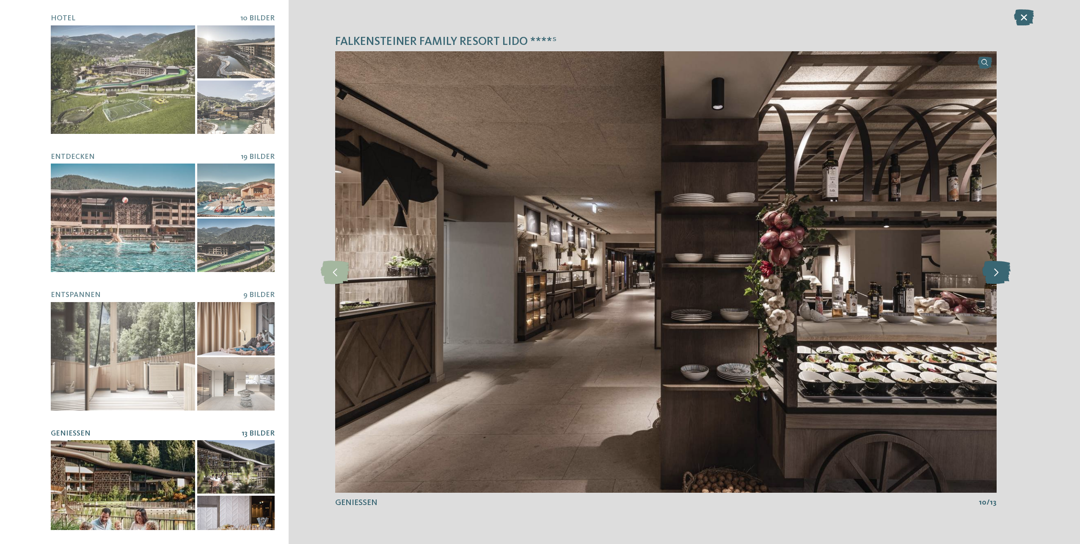
click at [1001, 270] on icon at bounding box center [997, 271] width 28 height 23
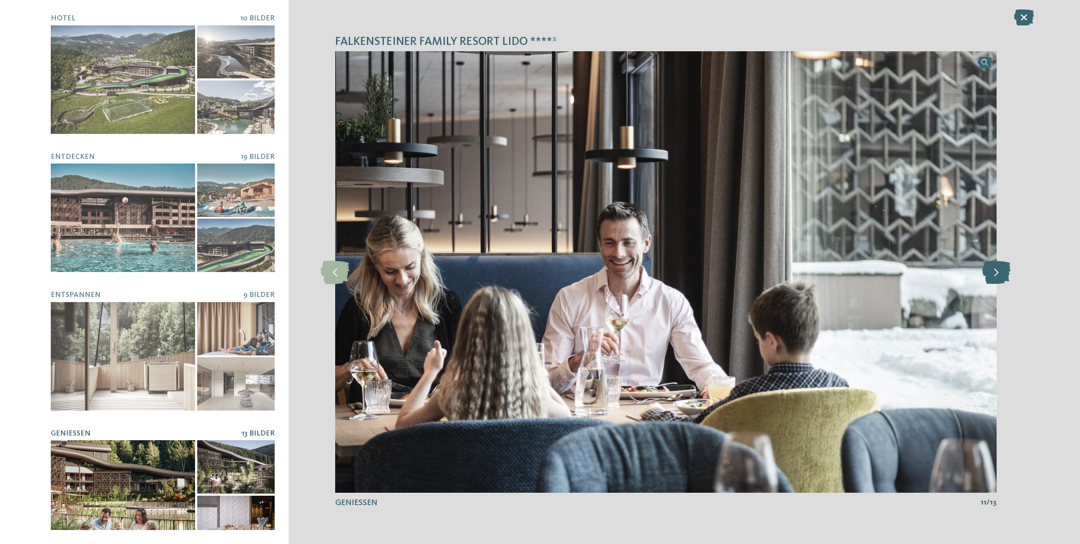
click at [1000, 271] on icon at bounding box center [997, 271] width 28 height 23
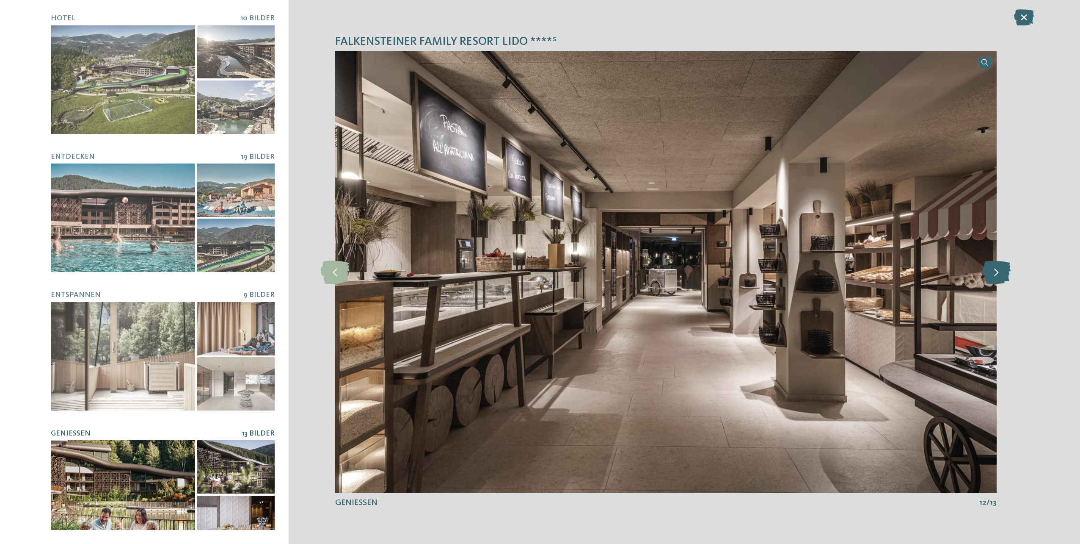
click at [996, 271] on icon at bounding box center [997, 271] width 28 height 23
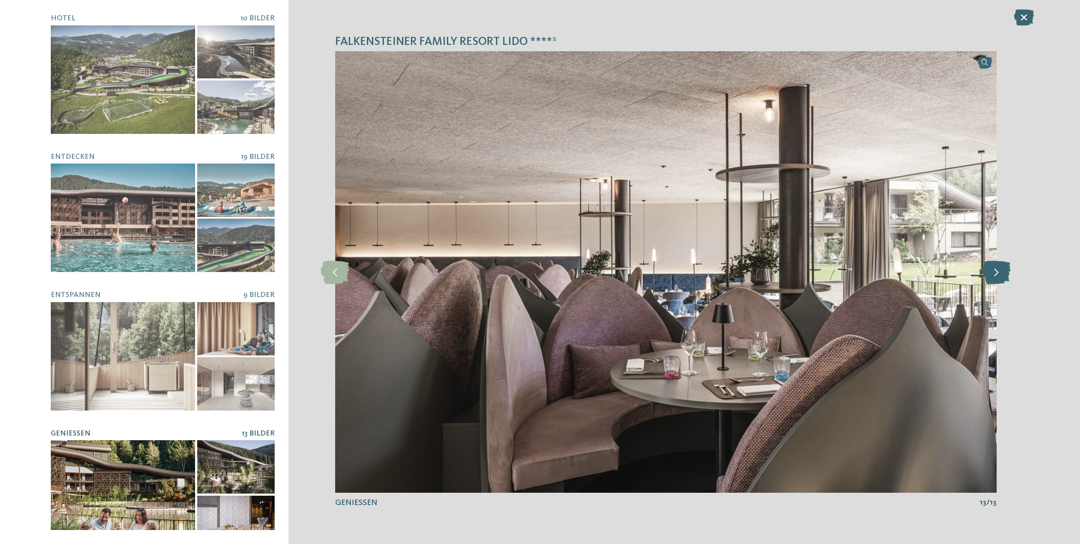
click at [999, 268] on icon at bounding box center [997, 271] width 28 height 23
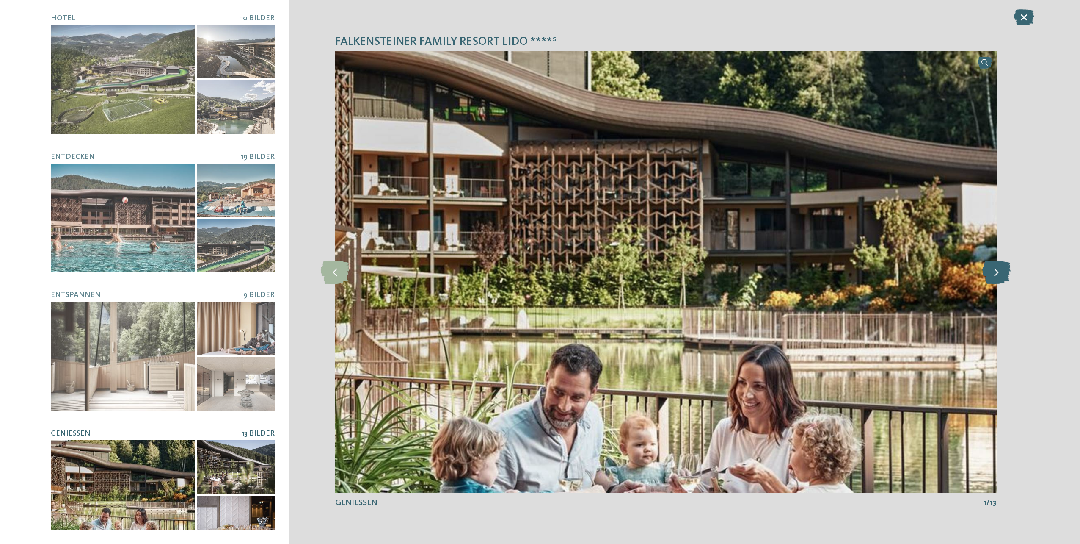
click at [999, 267] on icon at bounding box center [997, 271] width 28 height 23
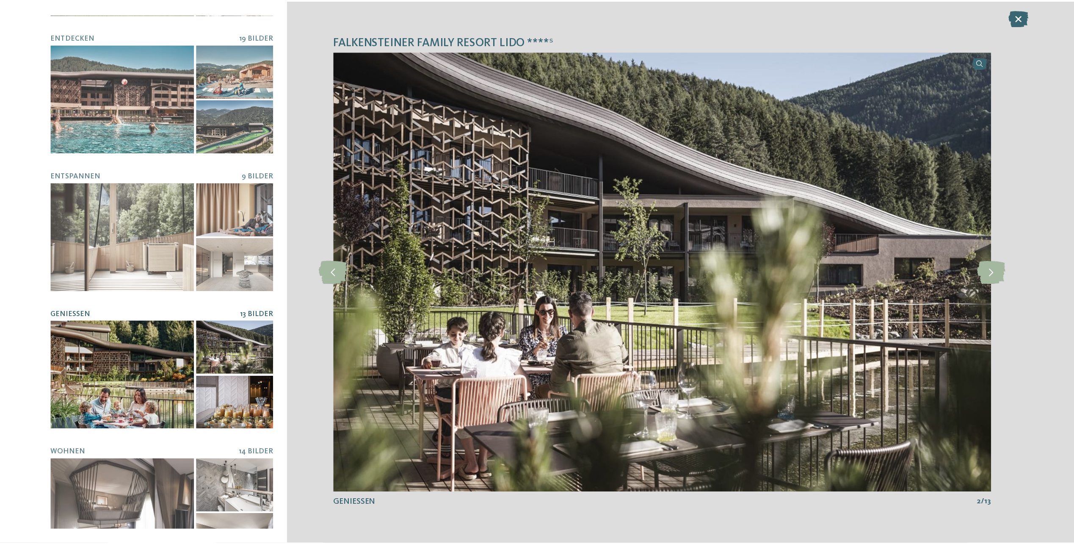
scroll to position [146, 0]
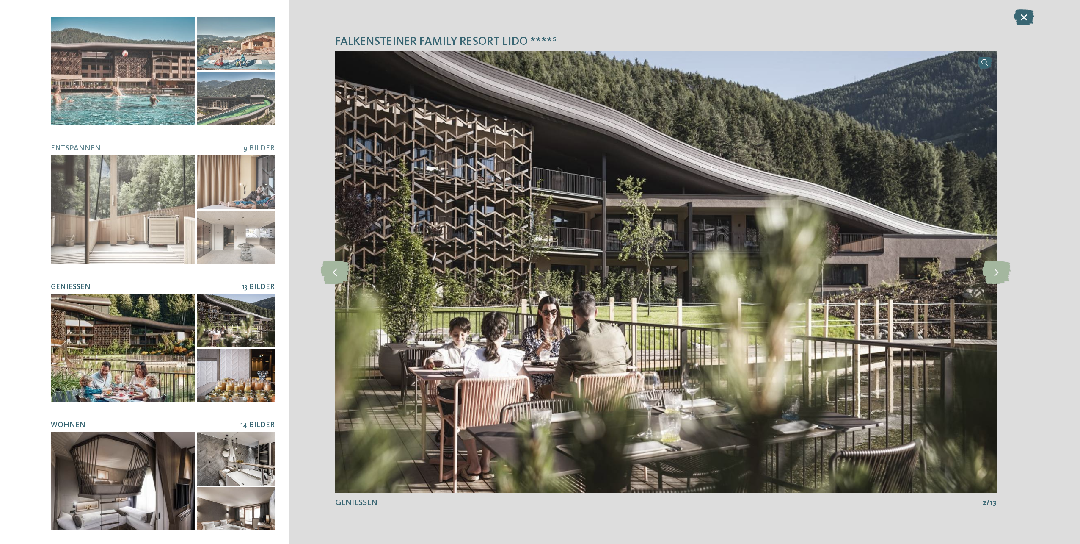
click at [100, 477] on div at bounding box center [123, 486] width 144 height 108
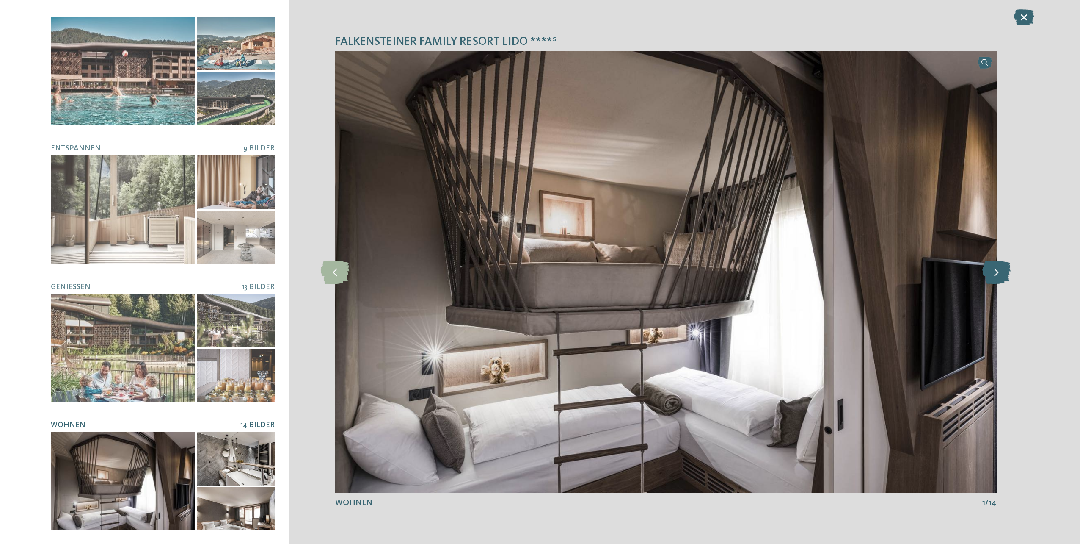
click at [999, 272] on icon at bounding box center [997, 271] width 28 height 23
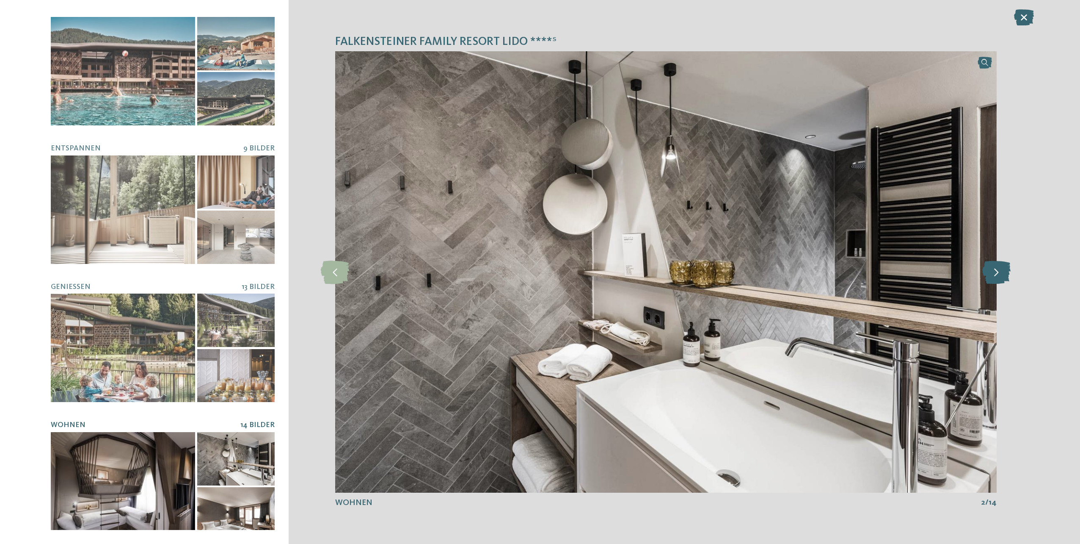
click at [999, 272] on icon at bounding box center [997, 271] width 28 height 23
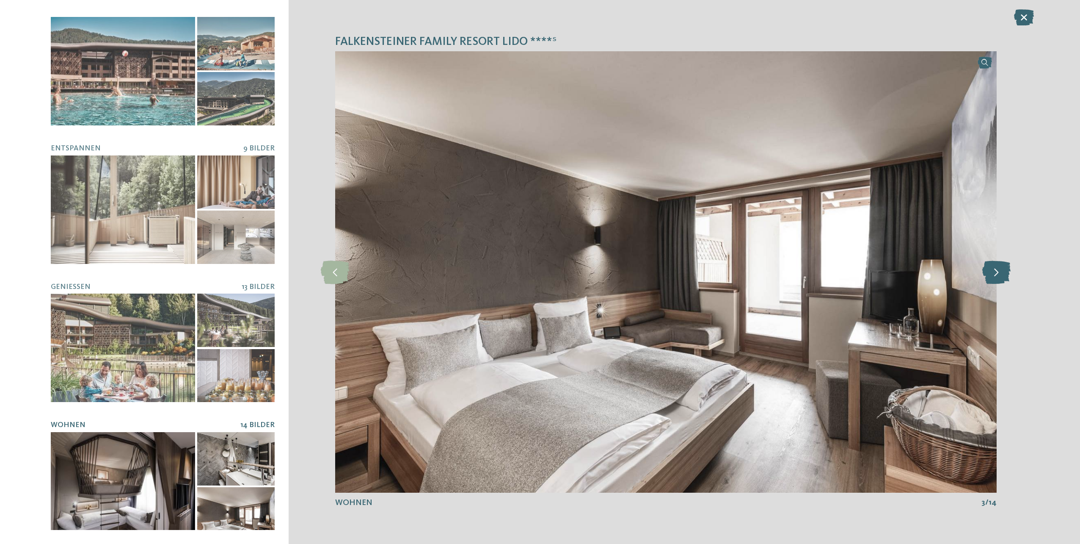
click at [999, 272] on icon at bounding box center [997, 271] width 28 height 23
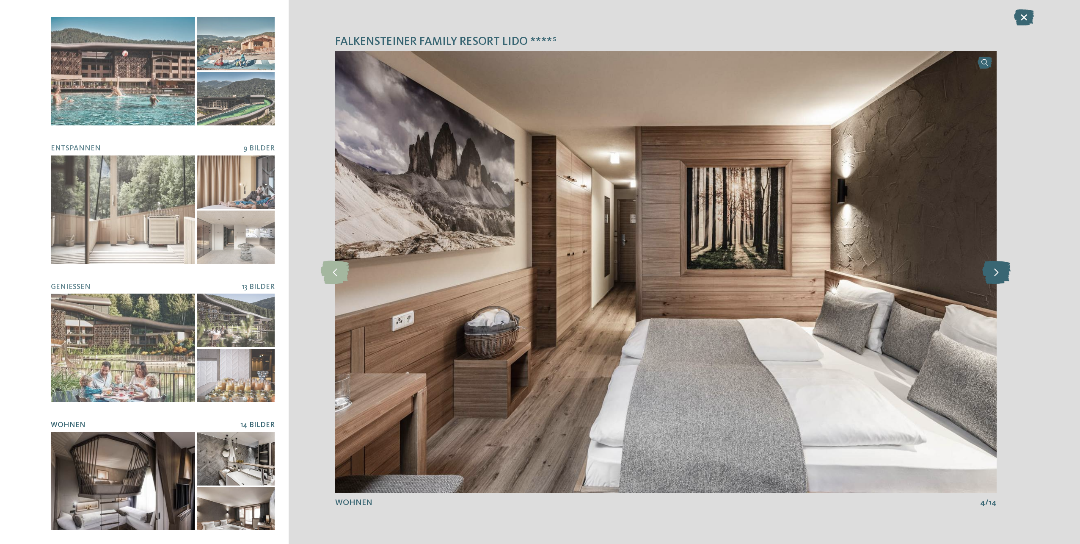
click at [999, 272] on icon at bounding box center [997, 271] width 28 height 23
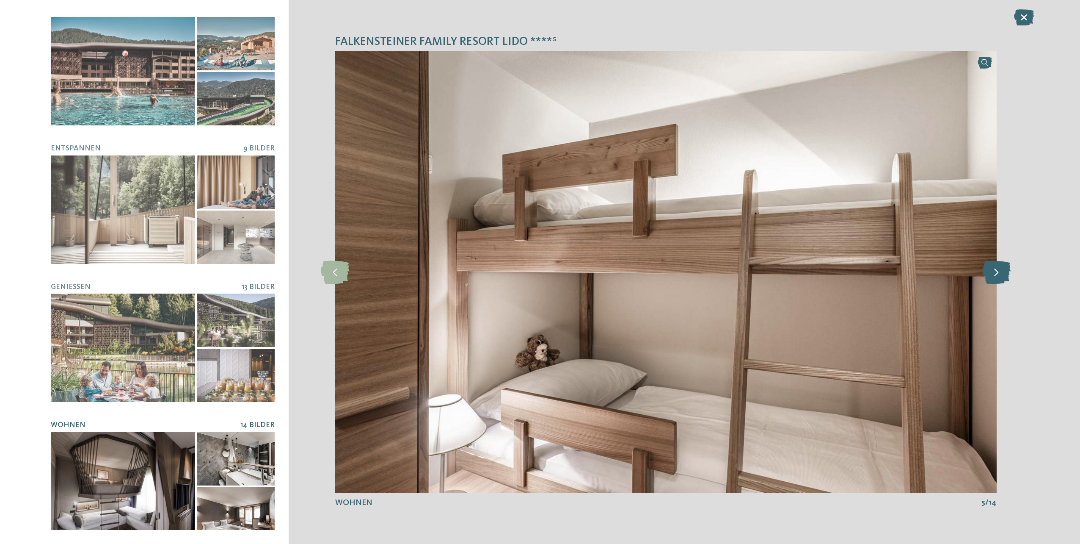
click at [999, 273] on icon at bounding box center [997, 271] width 28 height 23
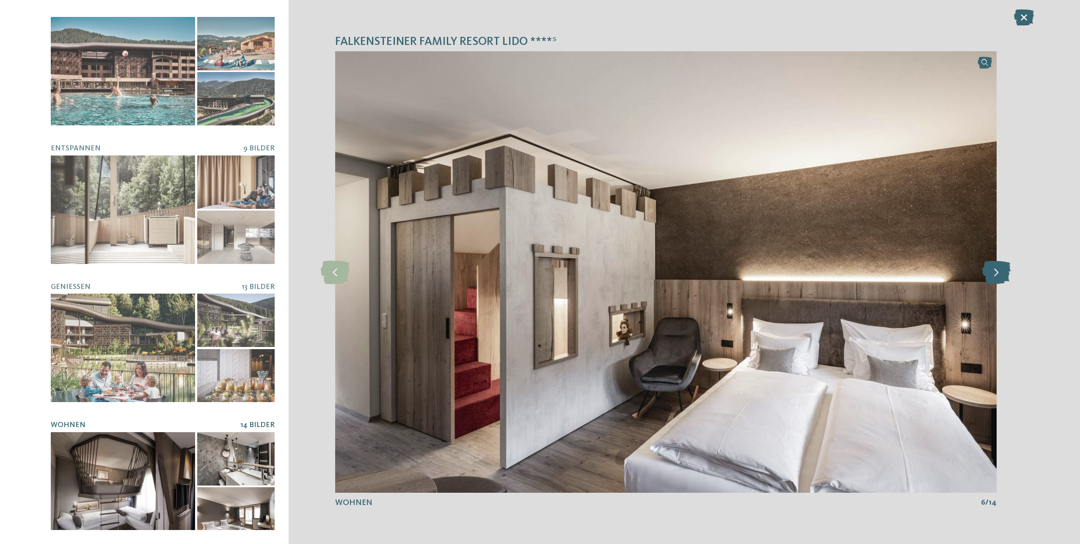
click at [999, 273] on icon at bounding box center [997, 271] width 28 height 23
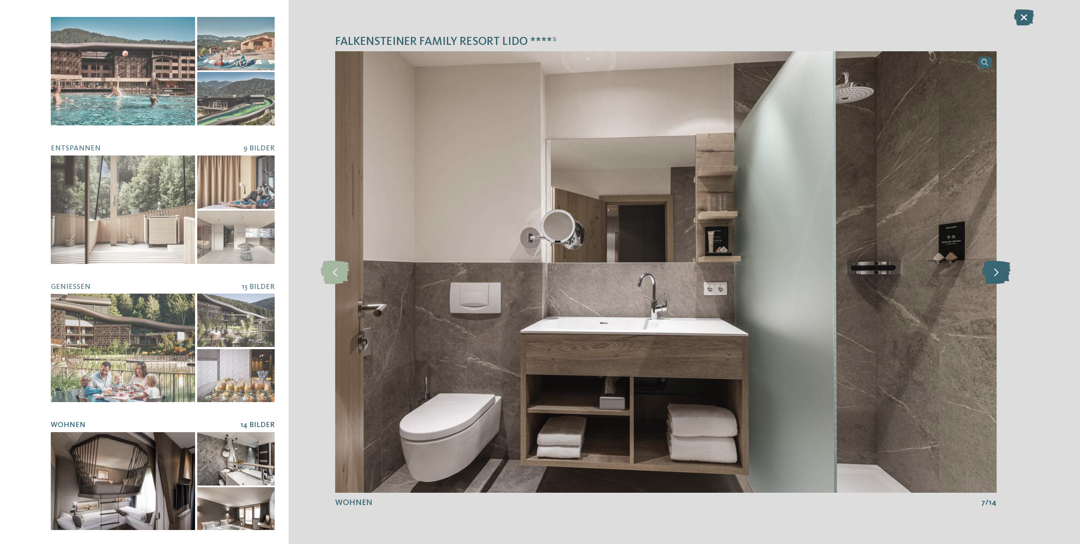
click at [999, 273] on icon at bounding box center [997, 271] width 28 height 23
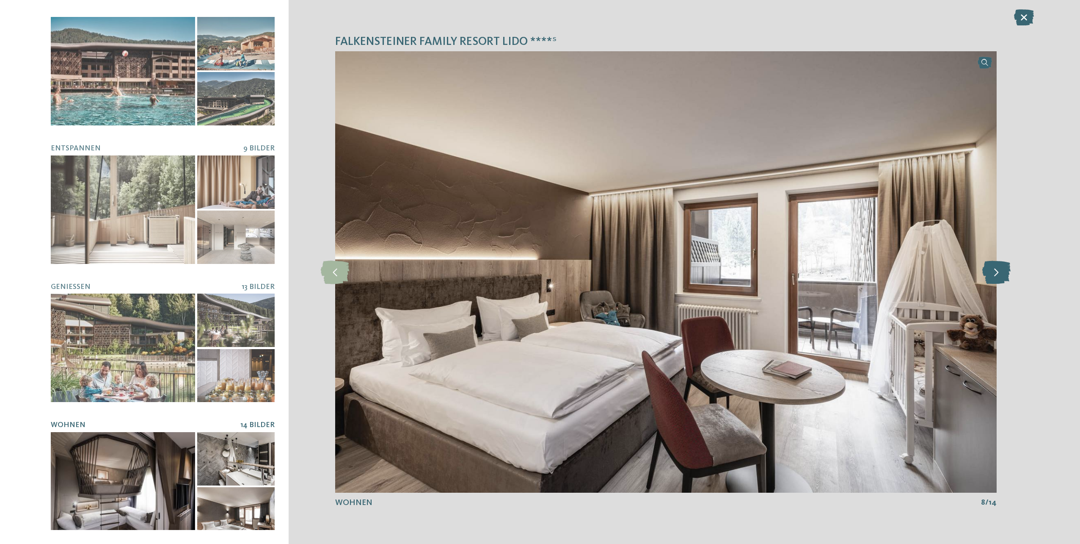
click at [996, 274] on icon at bounding box center [997, 271] width 28 height 23
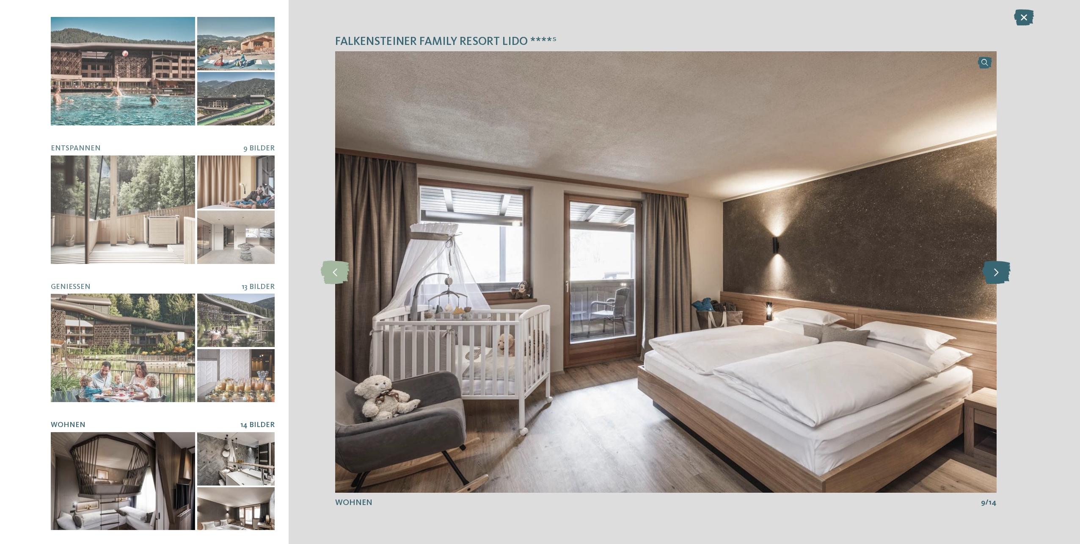
click at [996, 274] on icon at bounding box center [997, 271] width 28 height 23
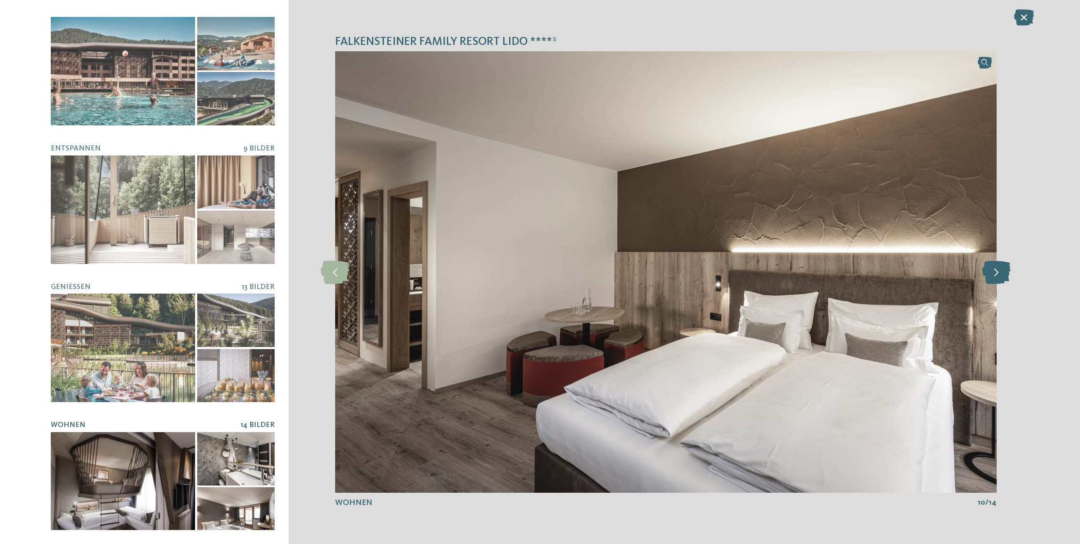
click at [996, 274] on icon at bounding box center [997, 271] width 28 height 23
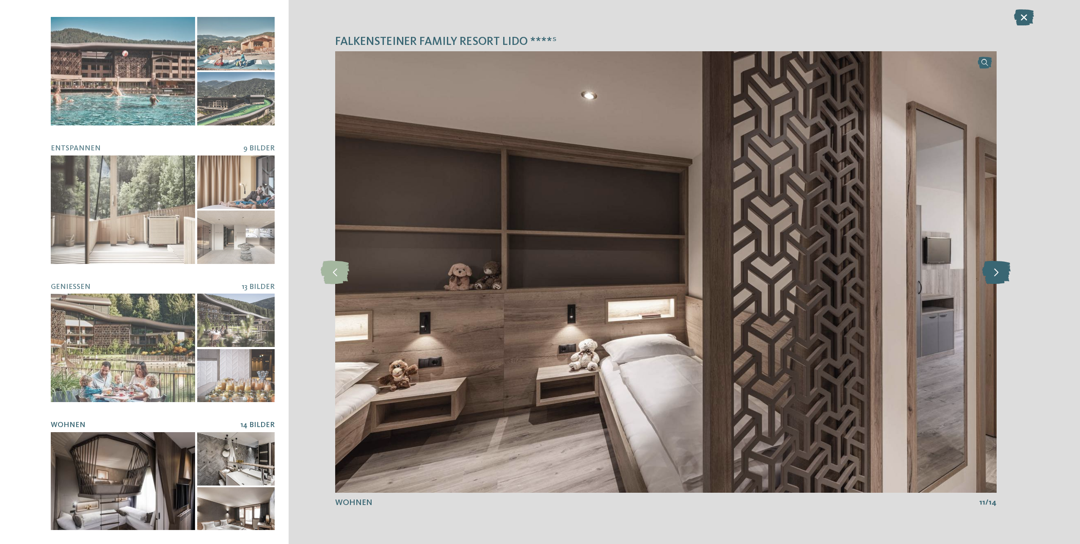
click at [996, 274] on icon at bounding box center [997, 271] width 28 height 23
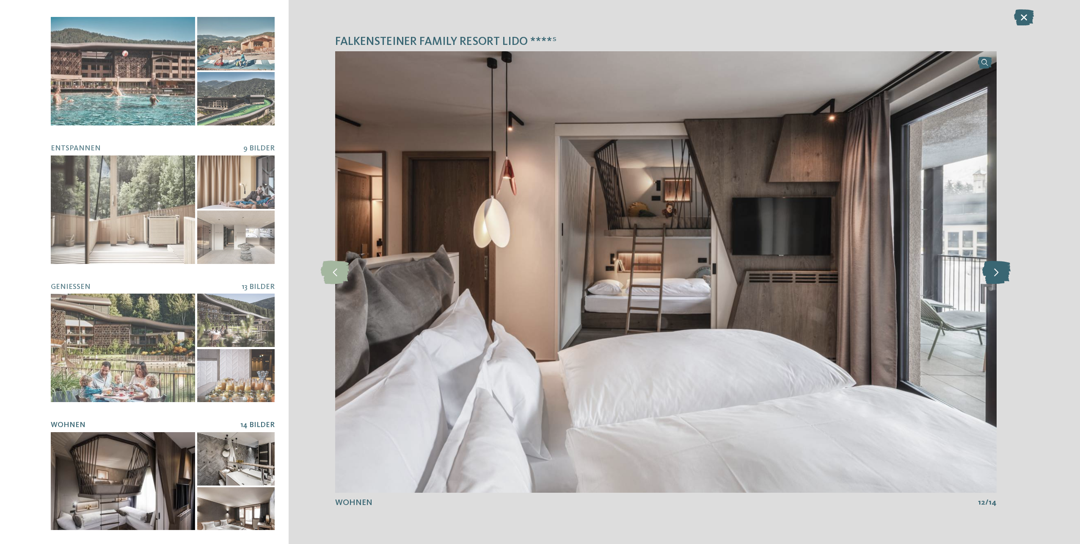
click at [1003, 271] on icon at bounding box center [997, 271] width 28 height 23
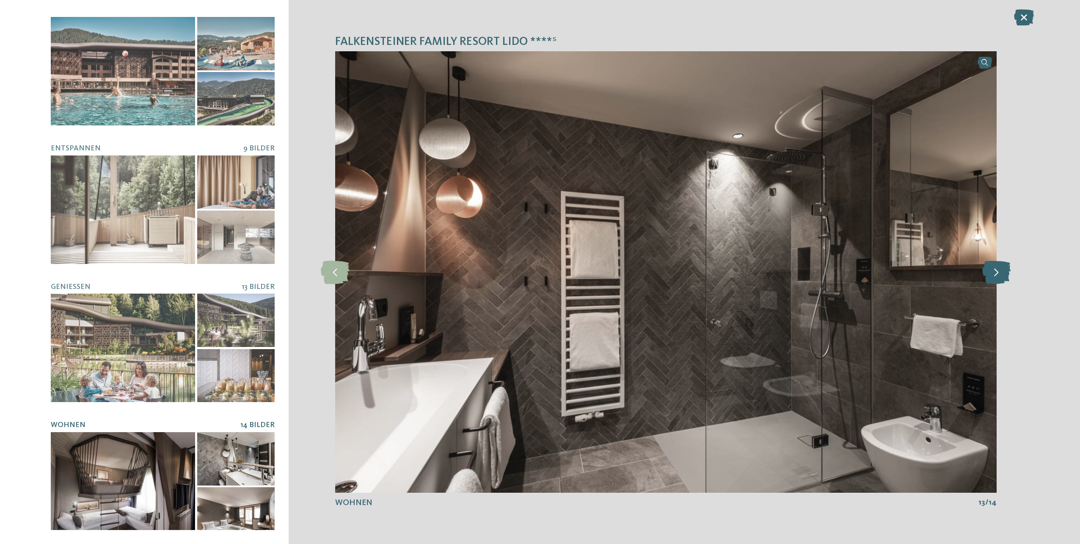
click at [1002, 270] on icon at bounding box center [997, 271] width 28 height 23
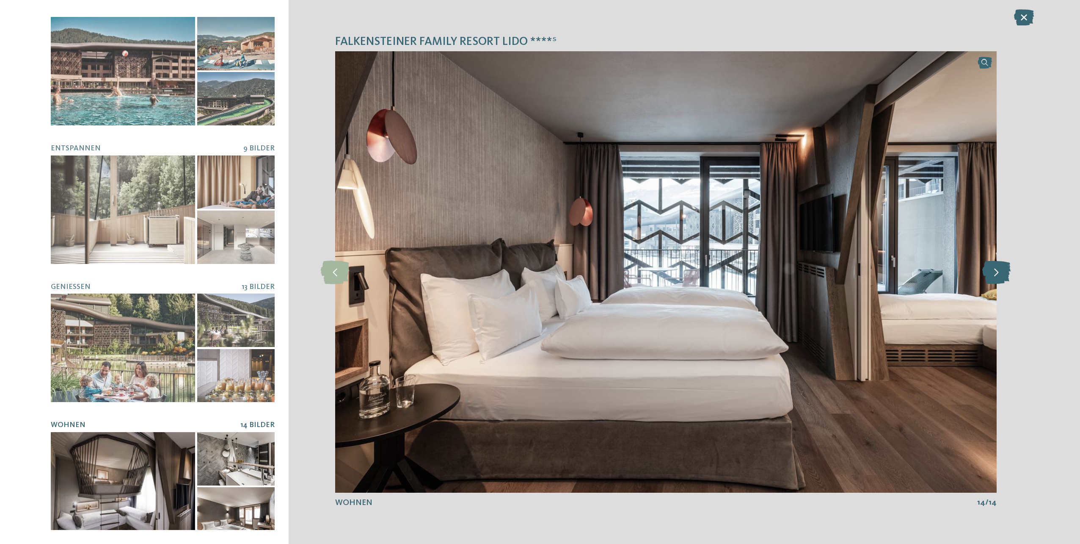
click at [1002, 270] on icon at bounding box center [997, 271] width 28 height 23
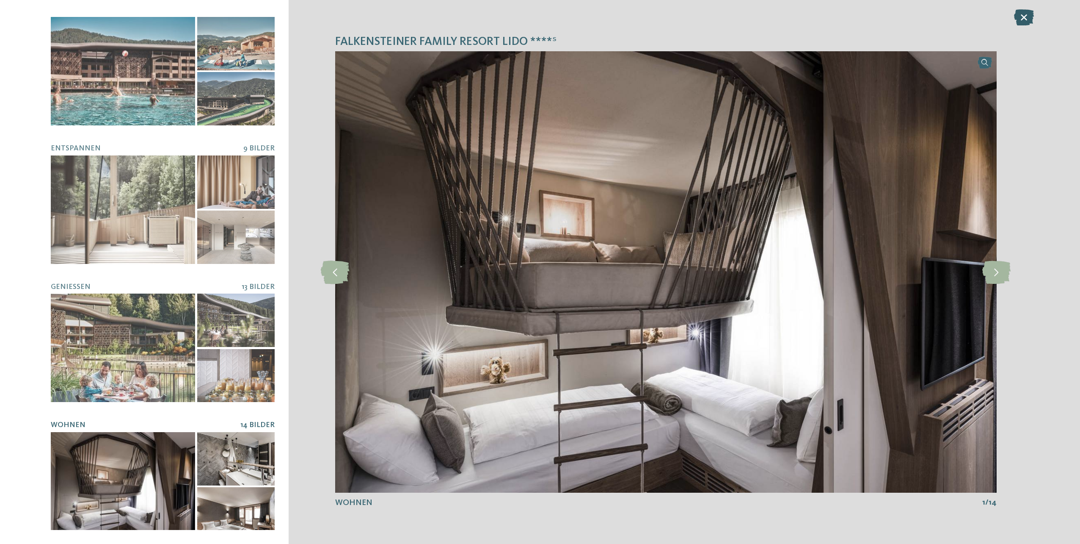
click at [1025, 15] on icon at bounding box center [1024, 17] width 20 height 16
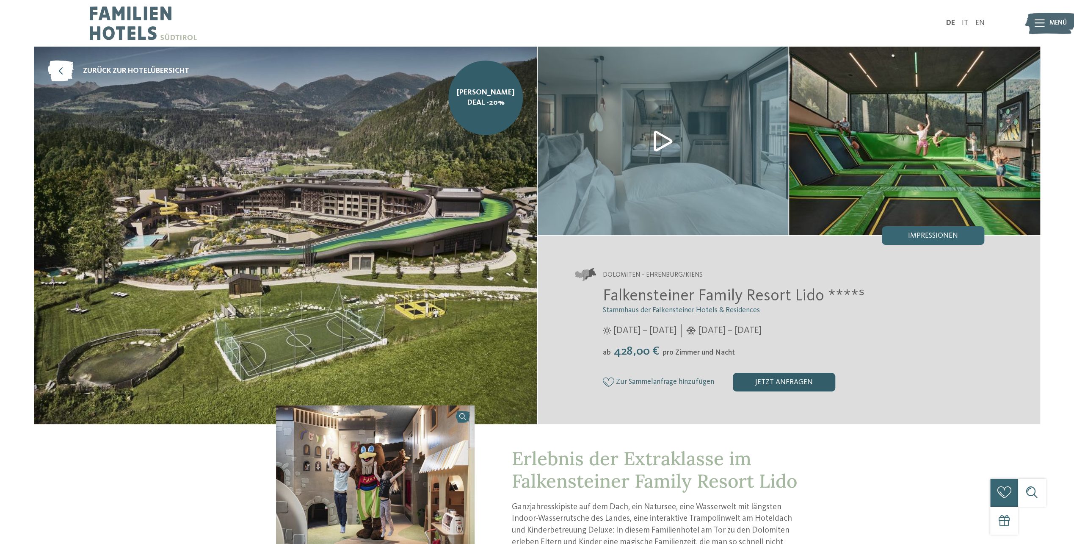
click at [785, 381] on div "jetzt anfragen" at bounding box center [784, 382] width 102 height 19
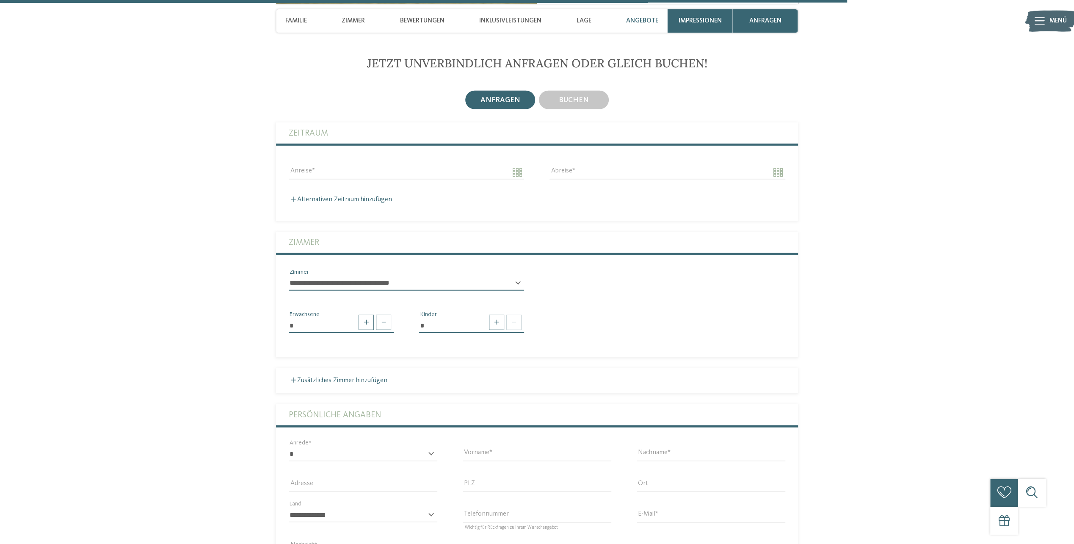
scroll to position [2410, 0]
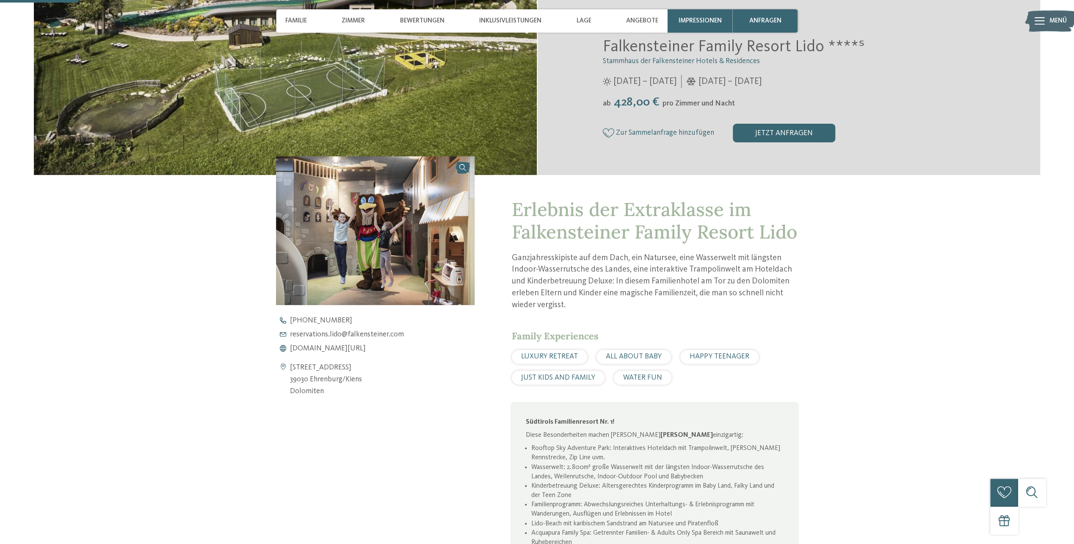
scroll to position [339, 0]
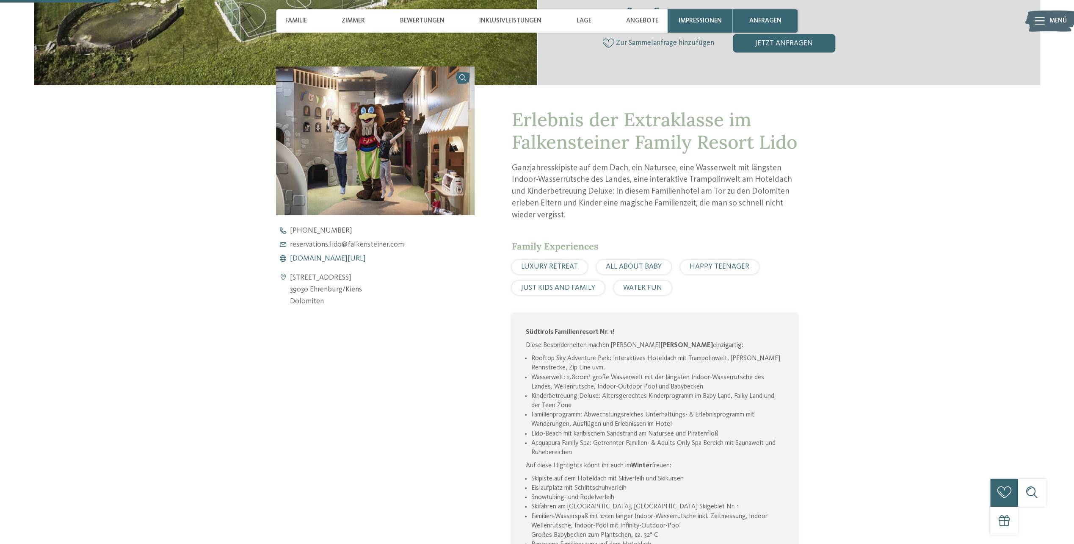
click at [309, 255] on span "[DOMAIN_NAME][URL]" at bounding box center [328, 259] width 76 height 8
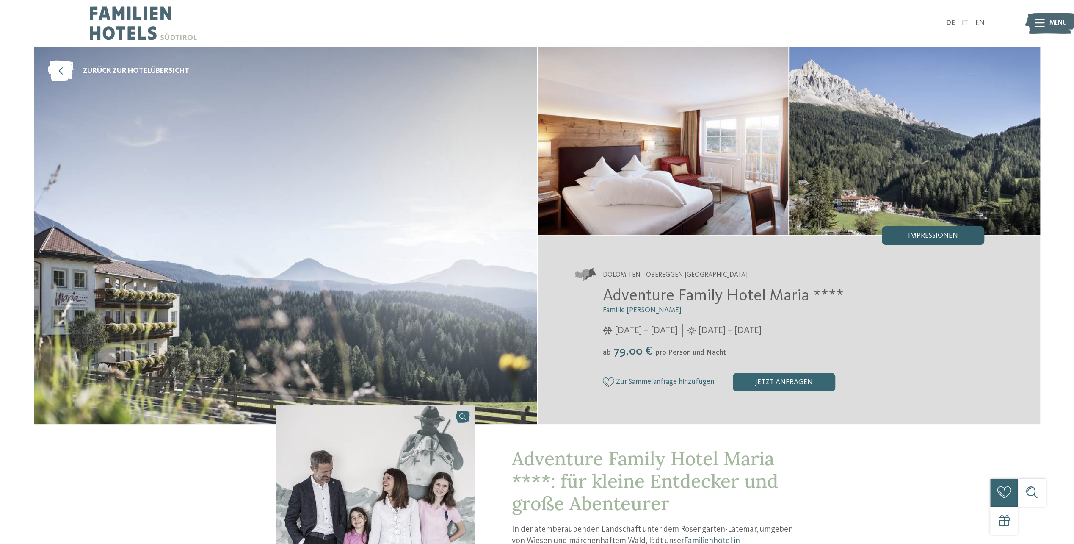
click at [922, 232] on span "Impressionen" at bounding box center [933, 236] width 50 height 8
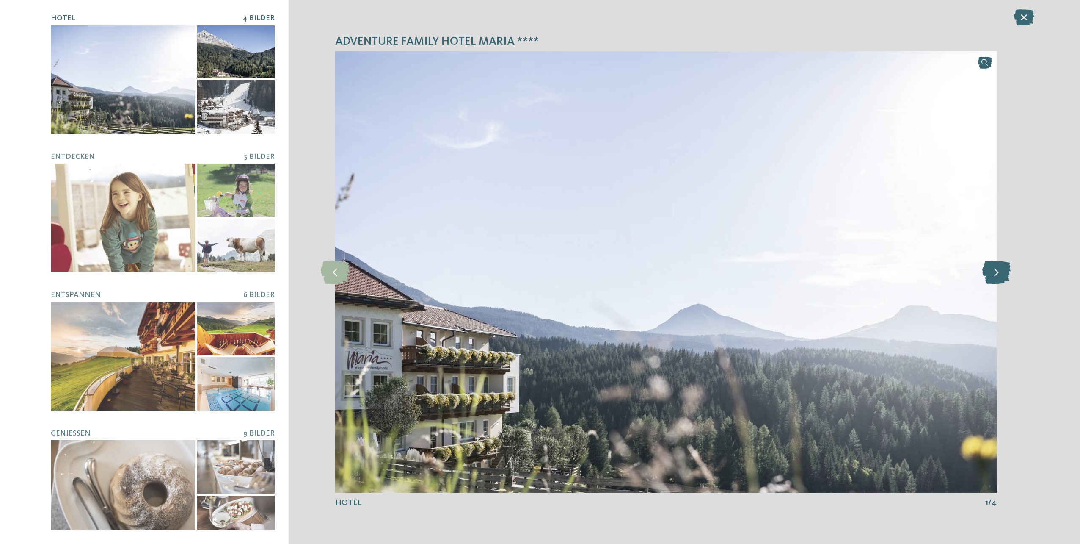
click at [997, 273] on icon at bounding box center [997, 271] width 28 height 23
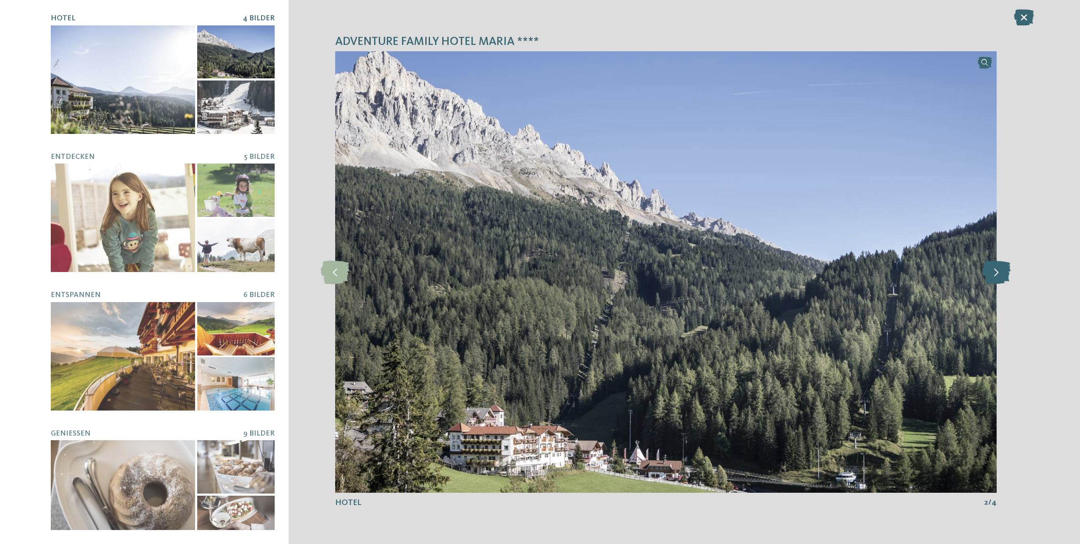
click at [994, 277] on icon at bounding box center [997, 271] width 28 height 23
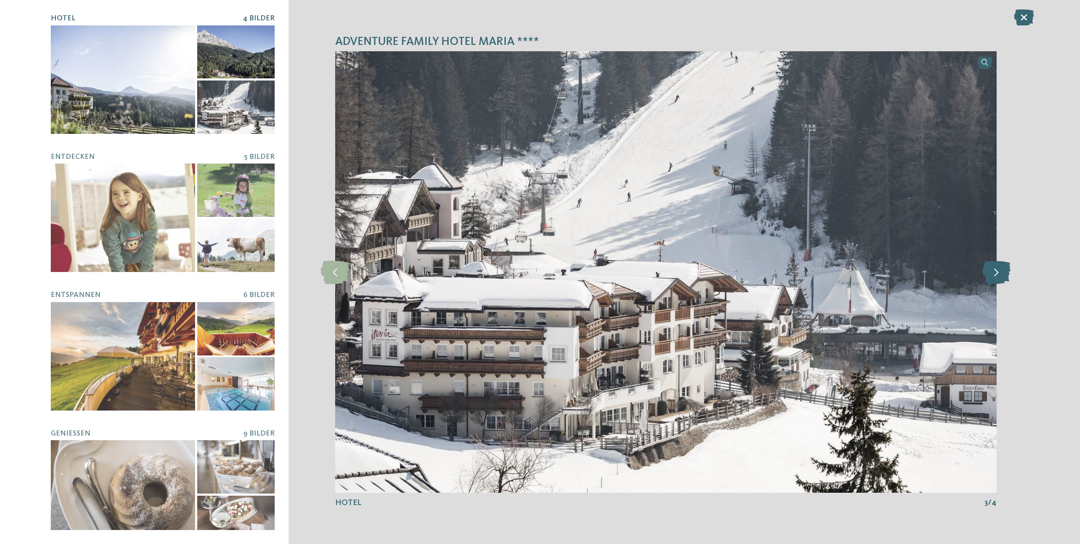
click at [994, 277] on icon at bounding box center [997, 271] width 28 height 23
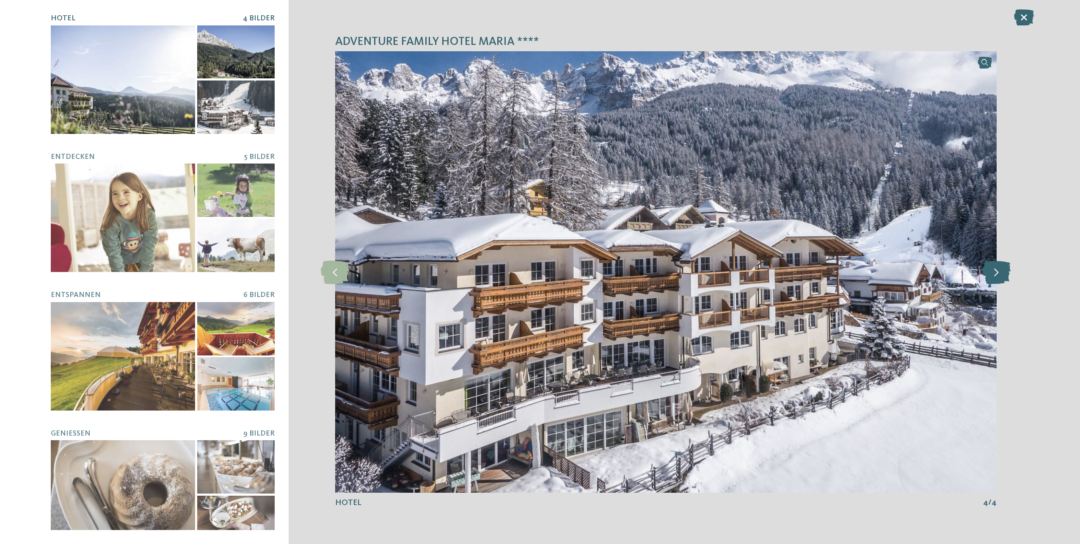
click at [994, 277] on icon at bounding box center [997, 271] width 28 height 23
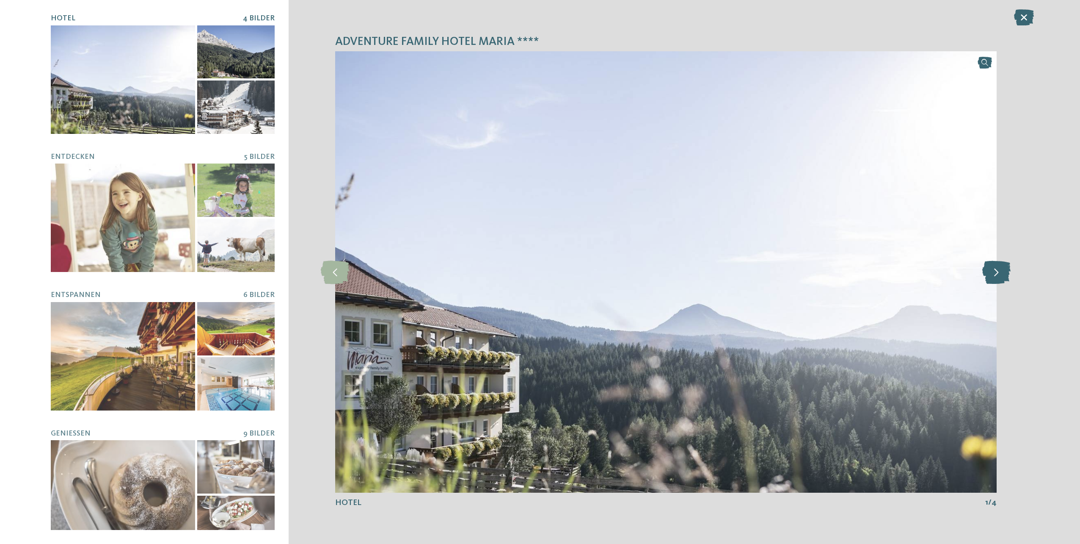
click at [994, 277] on icon at bounding box center [997, 271] width 28 height 23
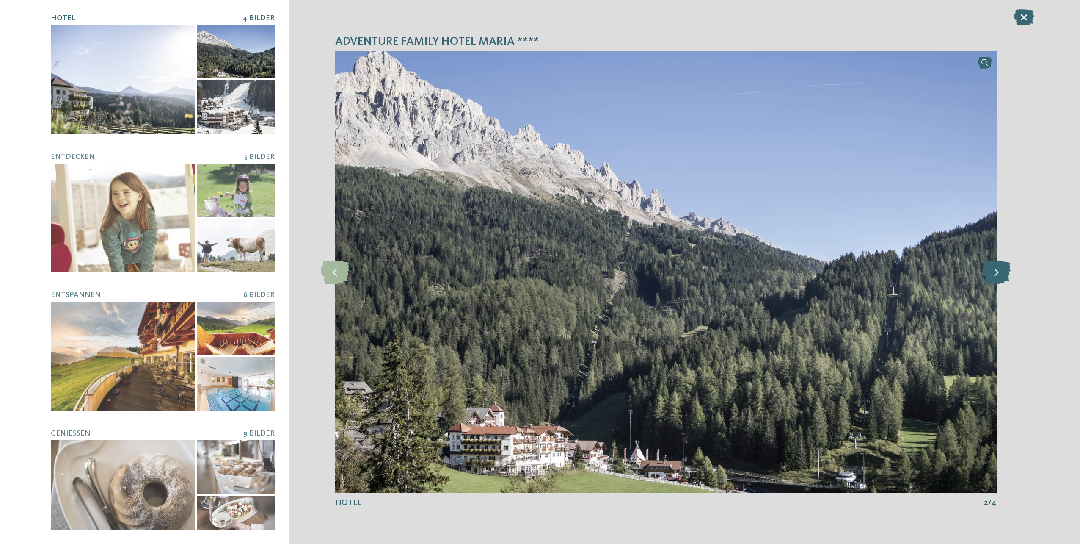
click at [994, 277] on icon at bounding box center [997, 271] width 28 height 23
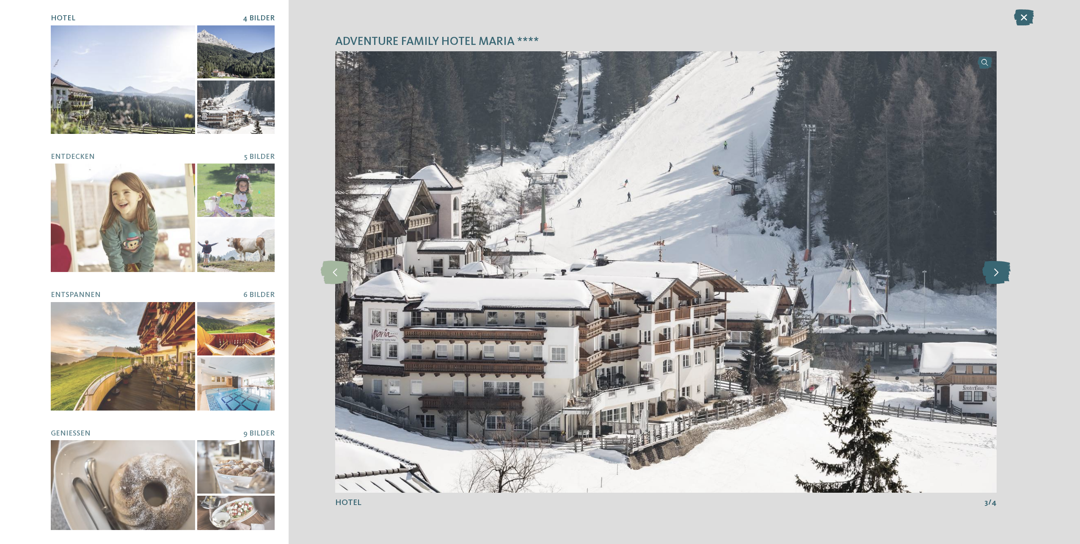
click at [994, 277] on icon at bounding box center [997, 271] width 28 height 23
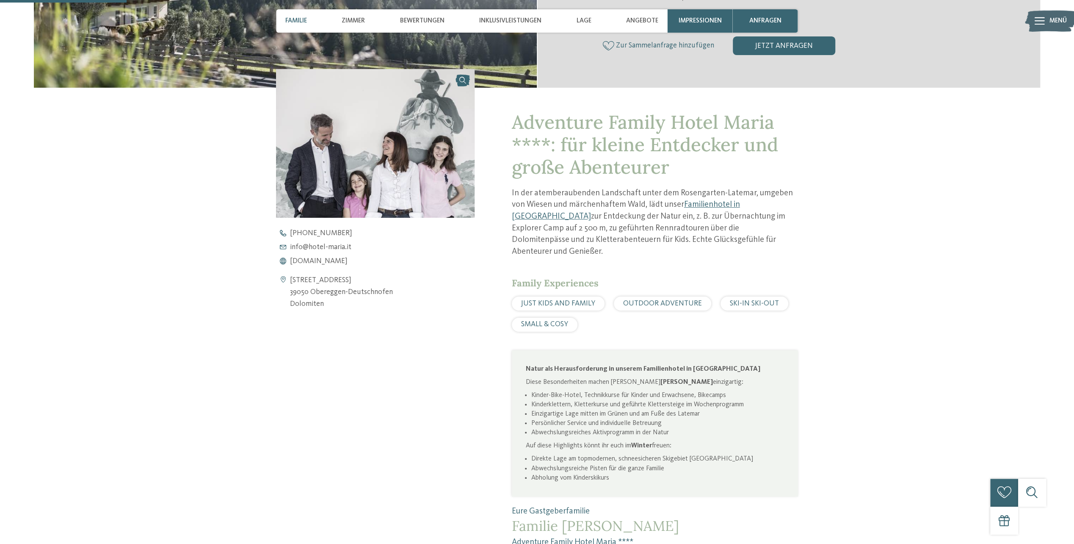
scroll to position [339, 0]
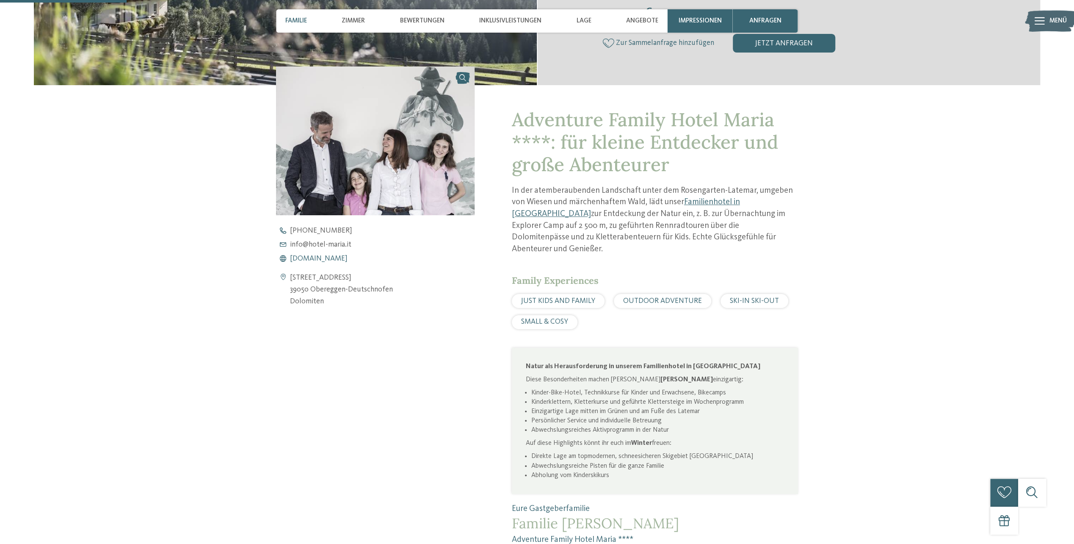
click at [335, 258] on span "[DOMAIN_NAME]" at bounding box center [319, 259] width 58 height 8
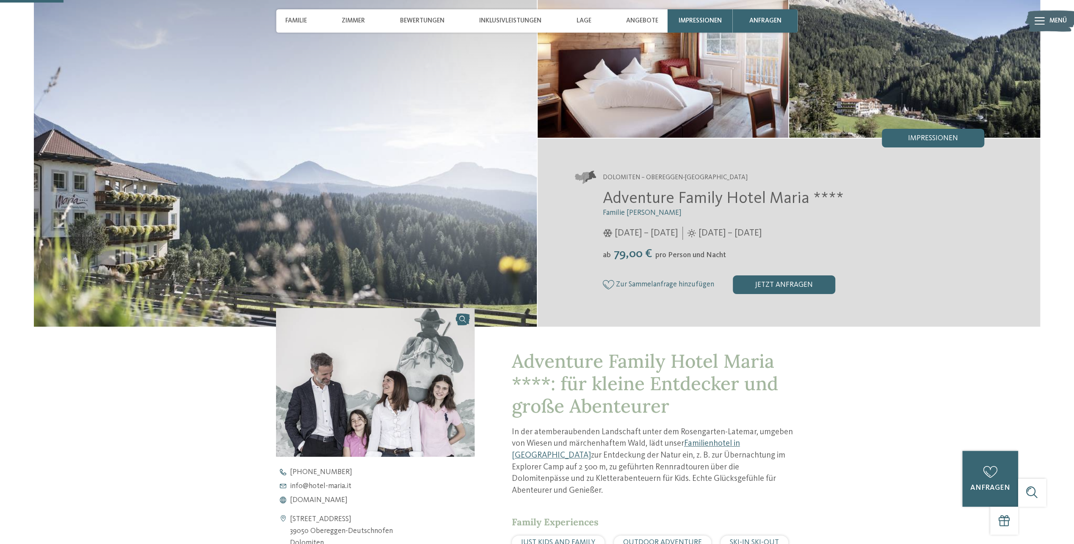
scroll to position [42, 0]
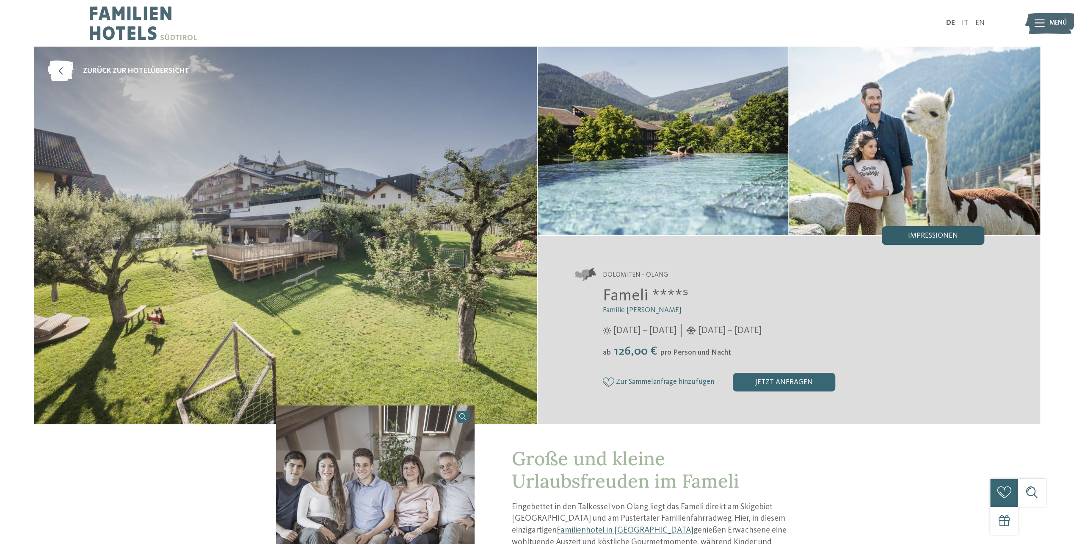
click at [914, 228] on div "Impressionen" at bounding box center [933, 235] width 102 height 19
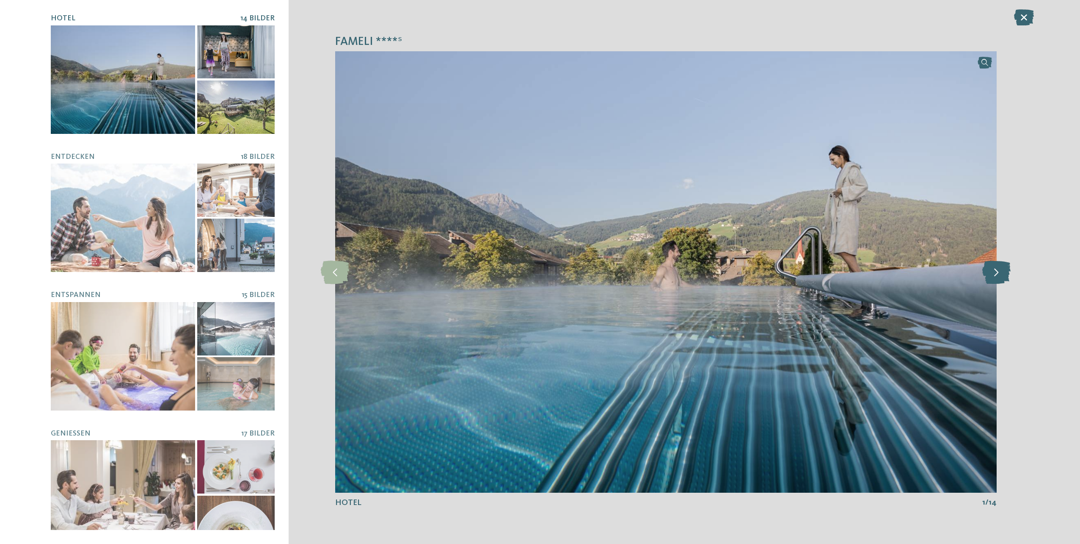
click at [996, 270] on icon at bounding box center [997, 271] width 28 height 23
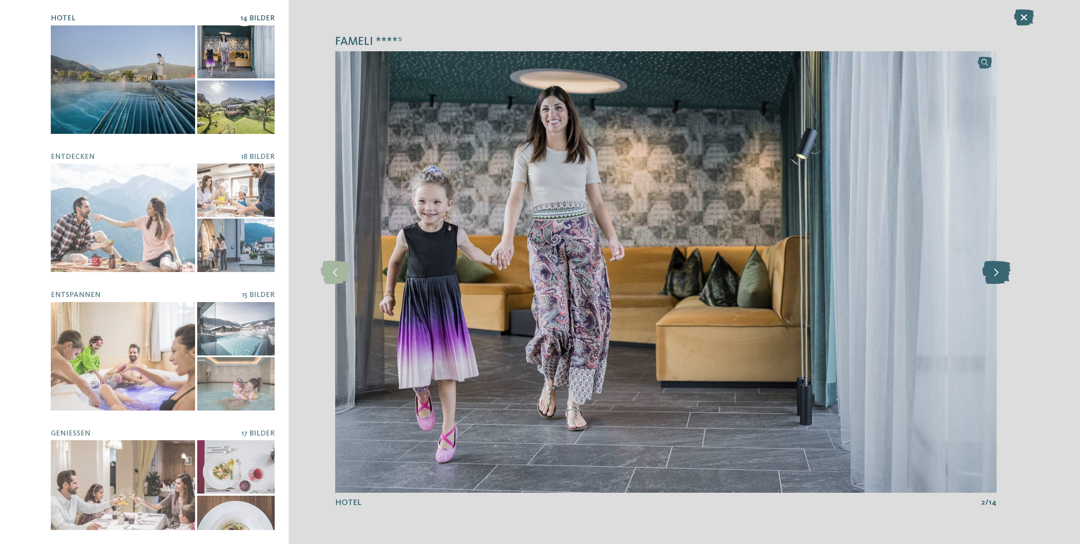
click at [996, 270] on icon at bounding box center [997, 271] width 28 height 23
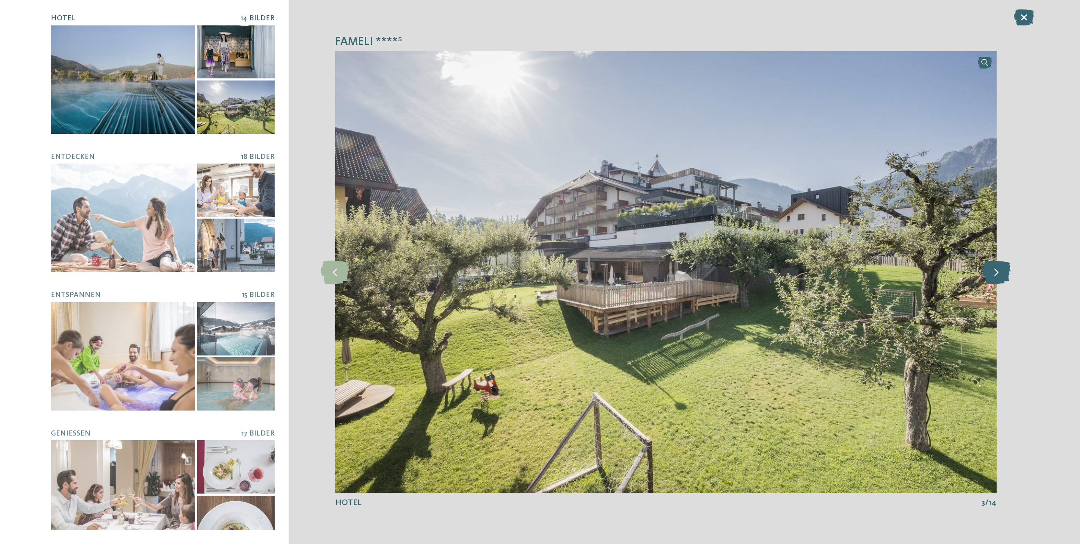
click at [996, 270] on icon at bounding box center [997, 271] width 28 height 23
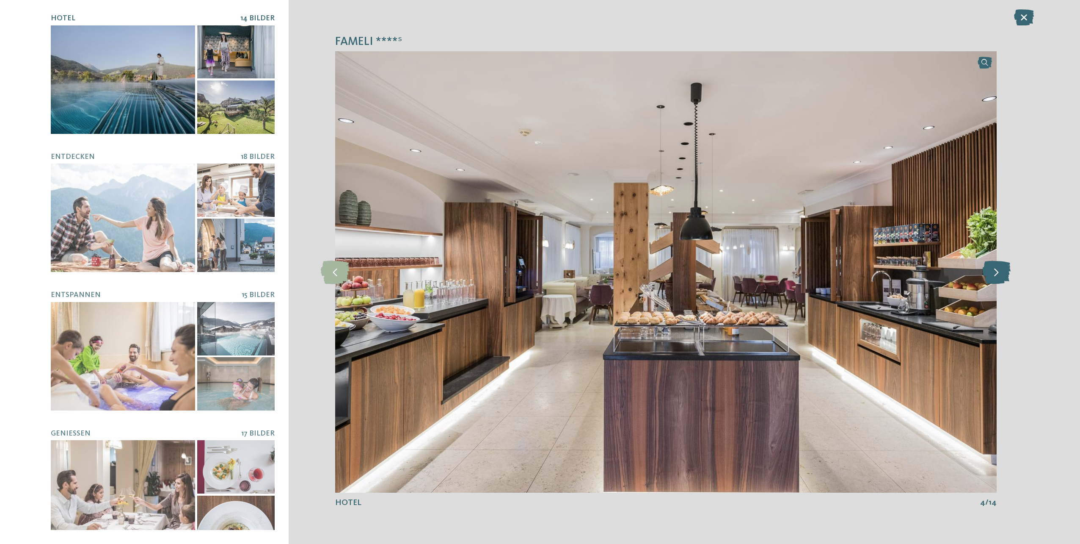
click at [997, 270] on icon at bounding box center [997, 271] width 28 height 23
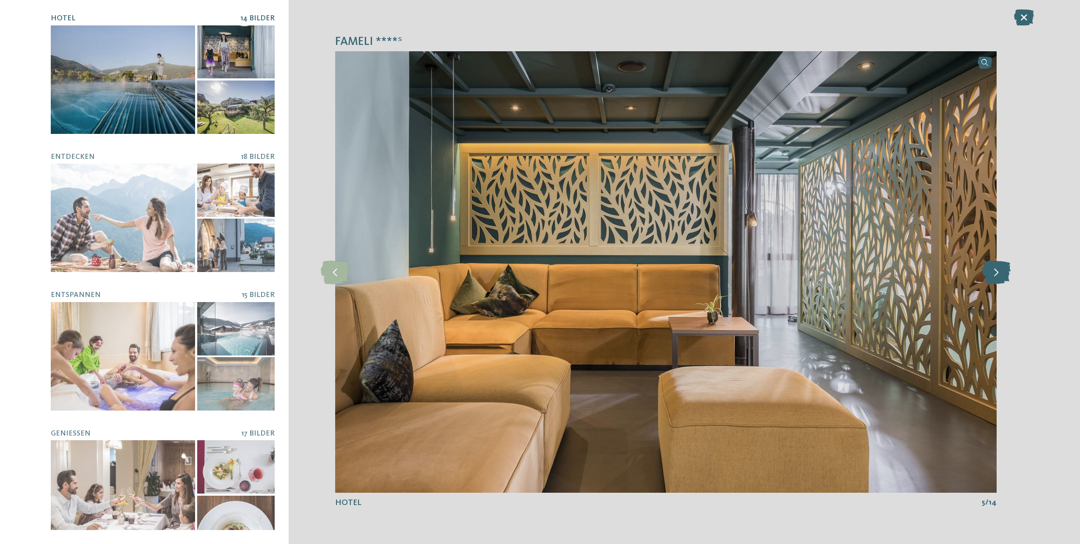
click at [999, 269] on icon at bounding box center [997, 271] width 28 height 23
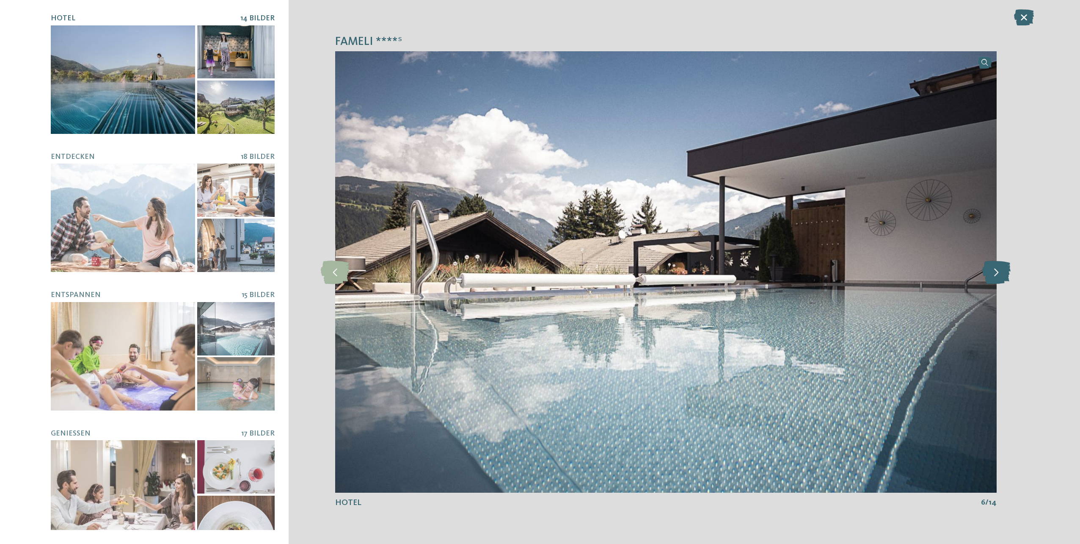
click at [1000, 269] on icon at bounding box center [997, 271] width 28 height 23
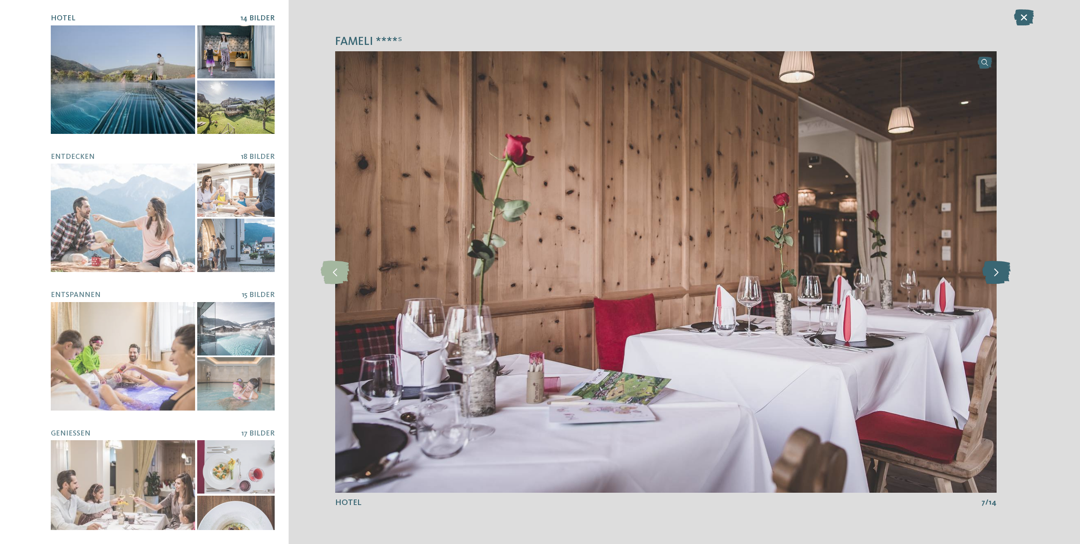
click at [1000, 269] on icon at bounding box center [997, 271] width 28 height 23
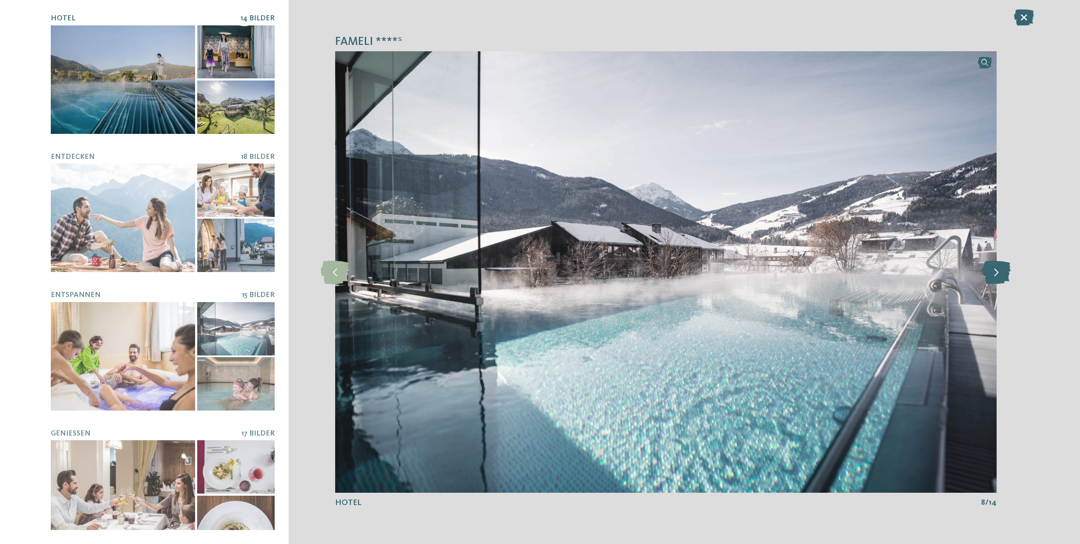
click at [1000, 269] on icon at bounding box center [997, 271] width 28 height 23
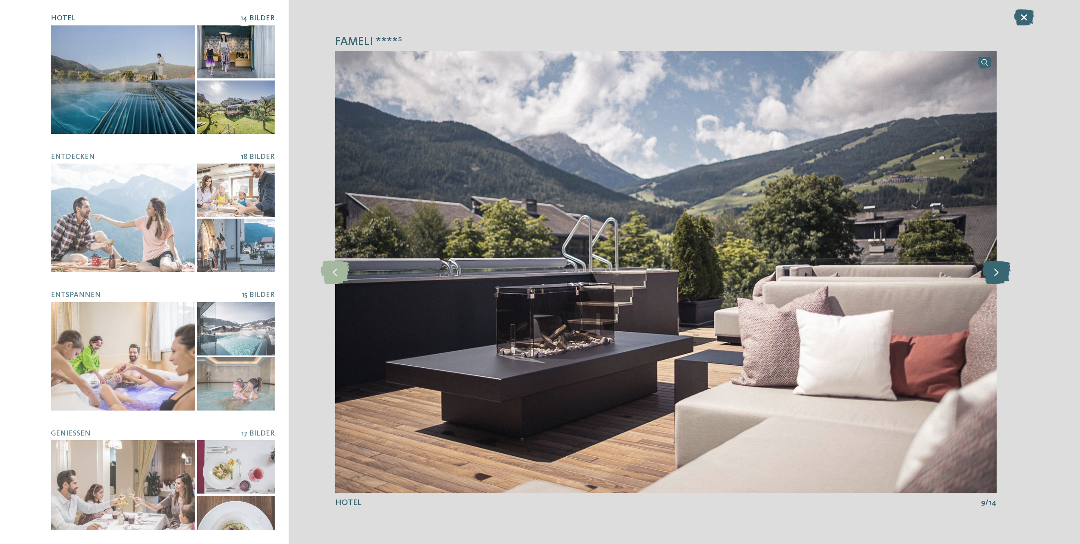
click at [1000, 269] on icon at bounding box center [997, 271] width 28 height 23
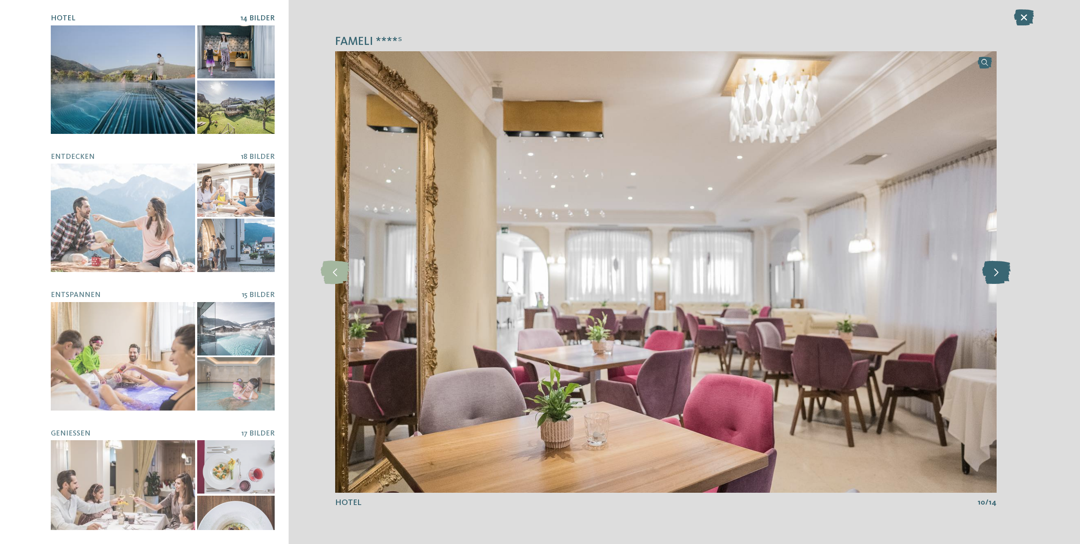
click at [1002, 268] on icon at bounding box center [997, 271] width 28 height 23
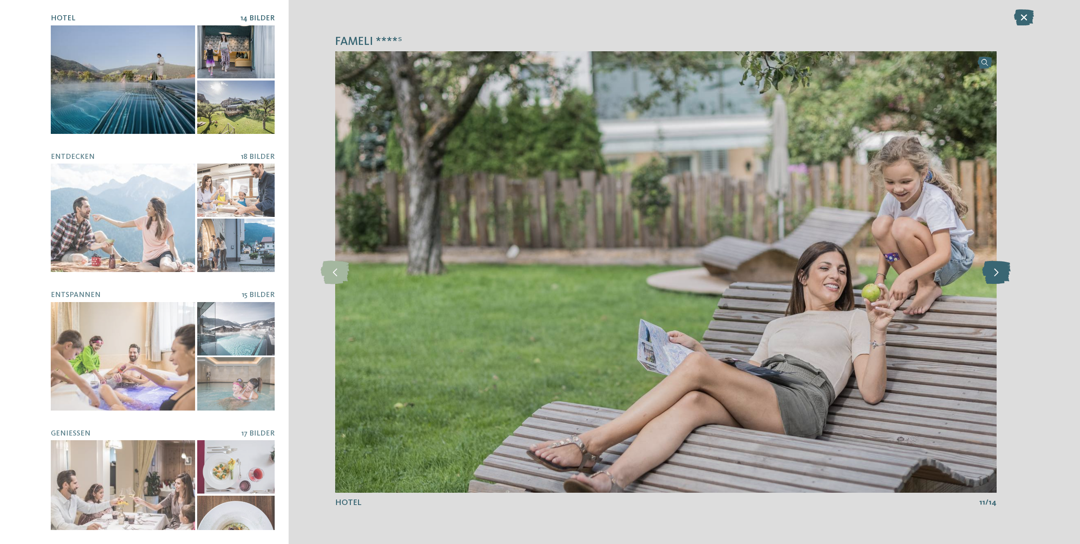
click at [1002, 268] on icon at bounding box center [997, 271] width 28 height 23
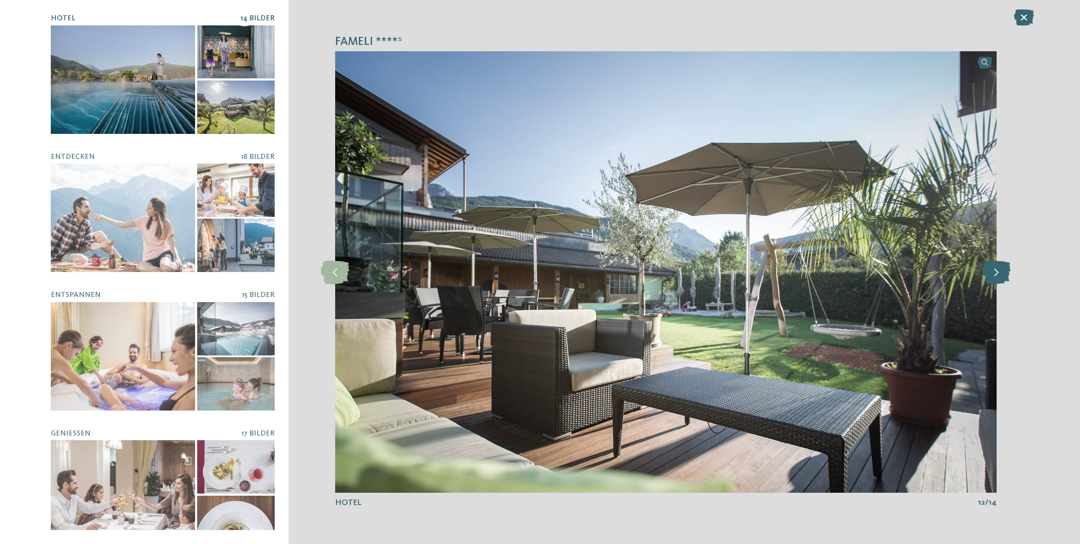
click at [1005, 268] on icon at bounding box center [997, 271] width 28 height 23
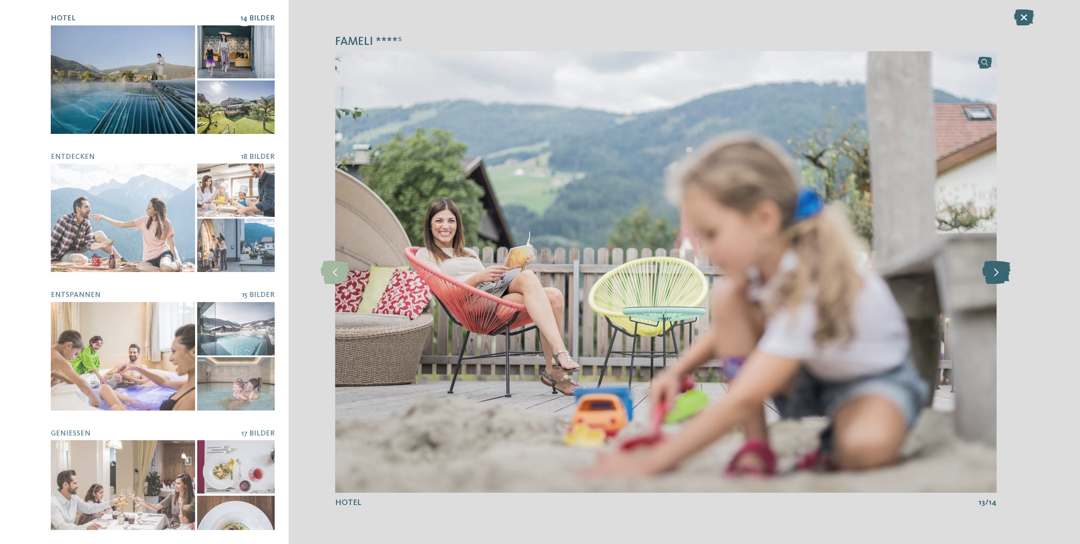
click at [1005, 268] on icon at bounding box center [997, 271] width 28 height 23
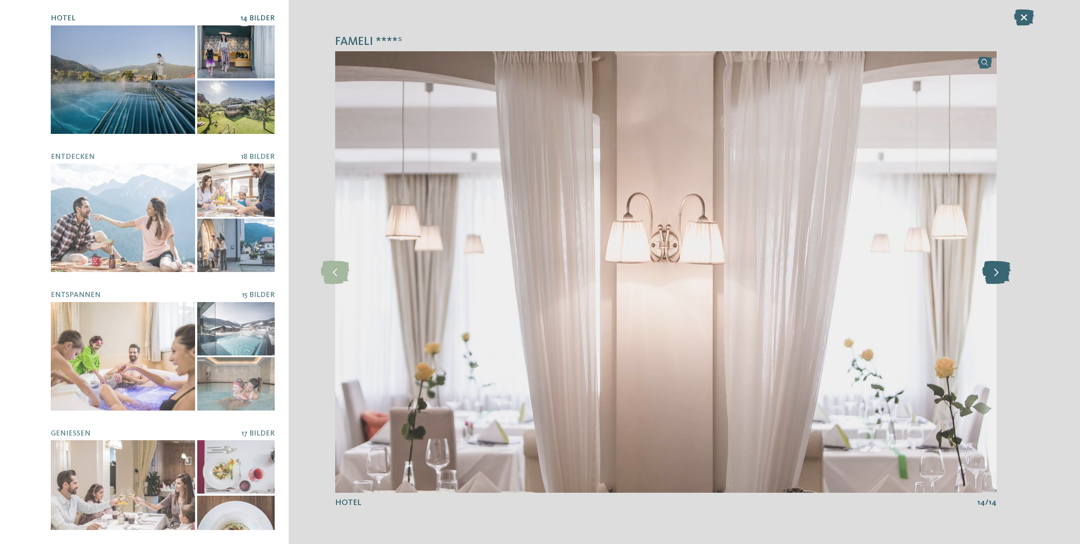
click at [1005, 268] on icon at bounding box center [997, 271] width 28 height 23
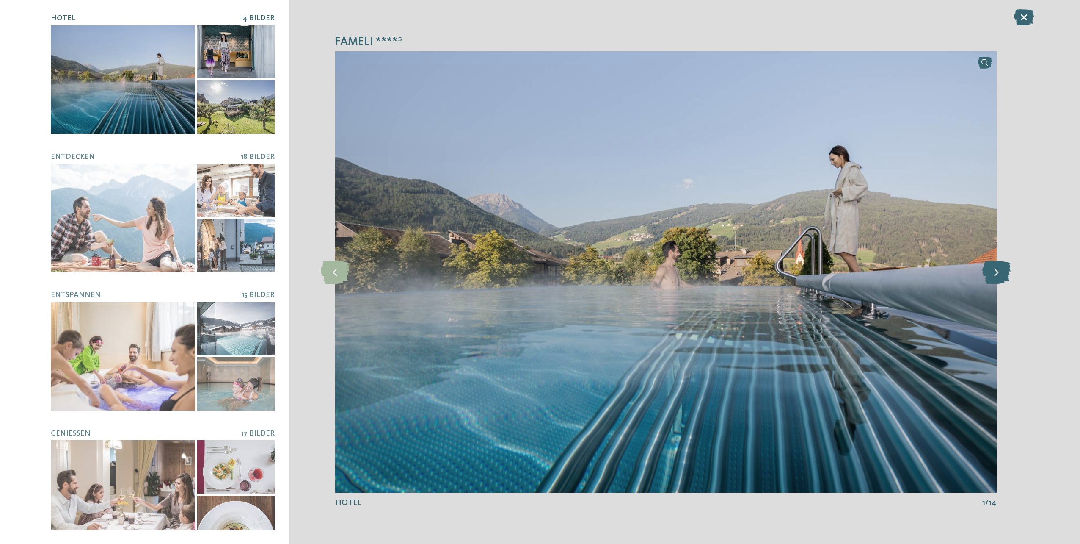
click at [1005, 268] on icon at bounding box center [997, 271] width 28 height 23
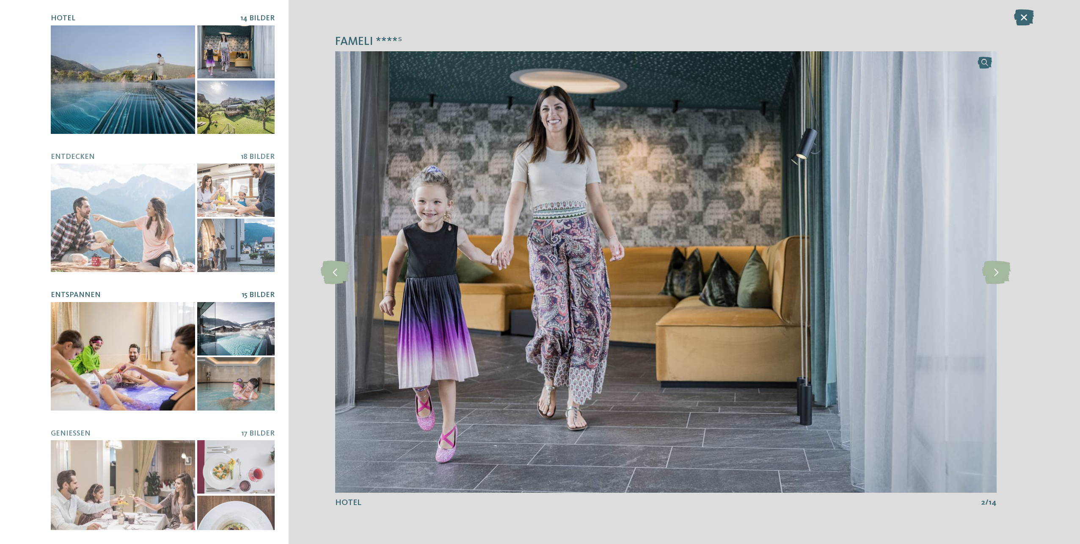
click at [113, 337] on div at bounding box center [123, 356] width 144 height 108
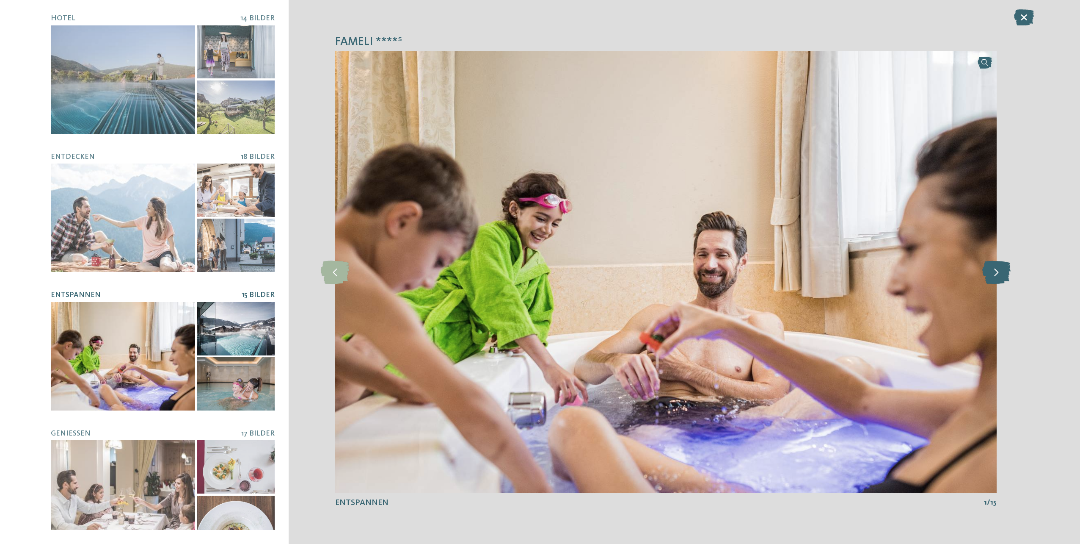
click at [994, 276] on icon at bounding box center [997, 271] width 28 height 23
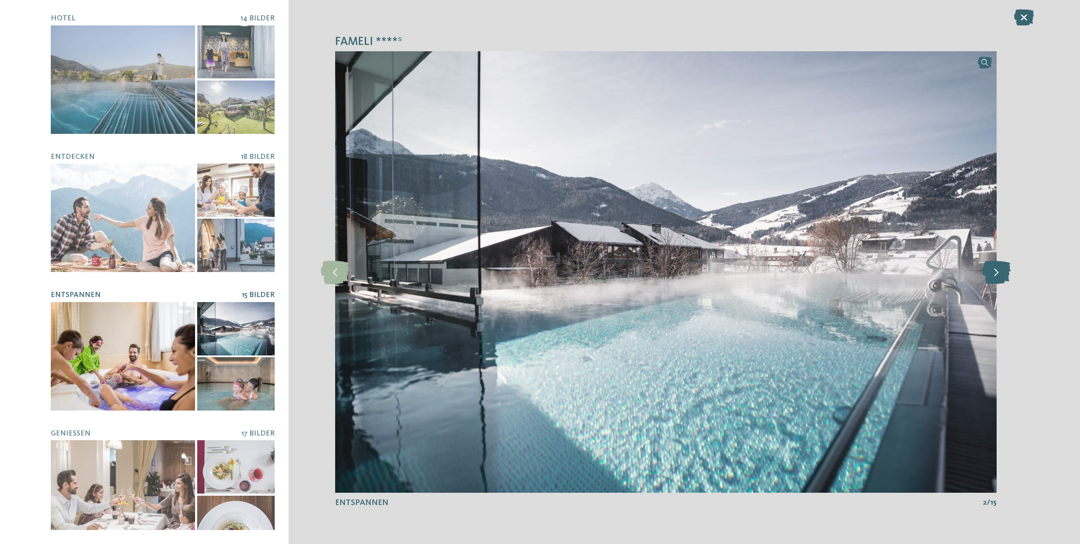
click at [994, 276] on icon at bounding box center [997, 271] width 28 height 23
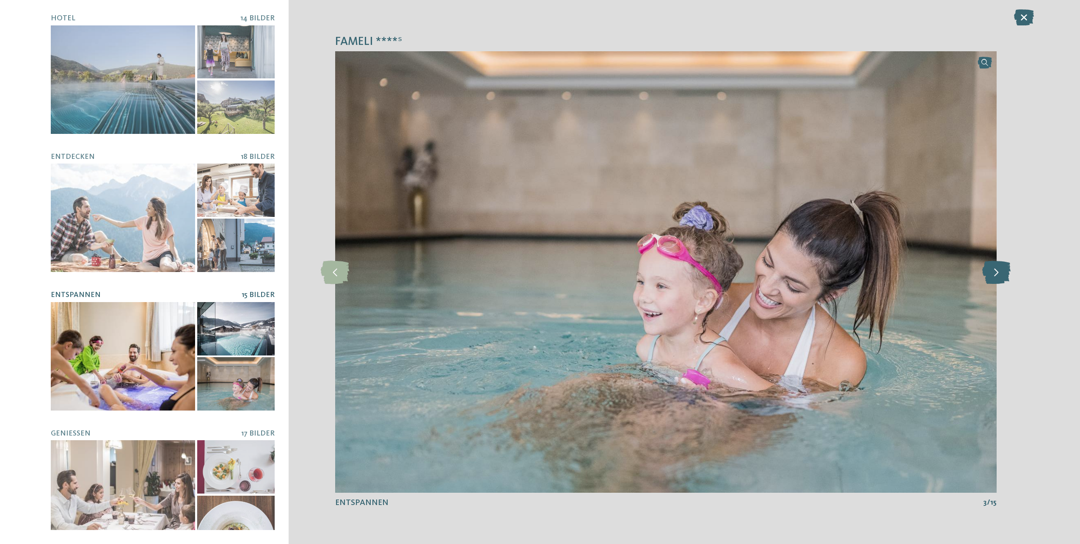
click at [994, 276] on icon at bounding box center [997, 271] width 28 height 23
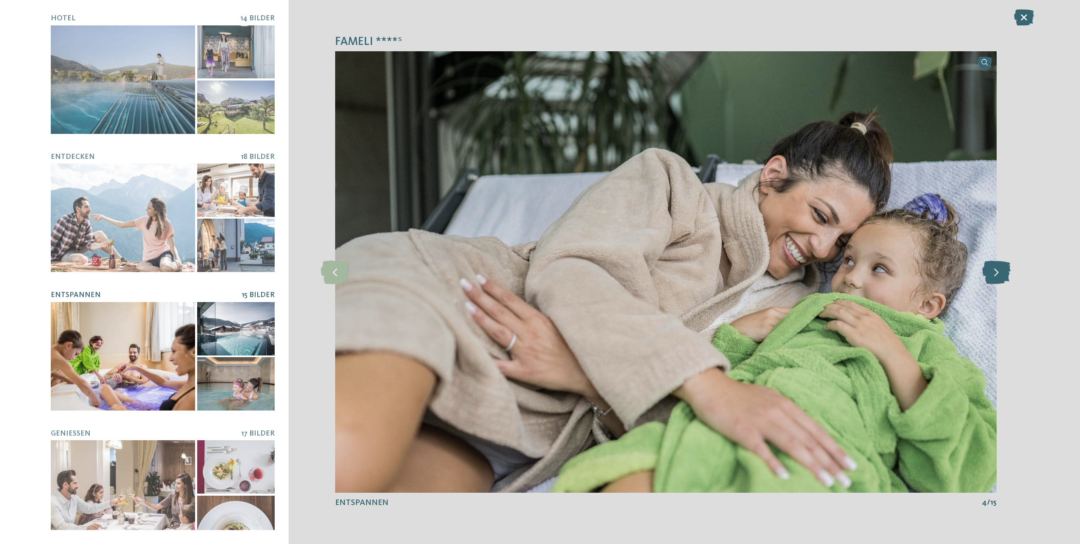
click at [994, 276] on icon at bounding box center [997, 271] width 28 height 23
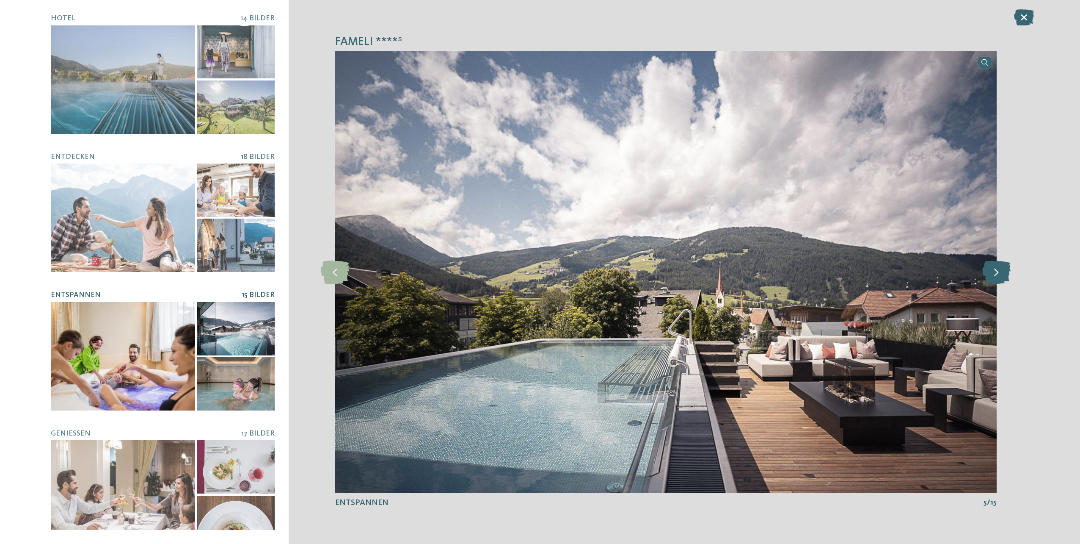
click at [994, 276] on icon at bounding box center [997, 271] width 28 height 23
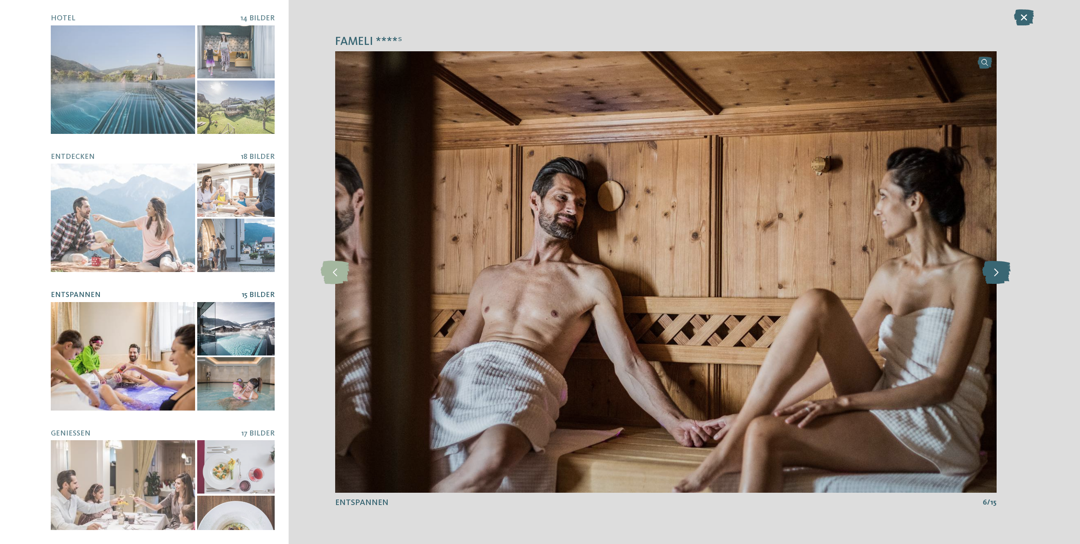
click at [994, 276] on icon at bounding box center [997, 271] width 28 height 23
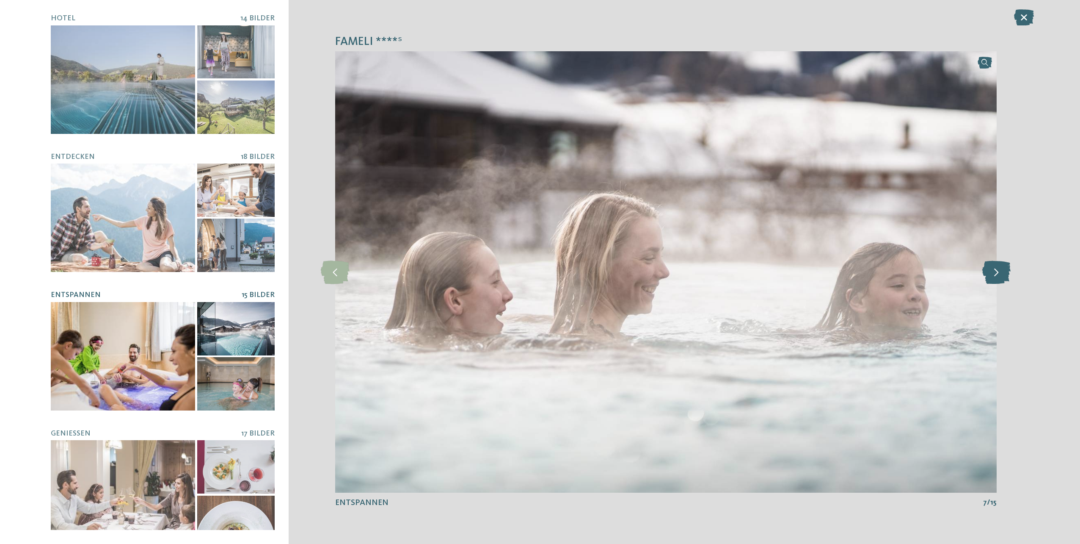
click at [994, 276] on icon at bounding box center [997, 271] width 28 height 23
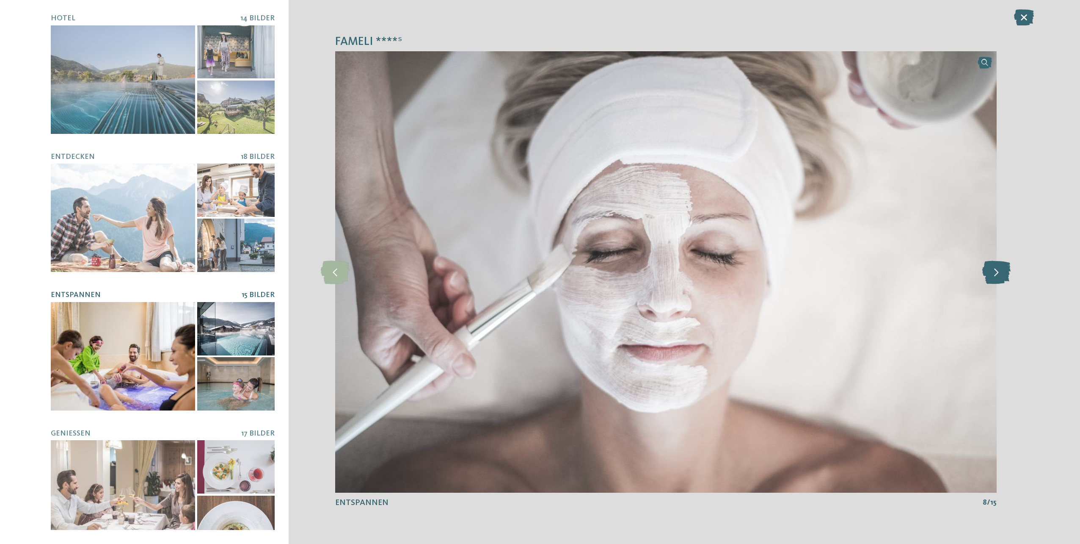
click at [994, 276] on icon at bounding box center [997, 271] width 28 height 23
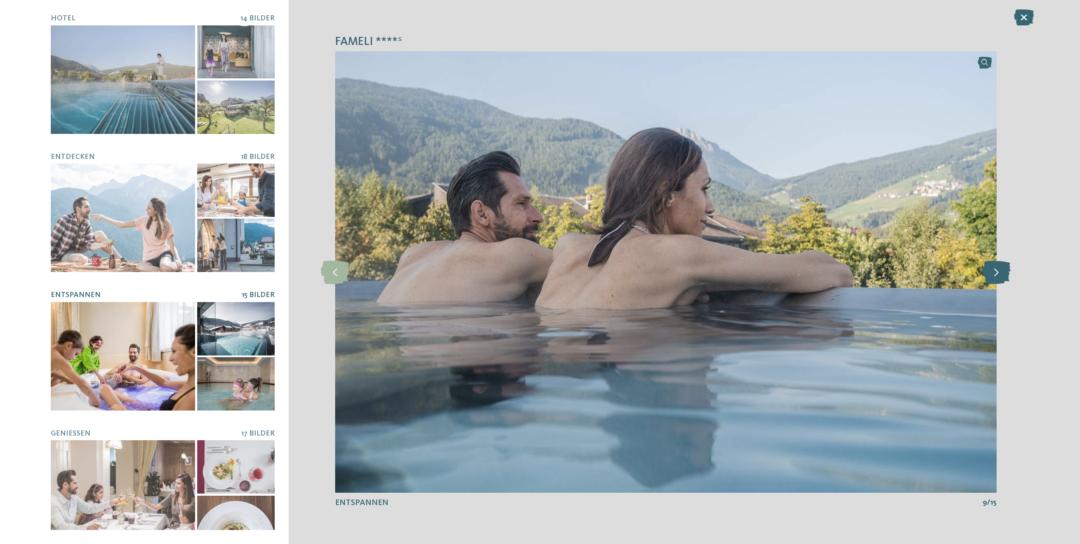
click at [994, 276] on icon at bounding box center [997, 271] width 28 height 23
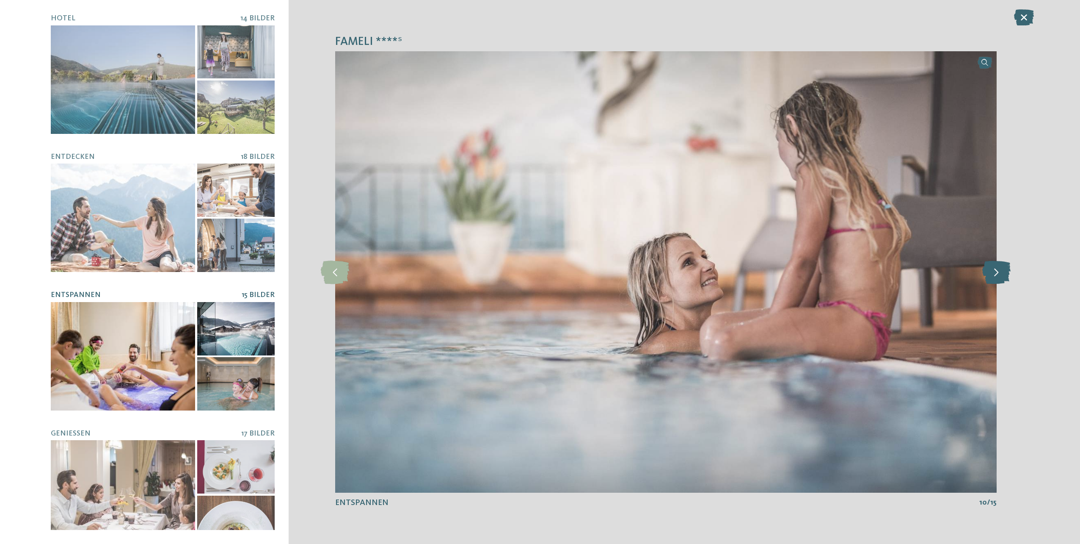
click at [994, 276] on icon at bounding box center [997, 271] width 28 height 23
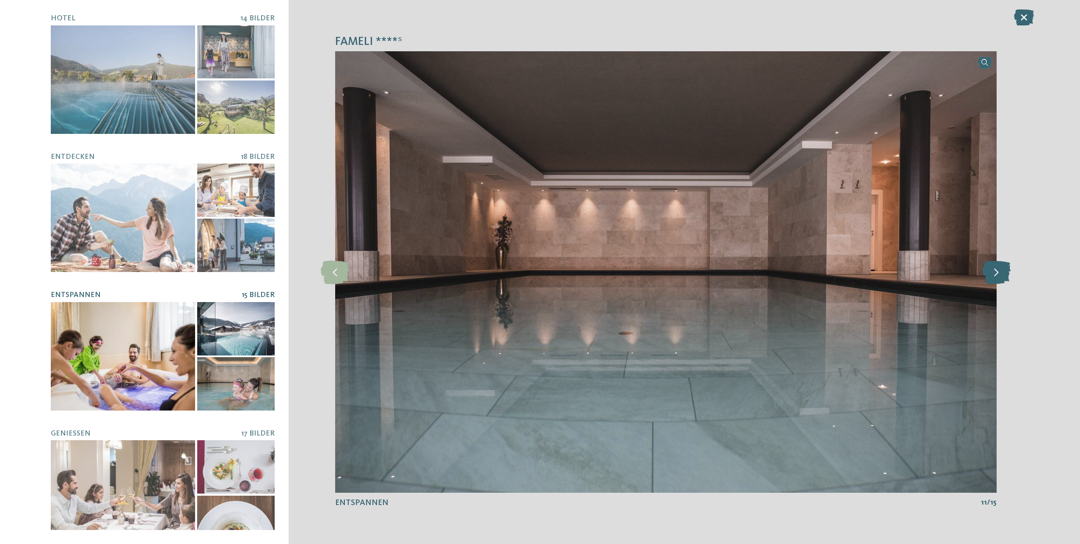
click at [994, 276] on icon at bounding box center [997, 271] width 28 height 23
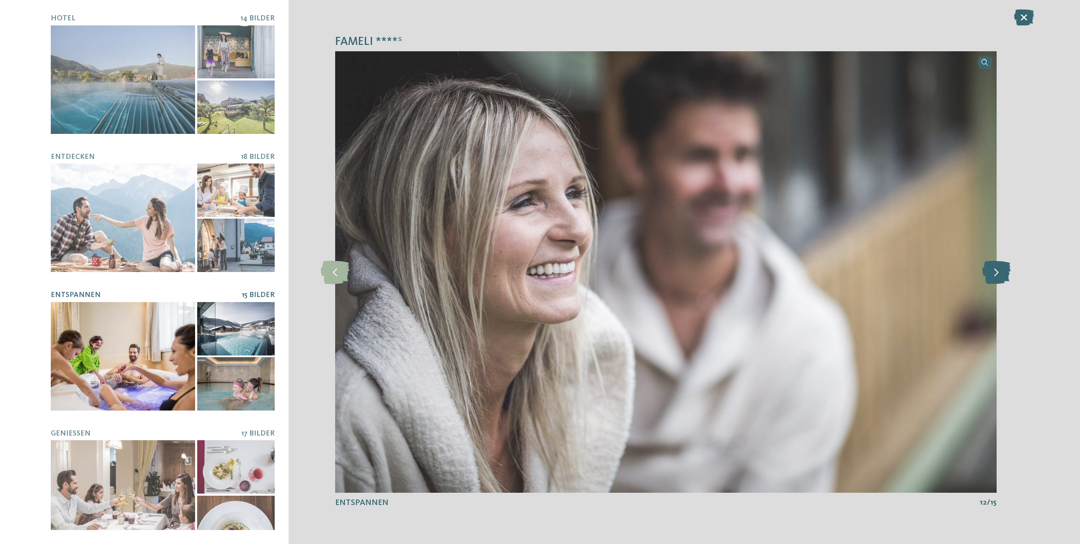
click at [994, 276] on icon at bounding box center [997, 271] width 28 height 23
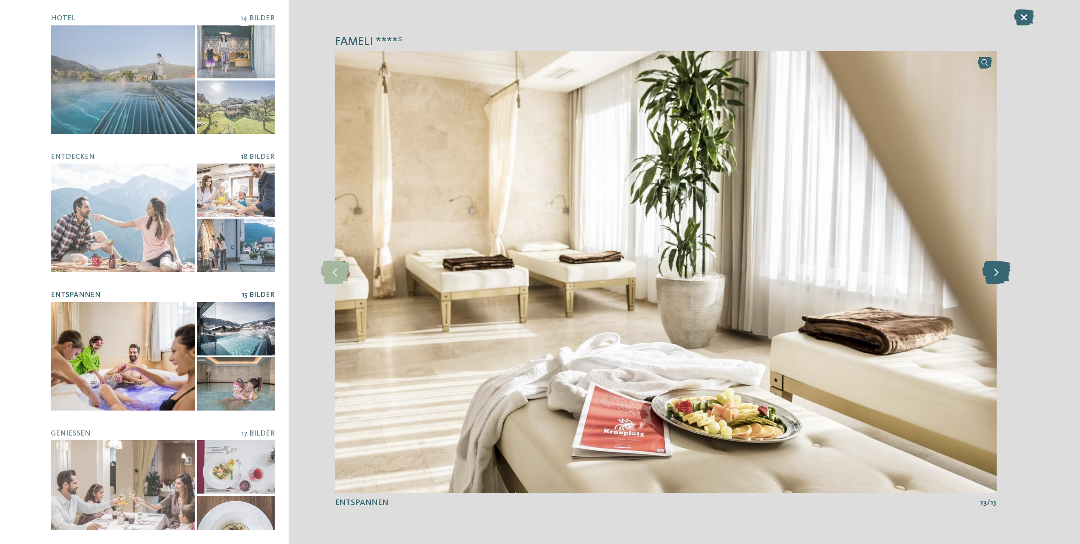
click at [994, 276] on icon at bounding box center [997, 271] width 28 height 23
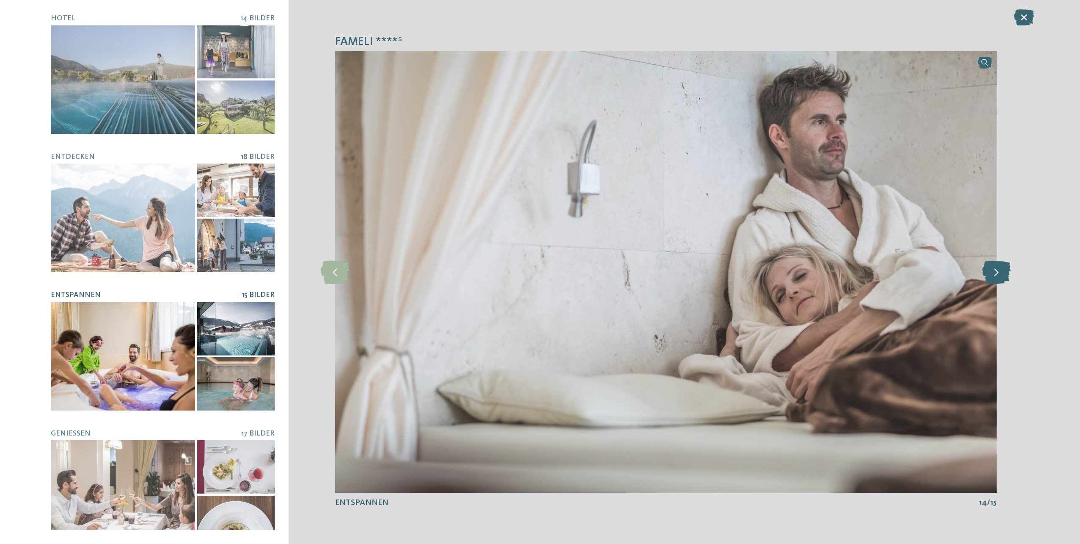
click at [994, 276] on icon at bounding box center [997, 271] width 28 height 23
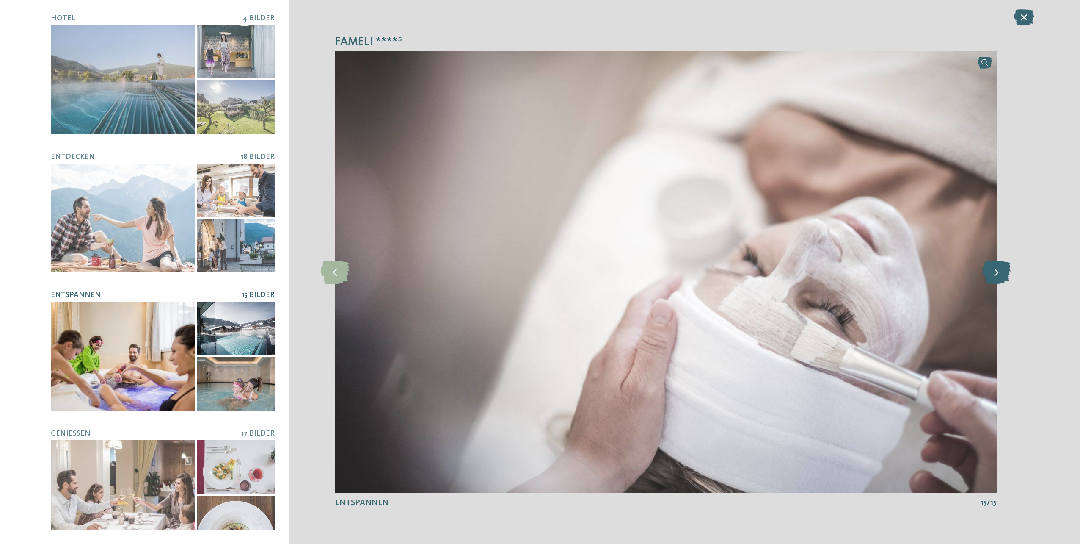
click at [994, 276] on icon at bounding box center [997, 271] width 28 height 23
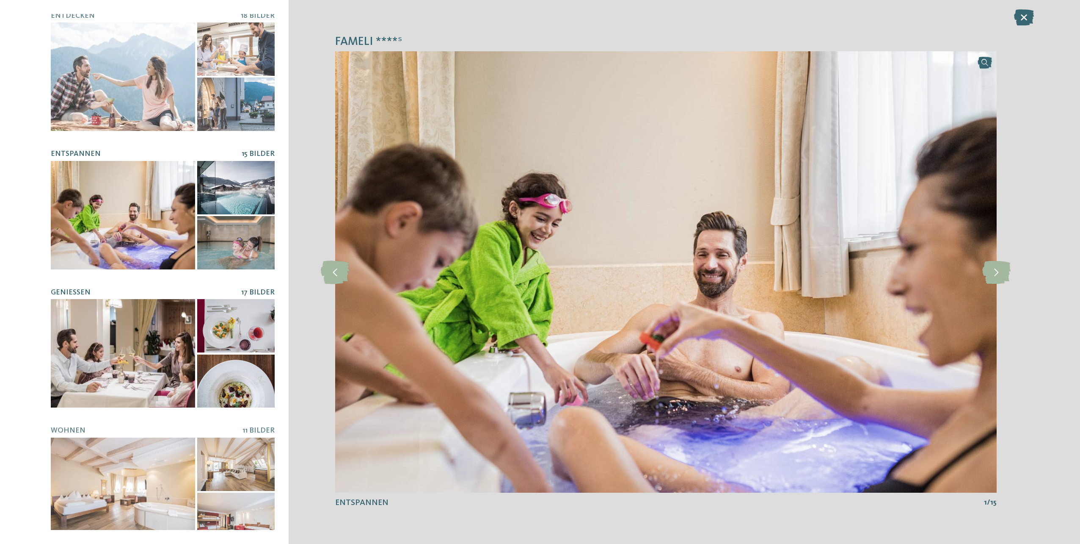
scroll to position [146, 0]
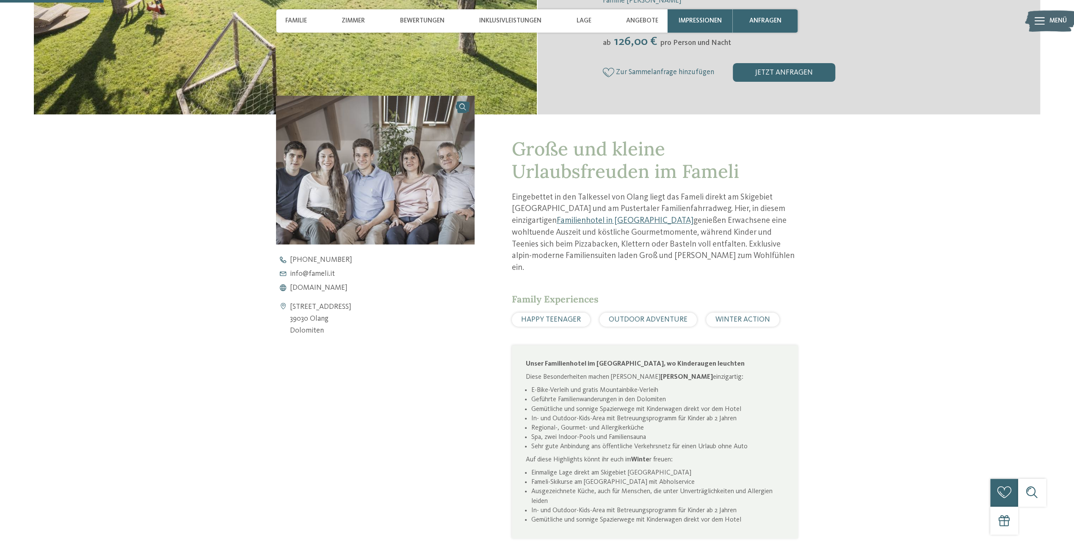
scroll to position [296, 0]
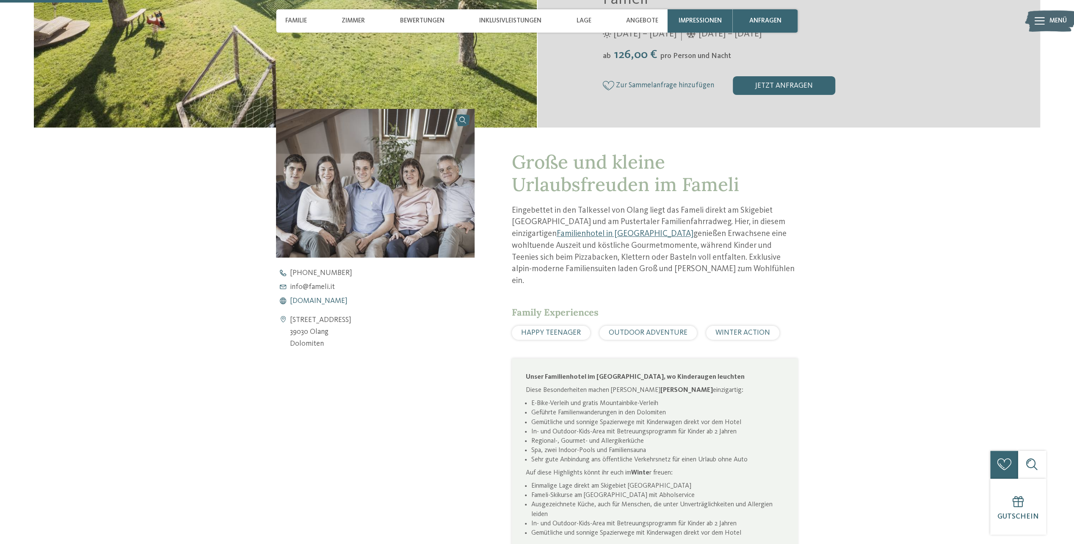
click at [317, 301] on span "[DOMAIN_NAME]" at bounding box center [319, 301] width 58 height 8
